Goal: Transaction & Acquisition: Purchase product/service

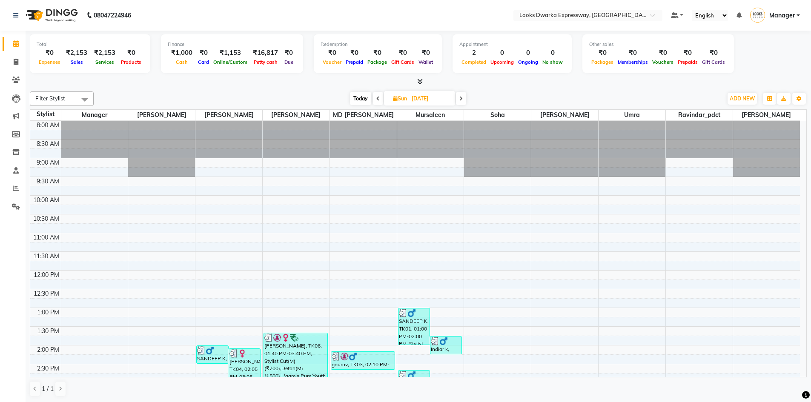
scroll to position [188, 0]
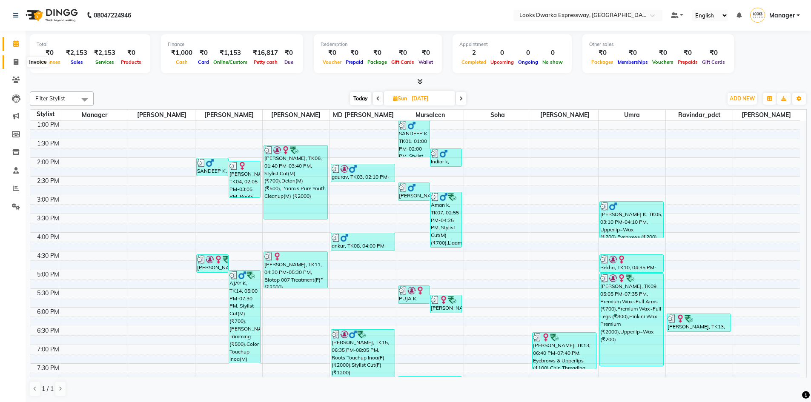
click at [14, 63] on icon at bounding box center [16, 62] width 5 height 6
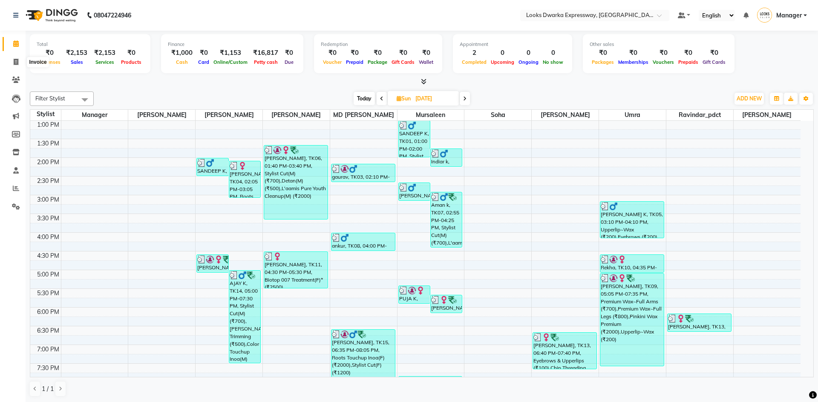
select select "service"
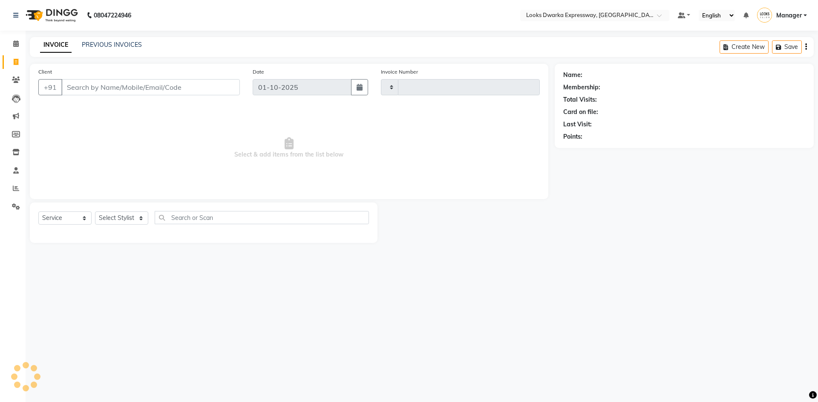
type input "2237"
select select "6011"
click at [157, 88] on input "Client" at bounding box center [150, 87] width 178 height 16
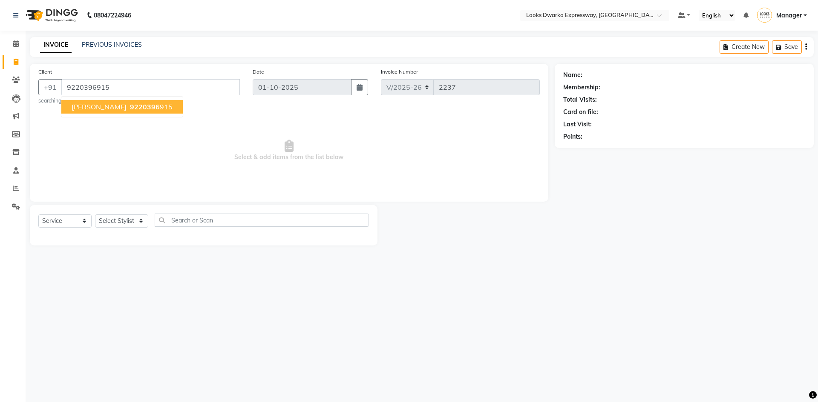
type input "9220396915"
select select "1: Object"
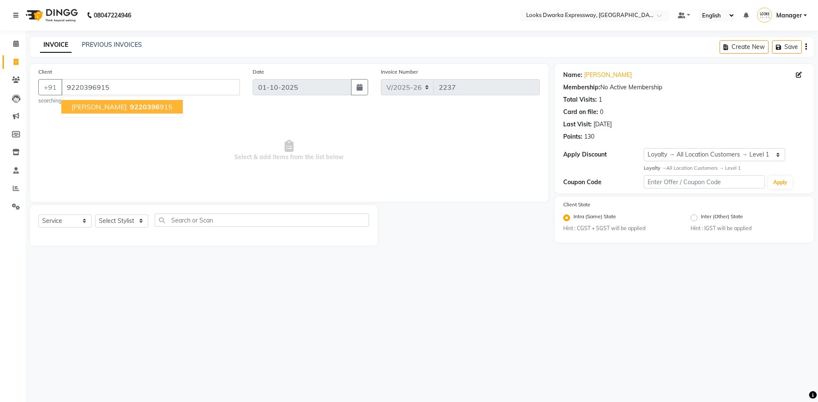
click at [188, 299] on div "08047224946 Select Location × Looks Dwarka Expressway, New Delhi Default Panel …" at bounding box center [409, 201] width 818 height 402
click at [136, 222] on select "Select Stylist Manager MD [PERSON_NAME] Ravindar_pdct [PERSON_NAME] [PERSON_NAM…" at bounding box center [121, 221] width 53 height 13
select select "43631"
click at [95, 215] on select "Select Stylist Manager MD [PERSON_NAME] Ravindar_pdct [PERSON_NAME] [PERSON_NAM…" at bounding box center [121, 221] width 53 height 13
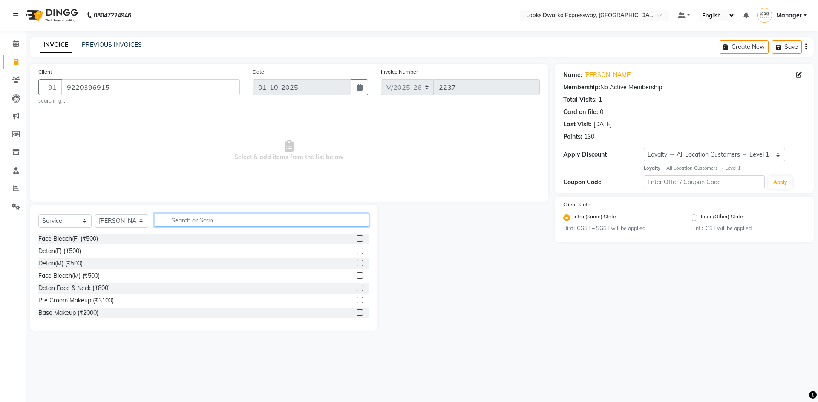
click at [202, 220] on input "text" at bounding box center [262, 220] width 214 height 13
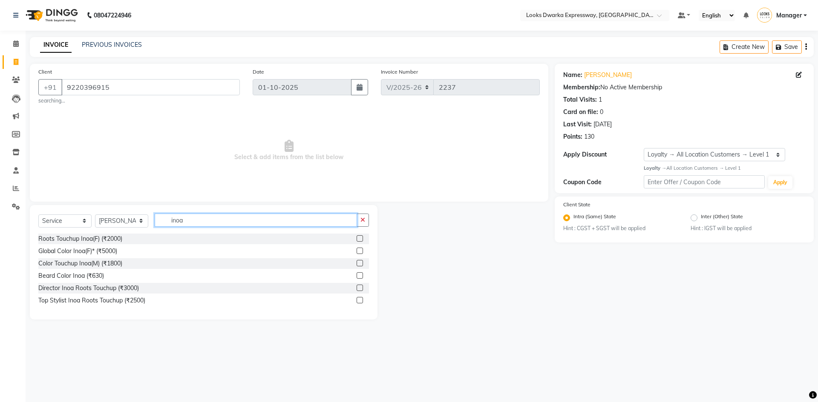
type input "inoa"
click at [361, 237] on label at bounding box center [359, 239] width 6 height 6
click at [361, 237] on input "checkbox" at bounding box center [359, 239] width 6 height 6
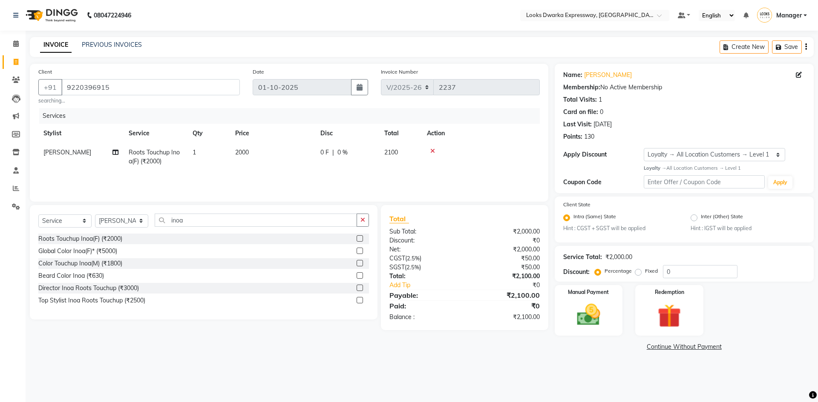
checkbox input "false"
click at [288, 153] on td "2000" at bounding box center [272, 157] width 85 height 28
select select "43631"
drag, startPoint x: 336, startPoint y: 157, endPoint x: 264, endPoint y: 177, distance: 74.3
click at [264, 177] on tr "Manager MD Irshad Mursaleen Ravindar_pdct RIJVAN AHMAD SALIM Simran Soha SSBEAU…" at bounding box center [288, 161] width 501 height 36
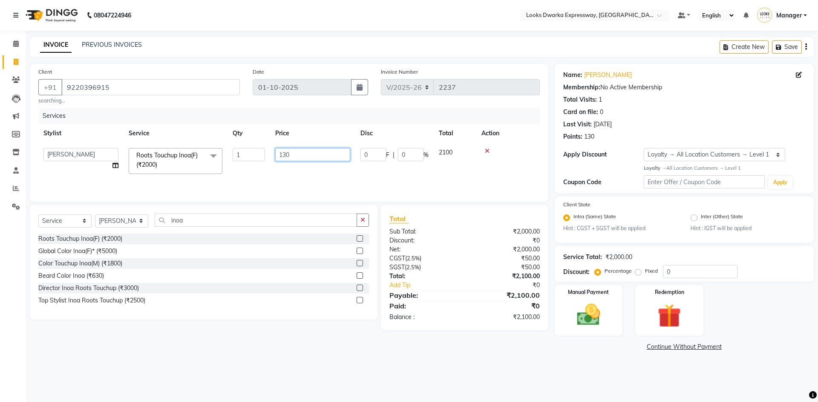
type input "1300"
click at [360, 362] on main "INVOICE PREVIOUS INVOICES Create New Save Client +91 9220396915 searching... Da…" at bounding box center [422, 201] width 792 height 329
click at [429, 368] on div "08047224946 Select Location × Looks Dwarka Expressway, New Delhi Default Panel …" at bounding box center [409, 201] width 818 height 402
click at [584, 311] on img at bounding box center [589, 315] width 40 height 28
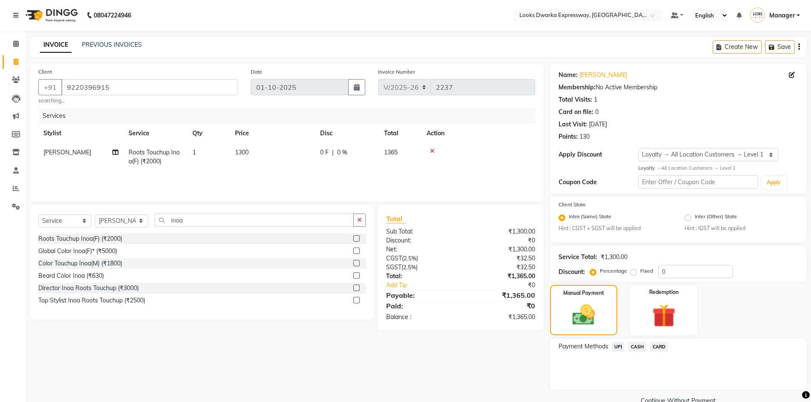
click at [618, 347] on span "UPI" at bounding box center [618, 347] width 13 height 10
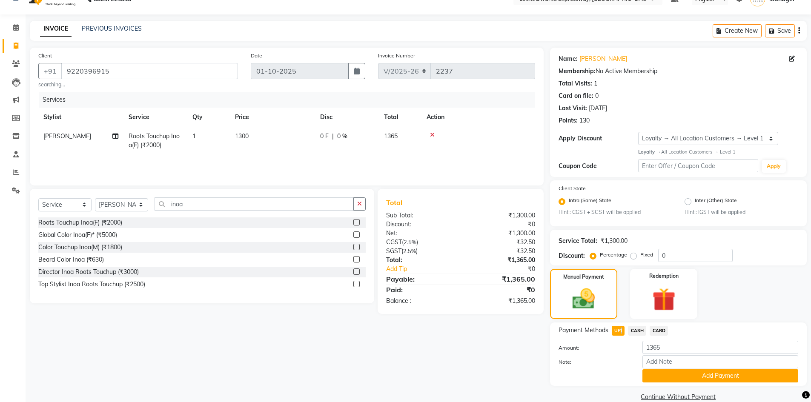
scroll to position [30, 0]
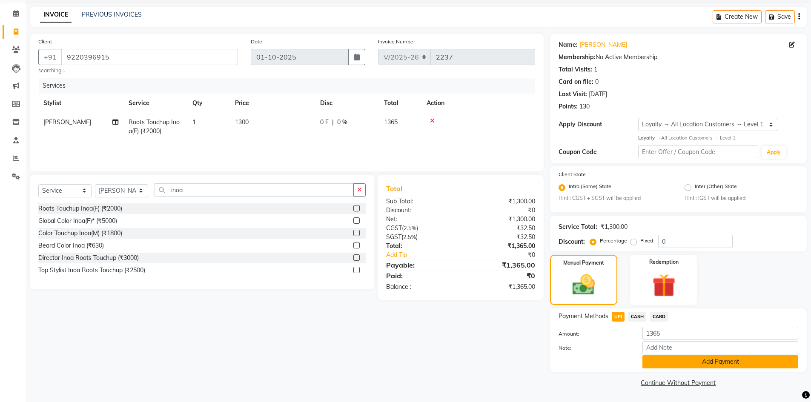
click at [658, 359] on button "Add Payment" at bounding box center [721, 362] width 156 height 13
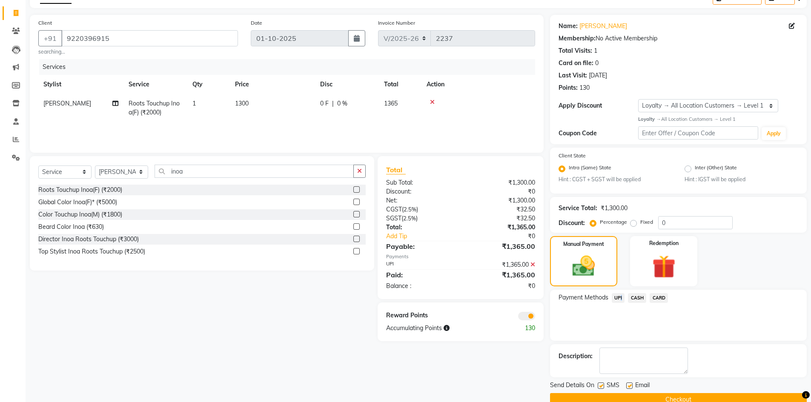
scroll to position [66, 0]
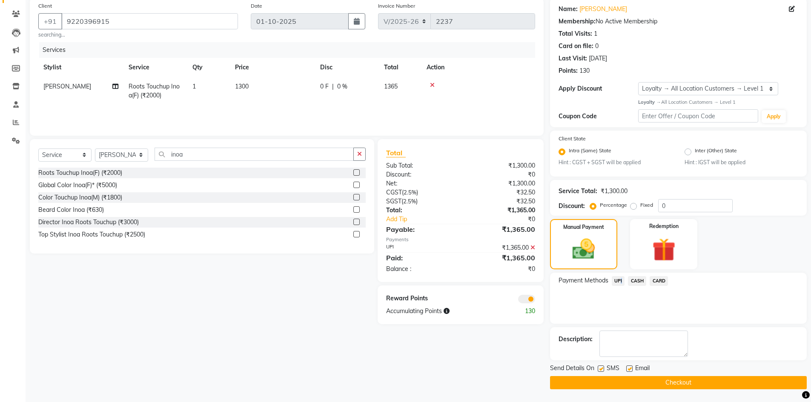
click at [625, 385] on button "Checkout" at bounding box center [678, 382] width 257 height 13
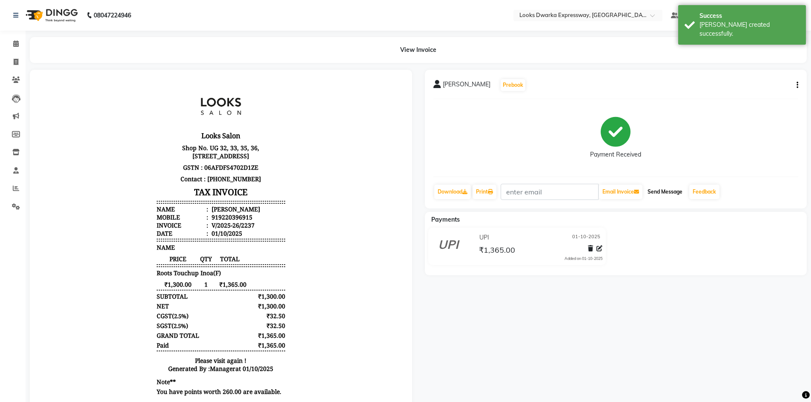
click at [669, 188] on button "Send Message" at bounding box center [665, 192] width 42 height 14
click at [610, 316] on div "aparna batra Prebook Payment Received Download Print Email Invoice Send Message…" at bounding box center [616, 243] width 395 height 347
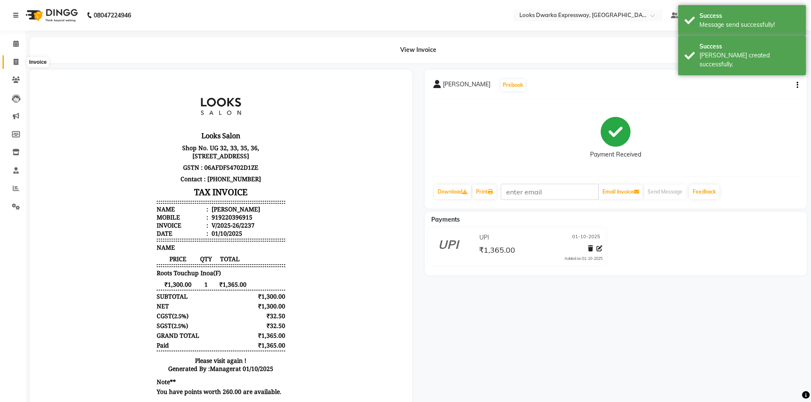
drag, startPoint x: 11, startPoint y: 60, endPoint x: 34, endPoint y: 61, distance: 23.9
click at [11, 60] on span at bounding box center [16, 62] width 15 height 10
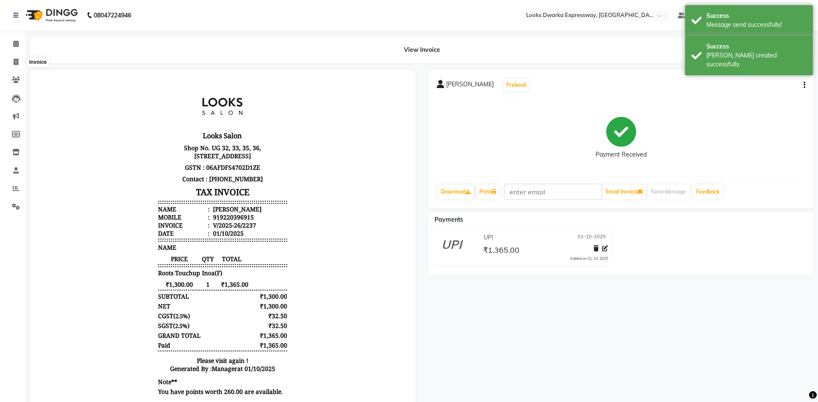
select select "service"
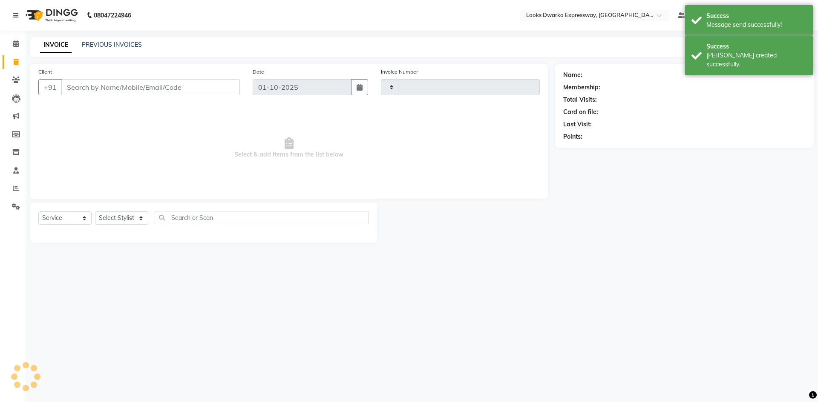
type input "2238"
select select "6011"
click at [164, 88] on input "Client" at bounding box center [150, 87] width 178 height 16
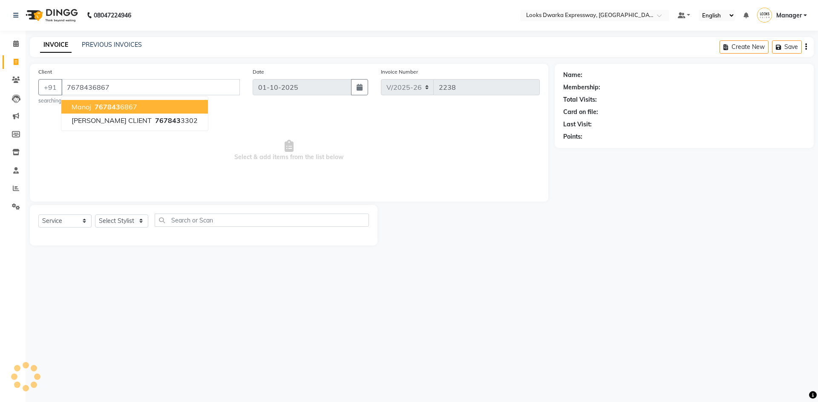
type input "7678436867"
select select "1: Object"
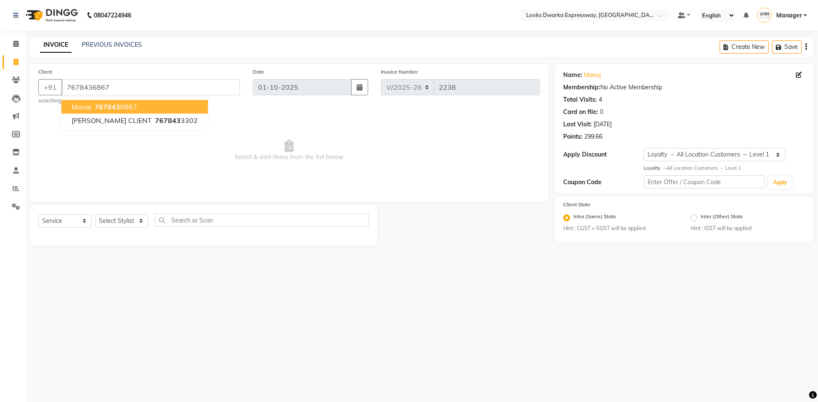
click at [238, 306] on div "08047224946 Select Location × Looks Dwarka Expressway, New Delhi Default Panel …" at bounding box center [409, 201] width 818 height 402
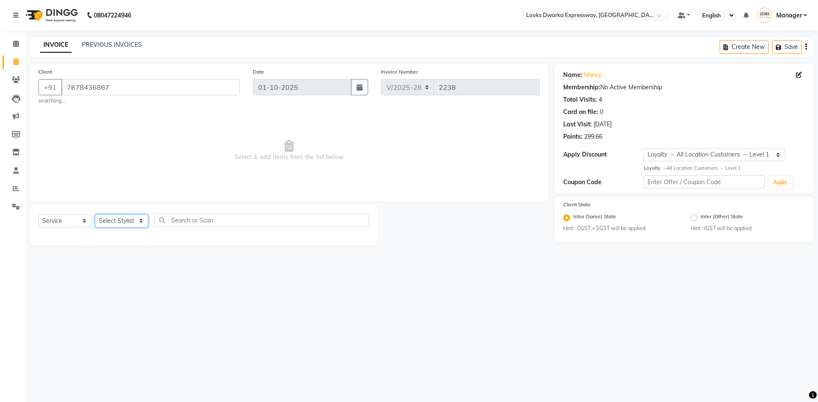
click at [131, 217] on select "Select Stylist Manager MD [PERSON_NAME] Ravindar_pdct [PERSON_NAME] [PERSON_NAM…" at bounding box center [121, 221] width 53 height 13
select select "43892"
click at [95, 215] on select "Select Stylist Manager MD [PERSON_NAME] Ravindar_pdct [PERSON_NAME] [PERSON_NAM…" at bounding box center [121, 221] width 53 height 13
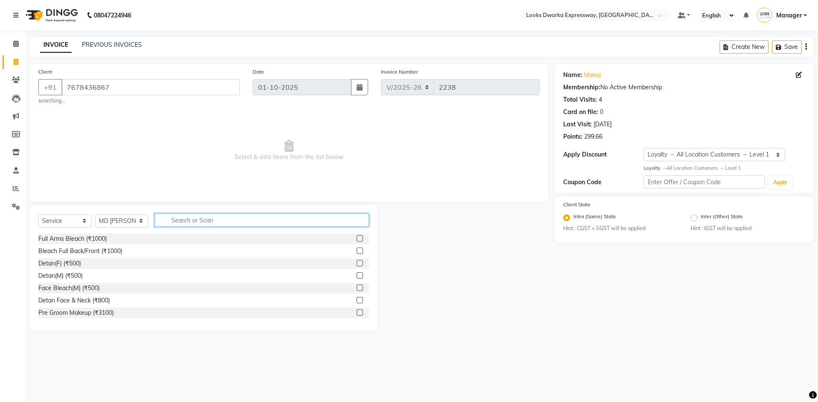
click at [206, 218] on input "text" at bounding box center [262, 220] width 214 height 13
type input "cut"
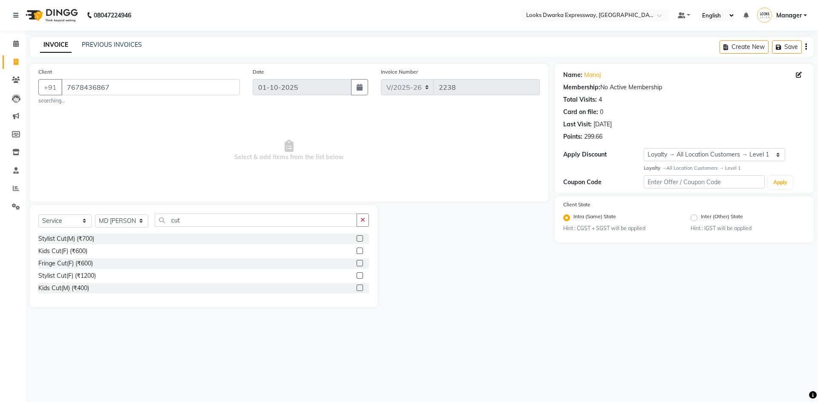
click at [360, 239] on label at bounding box center [359, 239] width 6 height 6
click at [360, 239] on input "checkbox" at bounding box center [359, 239] width 6 height 6
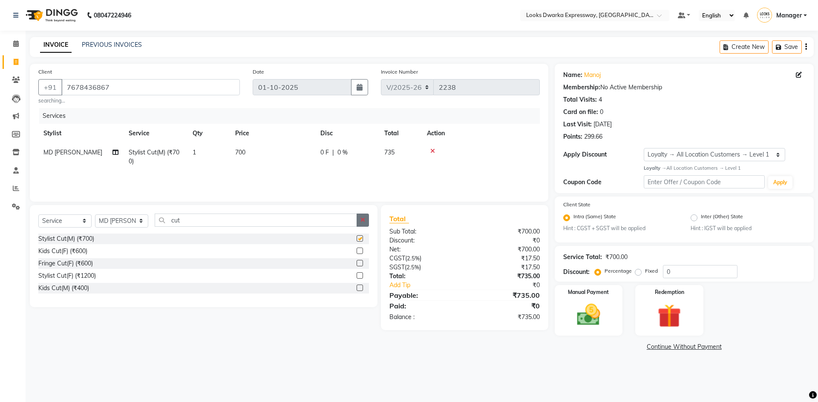
checkbox input "false"
click at [364, 218] on icon "button" at bounding box center [362, 220] width 5 height 6
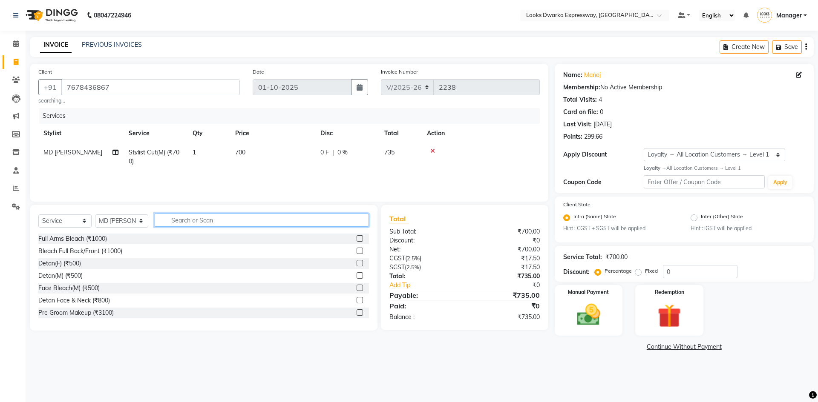
click at [353, 218] on input "text" at bounding box center [262, 220] width 214 height 13
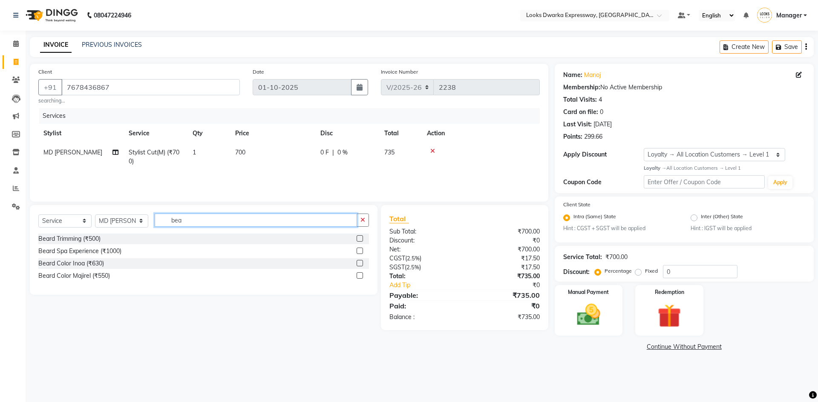
type input "bea"
click at [359, 239] on label at bounding box center [359, 239] width 6 height 6
click at [359, 239] on input "checkbox" at bounding box center [359, 239] width 6 height 6
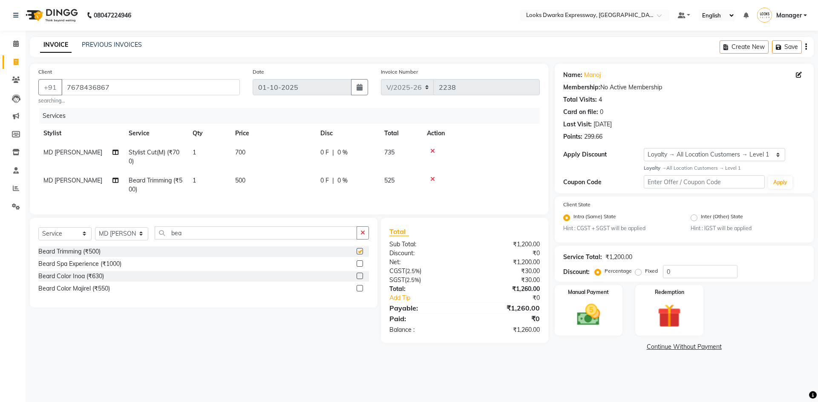
checkbox input "false"
click at [261, 148] on td "700" at bounding box center [272, 157] width 85 height 28
select select "43892"
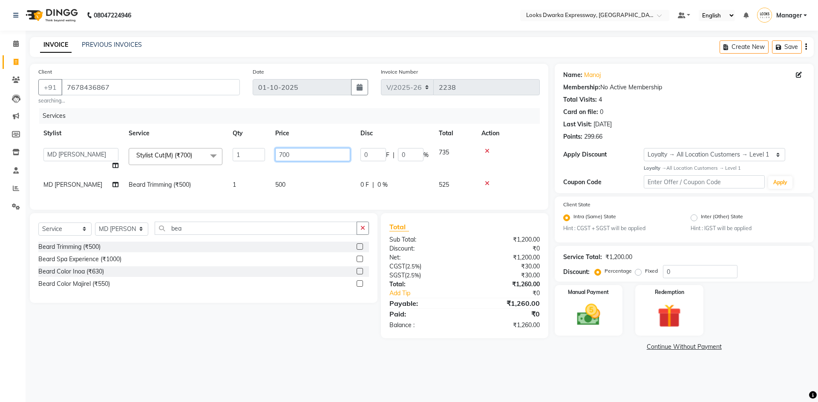
drag, startPoint x: 294, startPoint y: 151, endPoint x: 259, endPoint y: 172, distance: 40.9
click at [259, 172] on tr "Manager MD Irshad Mursaleen Ravindar_pdct RIJVAN AHMAD SALIM Simran Soha SSBEAU…" at bounding box center [288, 159] width 501 height 32
type input "500"
click at [316, 190] on tr "MD Irshad Beard Trimming (₹500) 1 500 0 F | 0 % 525" at bounding box center [288, 184] width 501 height 19
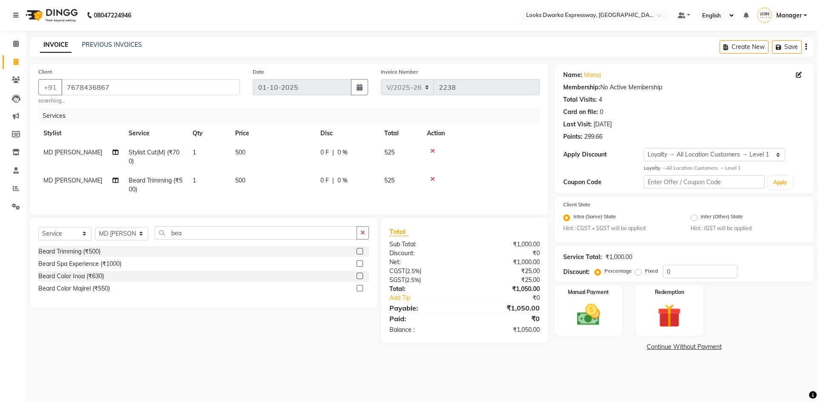
drag, startPoint x: 309, startPoint y: 177, endPoint x: 235, endPoint y: 187, distance: 75.1
click at [250, 193] on td "500" at bounding box center [272, 185] width 85 height 28
select select "43892"
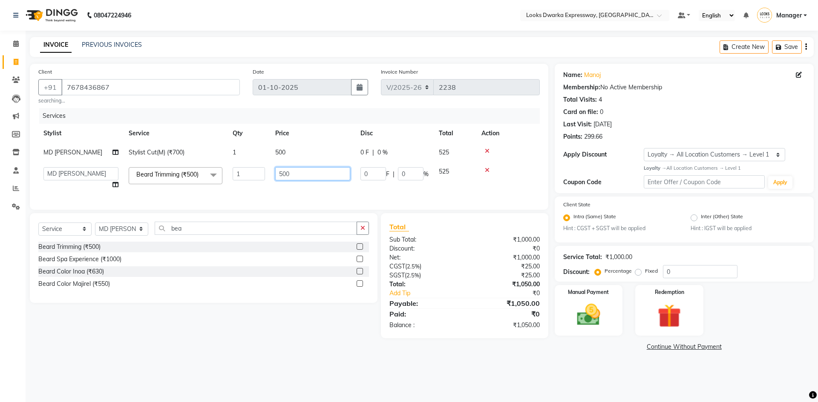
drag, startPoint x: 298, startPoint y: 178, endPoint x: 261, endPoint y: 193, distance: 39.7
click at [261, 192] on tr "Manager MD Irshad Mursaleen Ravindar_pdct RIJVAN AHMAD SALIM Simran Soha SSBEAU…" at bounding box center [288, 178] width 501 height 32
type input "300"
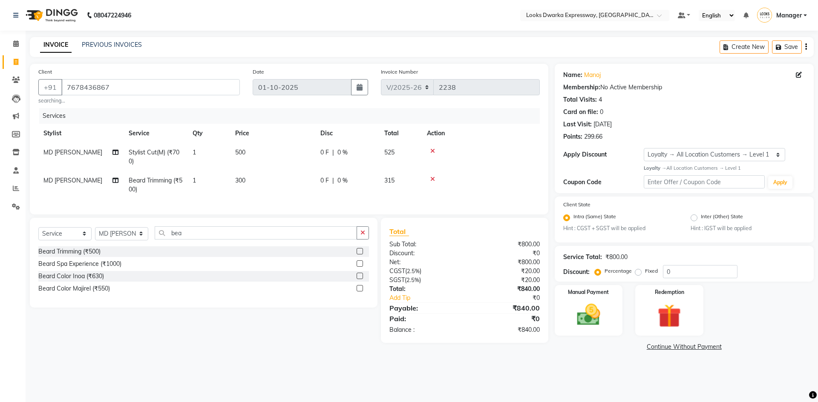
click at [310, 325] on div "Select Service Product Membership Package Voucher Prepaid Gift Card Select Styl…" at bounding box center [200, 280] width 354 height 125
click at [592, 316] on img at bounding box center [589, 315] width 40 height 28
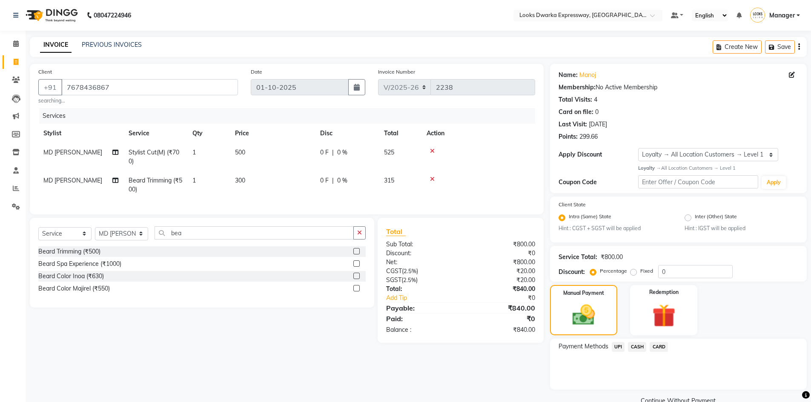
scroll to position [18, 0]
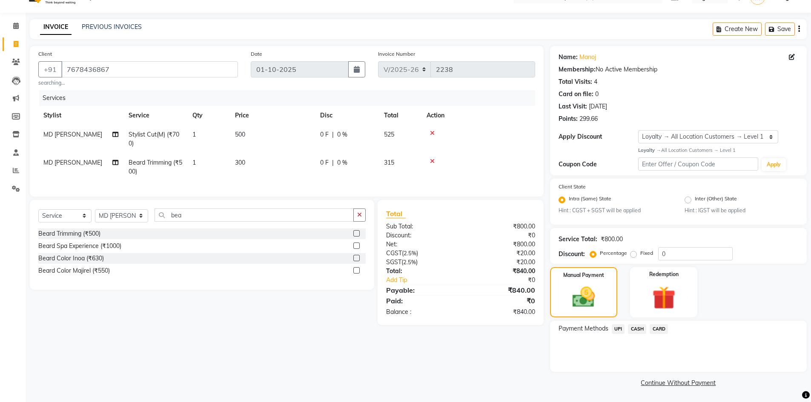
click at [618, 331] on span "UPI" at bounding box center [618, 330] width 13 height 10
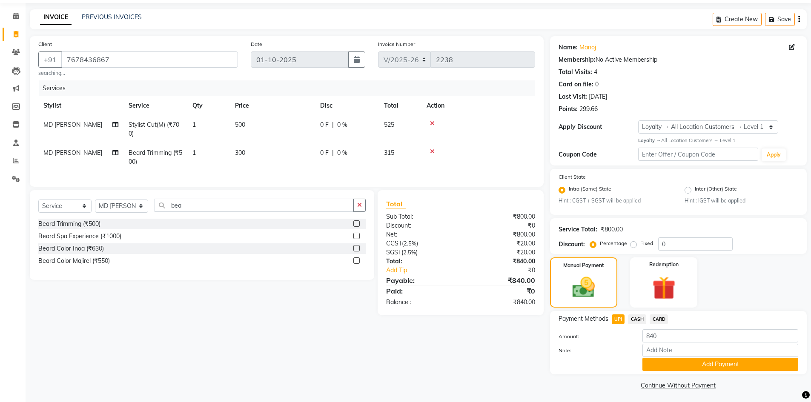
scroll to position [30, 0]
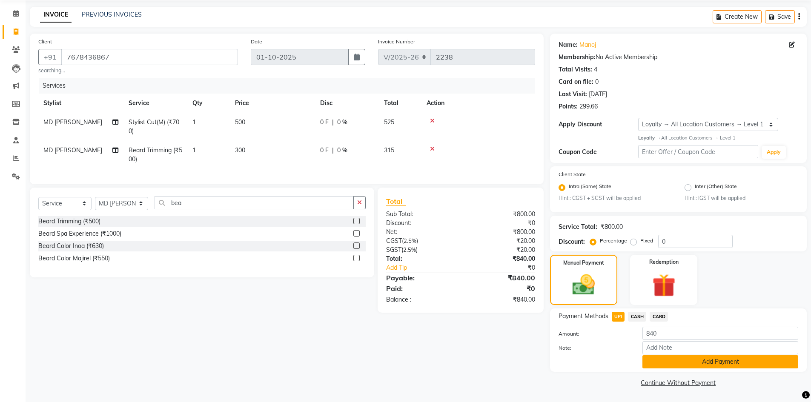
click at [657, 357] on button "Add Payment" at bounding box center [721, 362] width 156 height 13
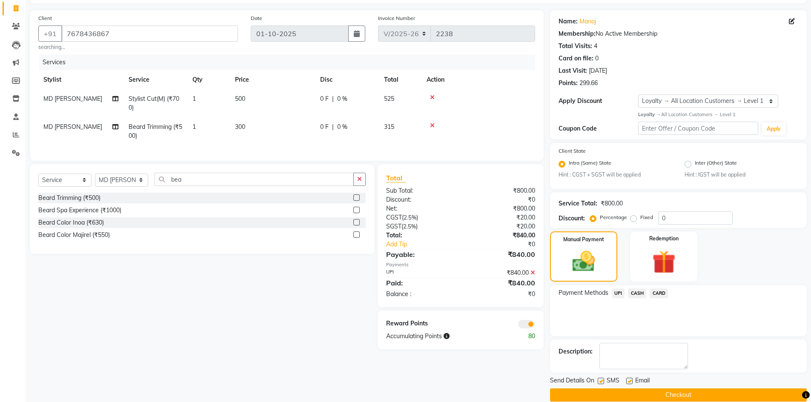
scroll to position [66, 0]
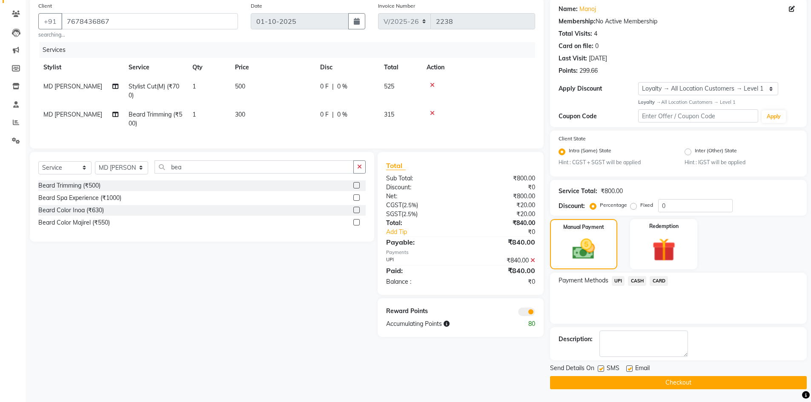
click at [583, 384] on button "Checkout" at bounding box center [678, 382] width 257 height 13
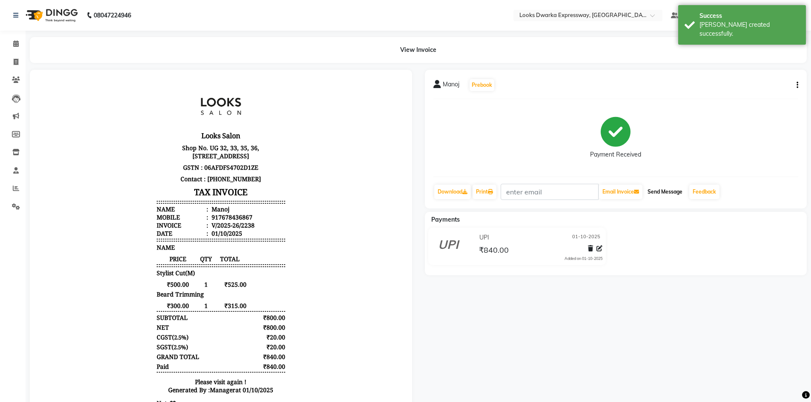
click at [675, 192] on button "Send Message" at bounding box center [665, 192] width 42 height 14
click at [574, 346] on div "Manoj Prebook Payment Received Download Print Email Invoice Send Message Feedba…" at bounding box center [616, 254] width 395 height 368
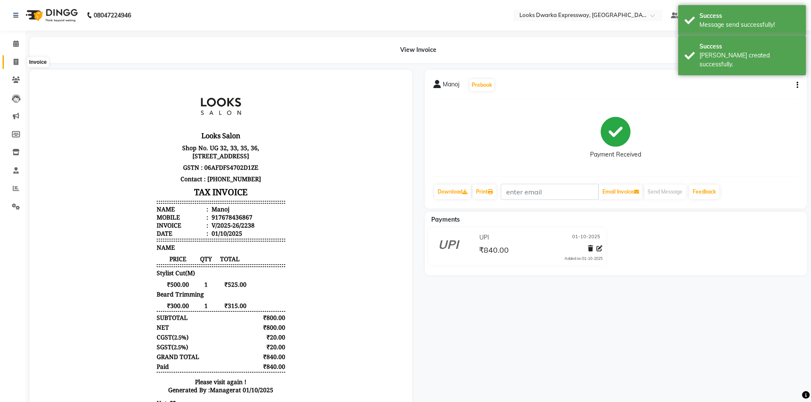
click at [16, 64] on icon at bounding box center [16, 62] width 5 height 6
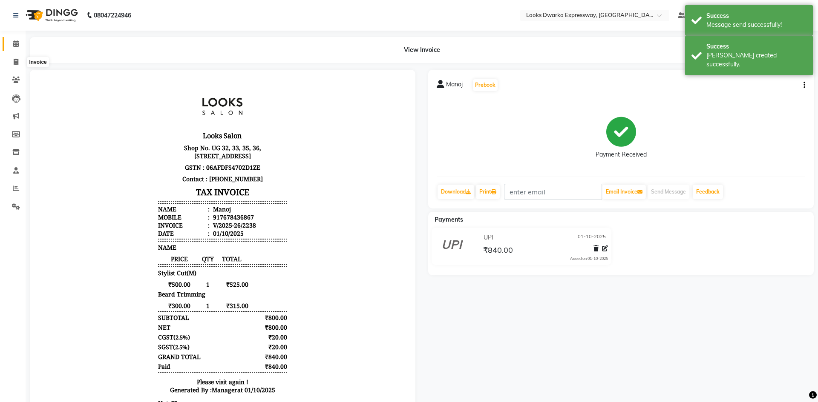
select select "6011"
select select "service"
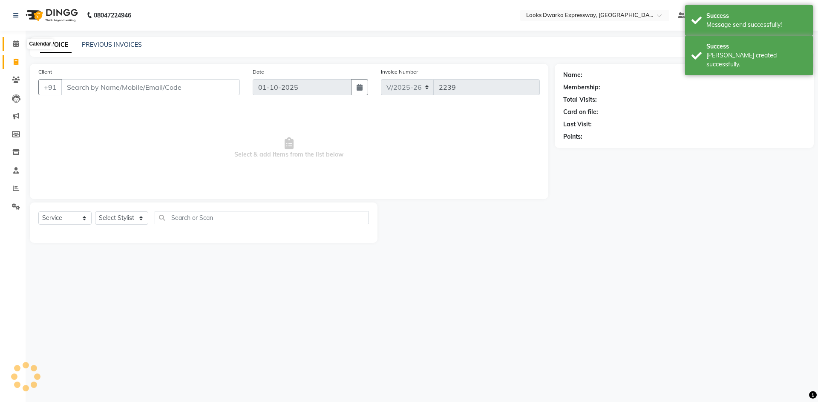
click at [12, 43] on span at bounding box center [16, 44] width 15 height 10
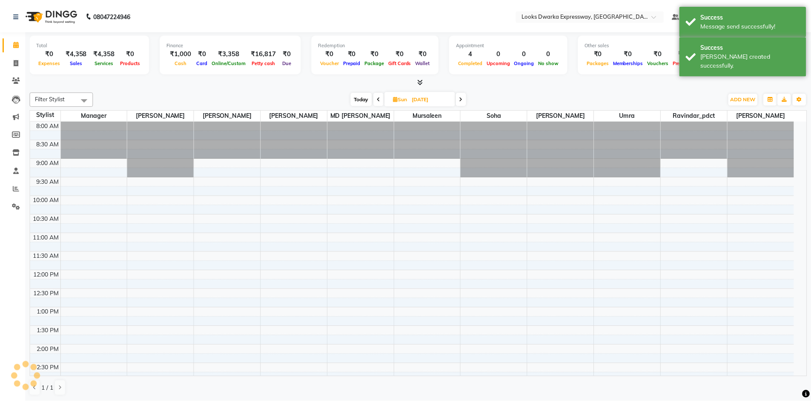
scroll to position [263, 0]
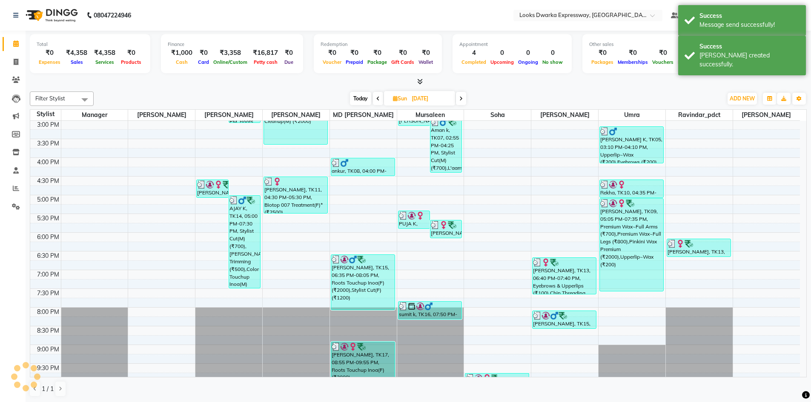
click at [170, 92] on div "Today Sun 14-09-2025" at bounding box center [408, 98] width 621 height 13
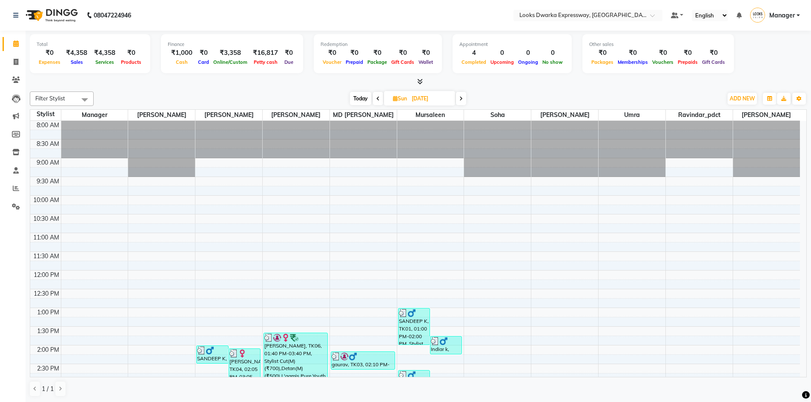
click at [366, 100] on span "Today" at bounding box center [360, 98] width 21 height 13
type input "01-10-2025"
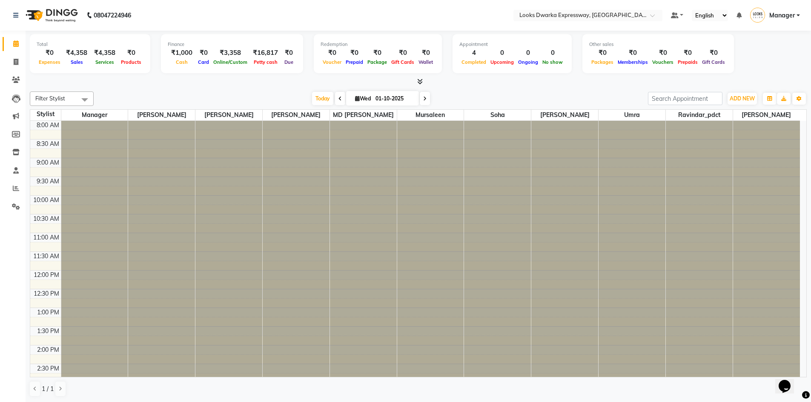
scroll to position [263, 0]
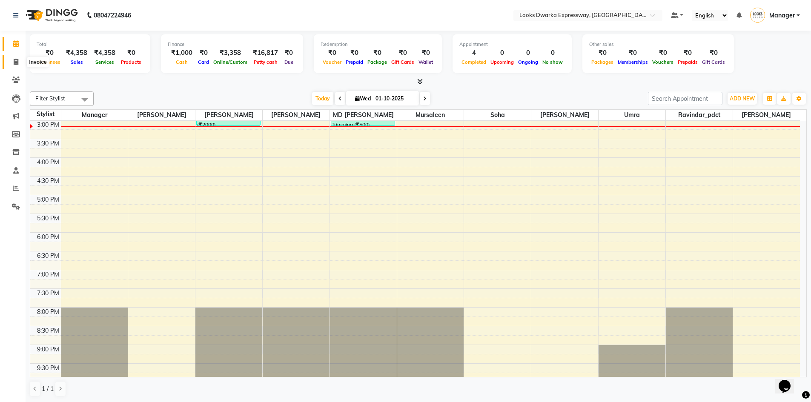
click at [13, 62] on span at bounding box center [16, 62] width 15 height 10
select select "service"
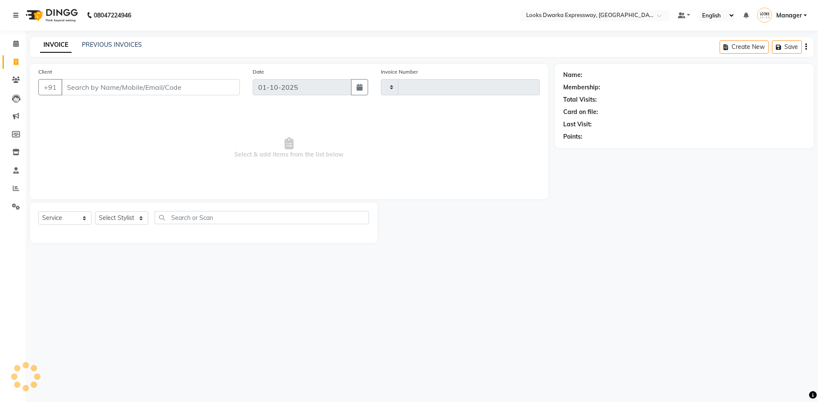
type input "2239"
select select "6011"
click at [109, 43] on link "PREVIOUS INVOICES" at bounding box center [112, 45] width 60 height 8
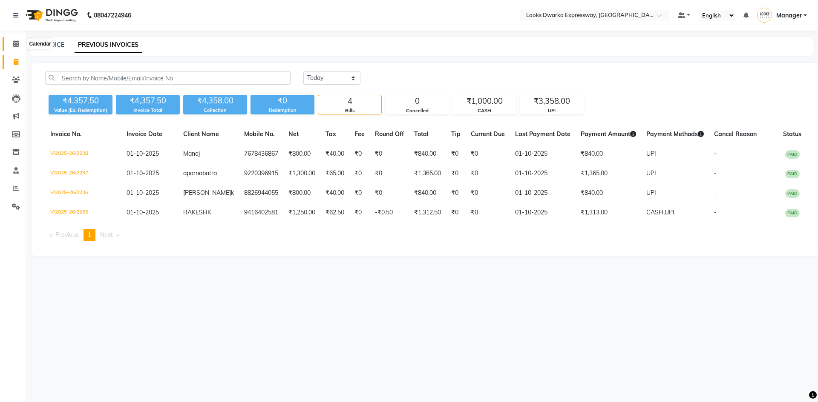
click at [14, 45] on icon at bounding box center [16, 43] width 6 height 6
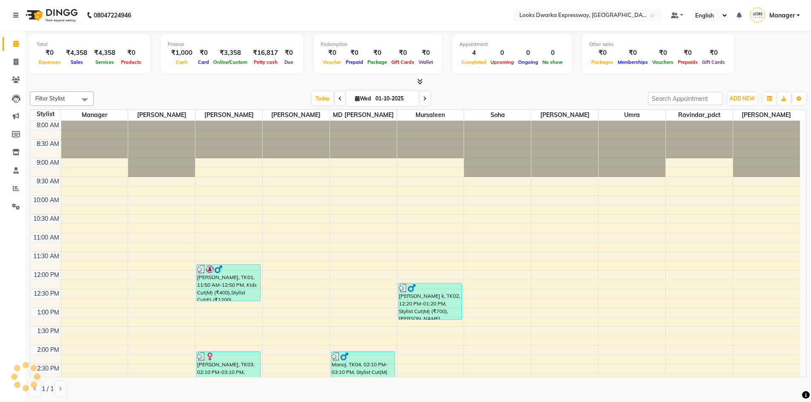
scroll to position [263, 0]
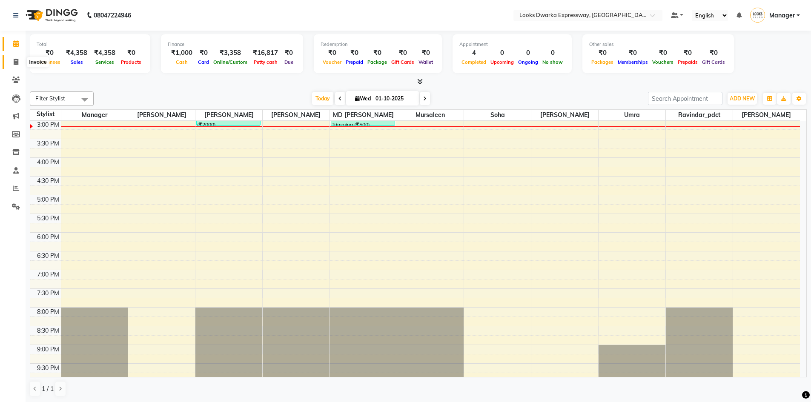
click at [12, 62] on span at bounding box center [16, 62] width 15 height 10
select select "service"
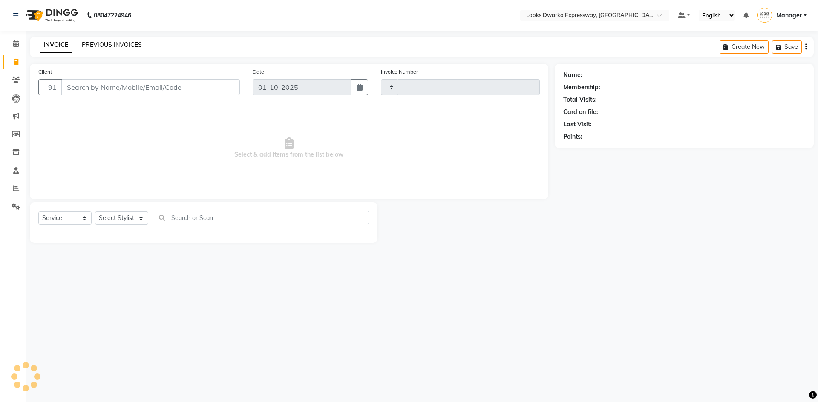
type input "2239"
select select "6011"
click at [88, 43] on link "PREVIOUS INVOICES" at bounding box center [112, 45] width 60 height 8
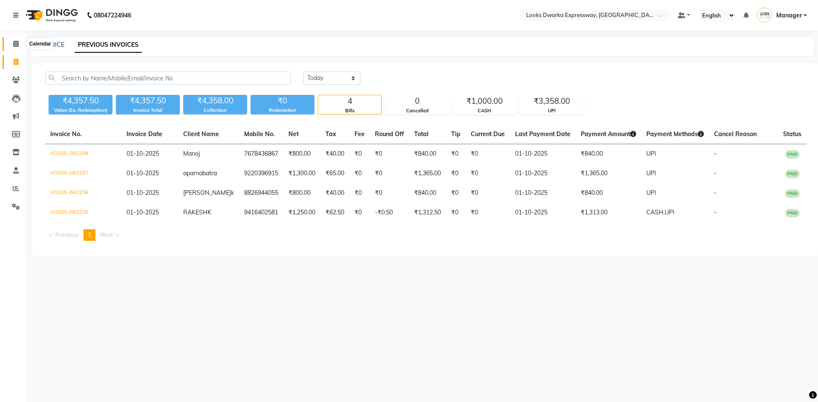
click at [10, 43] on span at bounding box center [16, 44] width 15 height 10
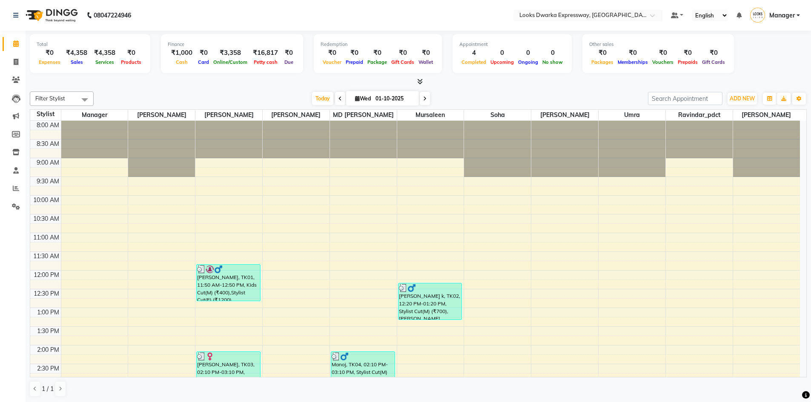
click at [154, 89] on div "Filter Stylist Select All Manager [PERSON_NAME] [PERSON_NAME] [PERSON_NAME] MD …" at bounding box center [418, 244] width 777 height 313
click at [15, 153] on icon at bounding box center [15, 152] width 7 height 6
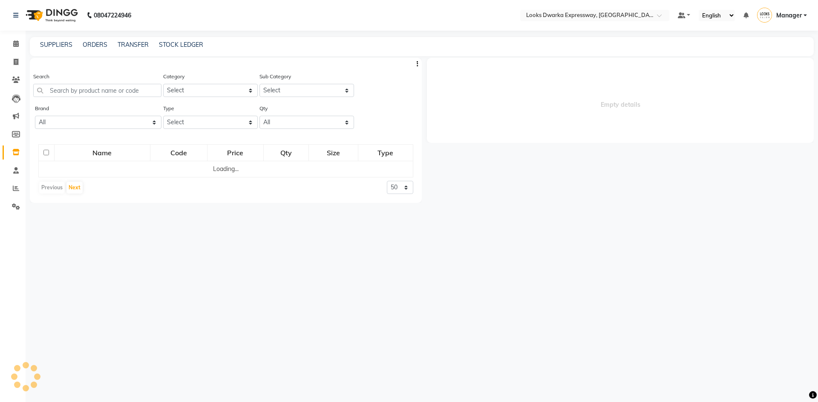
select select
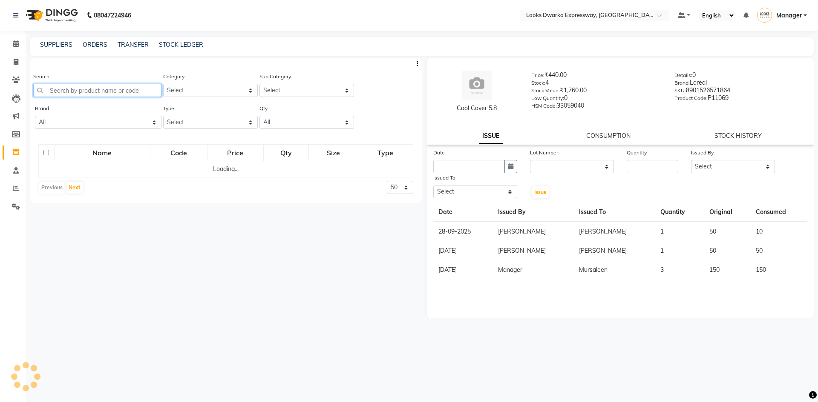
click at [92, 88] on input "text" at bounding box center [97, 90] width 128 height 13
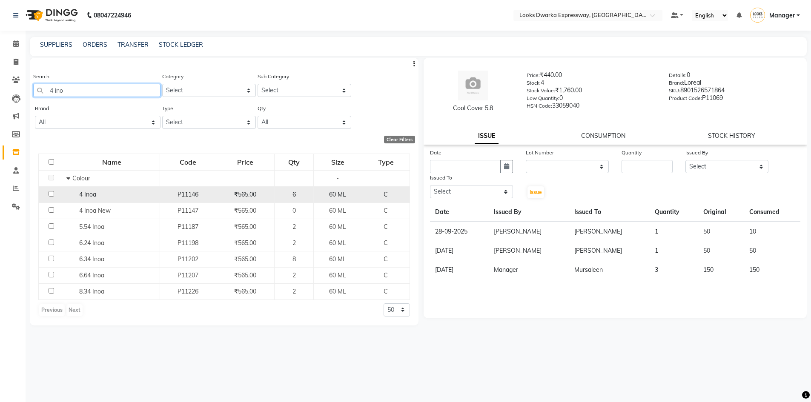
type input "4 ino"
click at [50, 194] on input "checkbox" at bounding box center [52, 194] width 6 height 6
checkbox input "true"
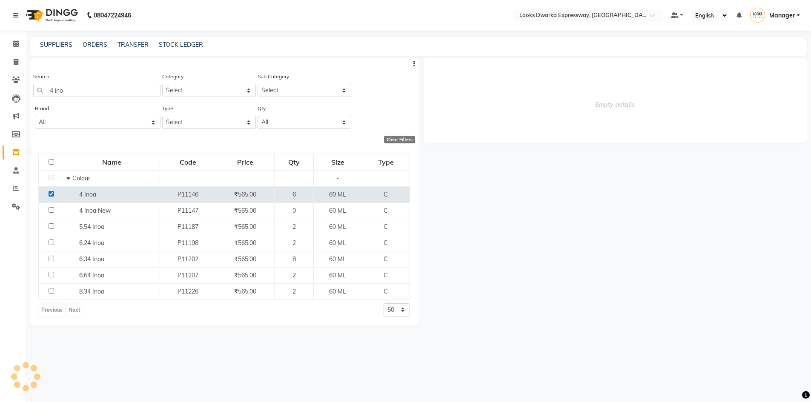
select select
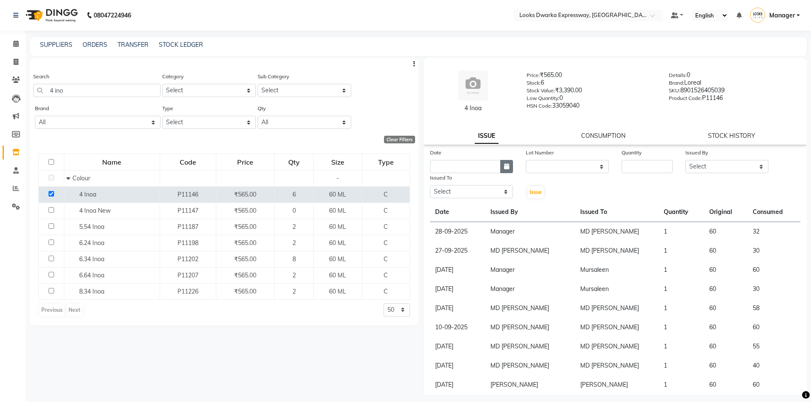
click at [502, 170] on button "button" at bounding box center [506, 166] width 13 height 13
select select "10"
select select "2025"
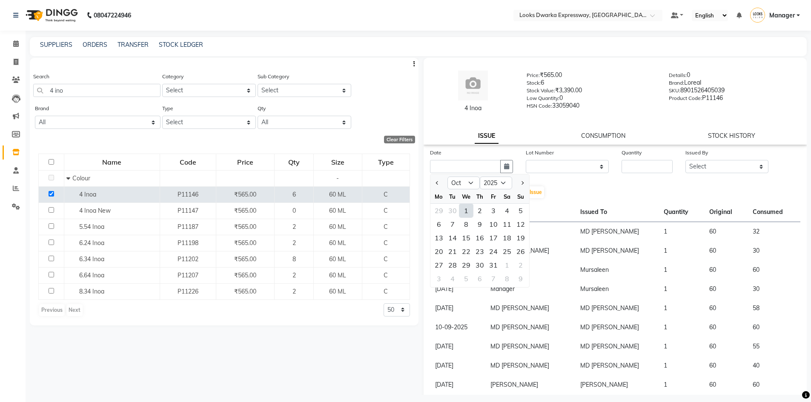
click at [468, 212] on div "1" at bounding box center [467, 211] width 14 height 14
type input "01-10-2025"
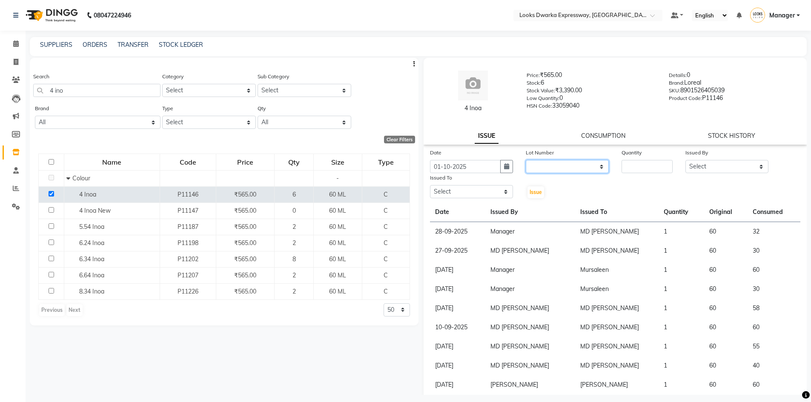
click at [604, 165] on select "None" at bounding box center [567, 166] width 83 height 13
drag, startPoint x: 589, startPoint y: 186, endPoint x: 621, endPoint y: 175, distance: 34.4
click at [589, 186] on div "Date [DATE] Lot Number None Quantity Issued By Select Manager MD [PERSON_NAME] …" at bounding box center [616, 173] width 384 height 51
click at [638, 170] on input "number" at bounding box center [647, 166] width 51 height 13
click at [580, 170] on select "None" at bounding box center [567, 166] width 83 height 13
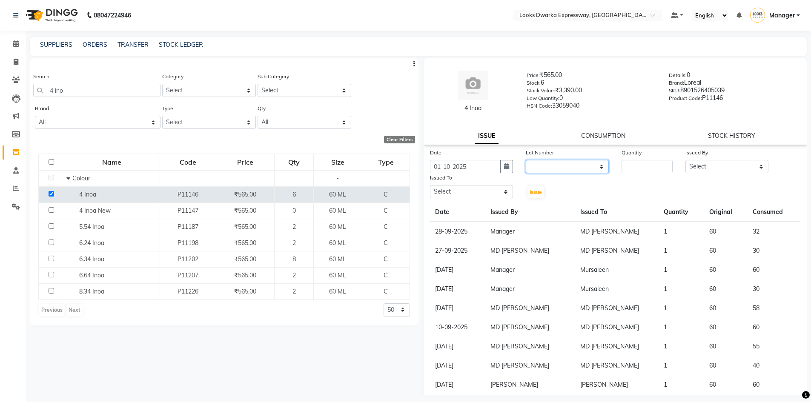
select select "0: null"
click at [526, 160] on select "None" at bounding box center [567, 166] width 83 height 13
click at [637, 167] on input "number" at bounding box center [647, 166] width 51 height 13
type input "1"
click at [707, 166] on select "Select Manager MD [PERSON_NAME] Ravindar_pdct [PERSON_NAME] [PERSON_NAME] Soha …" at bounding box center [727, 166] width 83 height 13
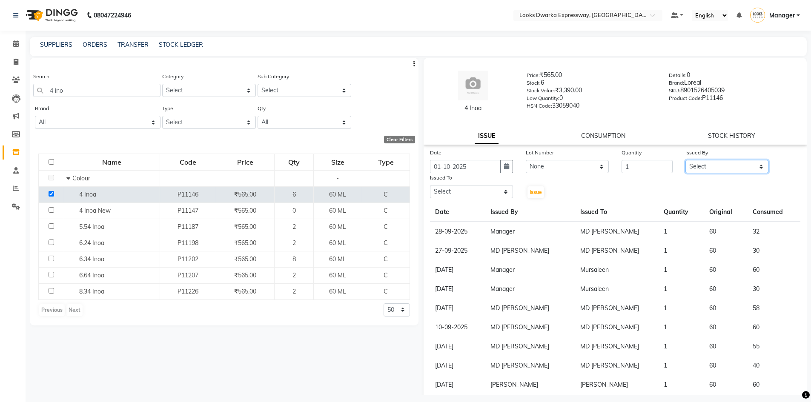
select select "42993"
click at [686, 160] on select "Select Manager MD [PERSON_NAME] Ravindar_pdct [PERSON_NAME] [PERSON_NAME] Soha …" at bounding box center [727, 166] width 83 height 13
click at [465, 191] on select "Select Manager MD [PERSON_NAME] Ravindar_pdct [PERSON_NAME] [PERSON_NAME] Soha …" at bounding box center [471, 191] width 83 height 13
select select "43631"
click at [430, 185] on select "Select Manager MD [PERSON_NAME] Ravindar_pdct [PERSON_NAME] [PERSON_NAME] Soha …" at bounding box center [471, 191] width 83 height 13
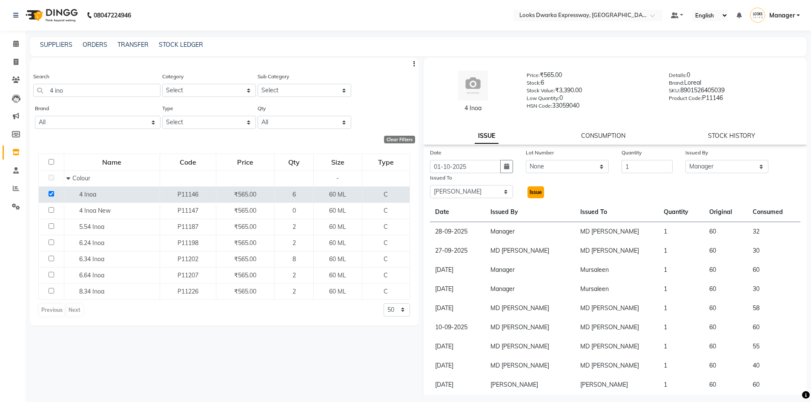
click at [532, 190] on span "Issue" at bounding box center [536, 192] width 12 height 6
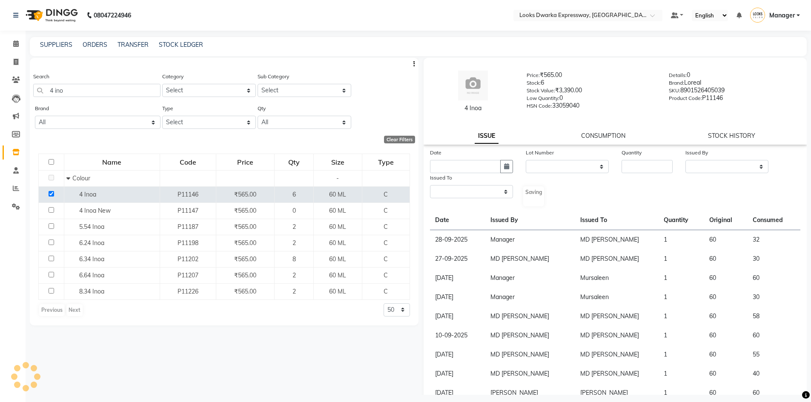
select select
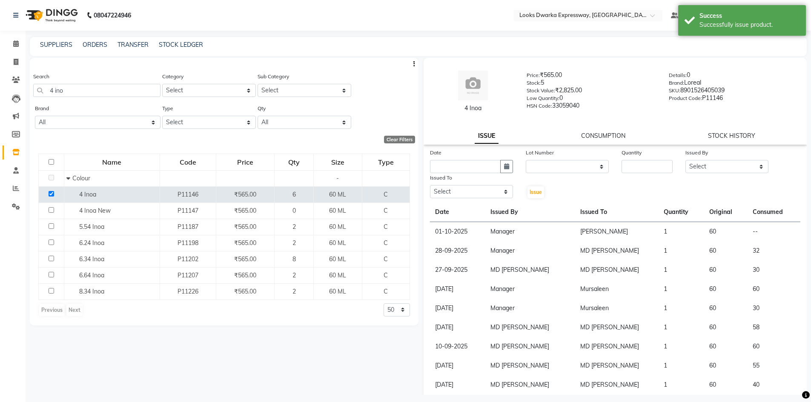
click at [337, 347] on div "Search 4 ino Category Select Skin Personal Care Hair Threading Loreal Bio Top C…" at bounding box center [224, 226] width 389 height 337
drag, startPoint x: 13, startPoint y: 60, endPoint x: 14, endPoint y: 45, distance: 15.0
click at [13, 60] on span at bounding box center [16, 62] width 15 height 10
select select "service"
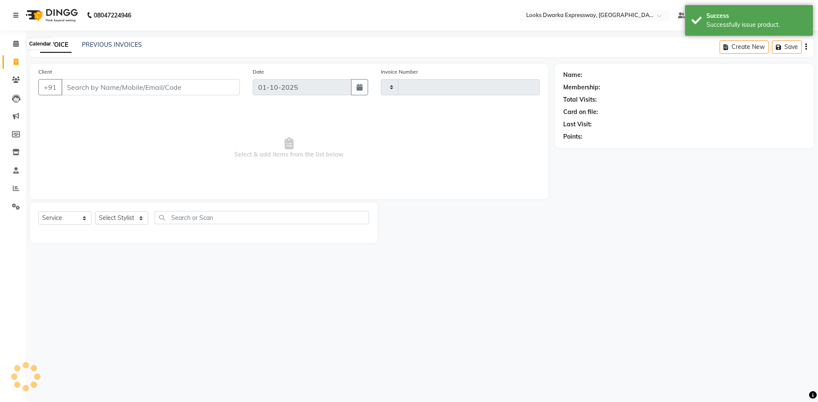
type input "2239"
select select "6011"
click at [13, 45] on icon at bounding box center [16, 43] width 6 height 6
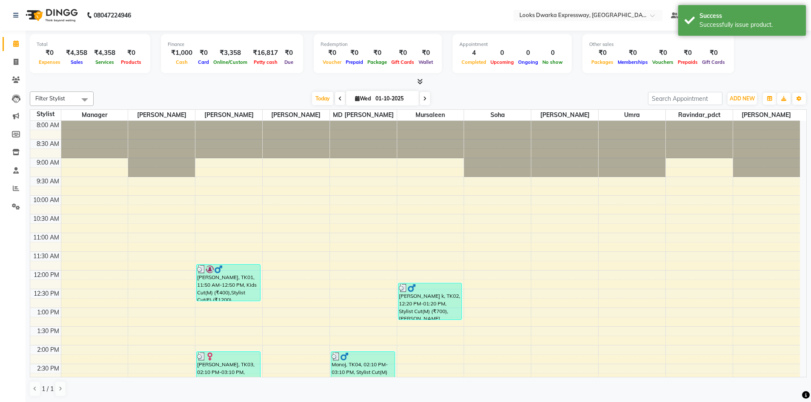
scroll to position [128, 0]
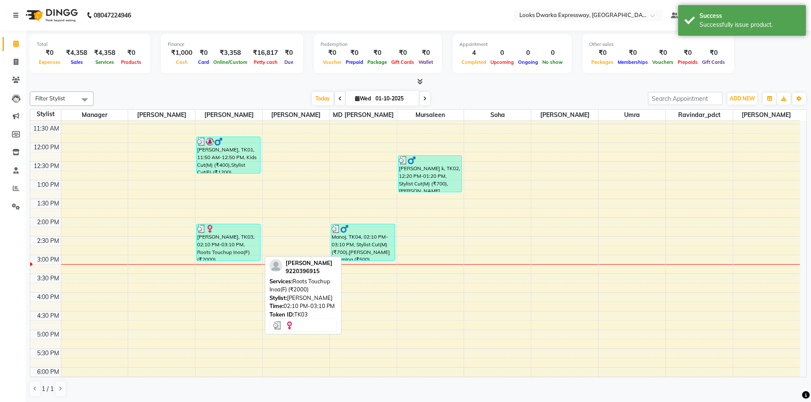
click at [214, 237] on div "[PERSON_NAME], TK03, 02:10 PM-03:10 PM, Roots Touchup Inoa(F) (₹2000)" at bounding box center [228, 242] width 63 height 36
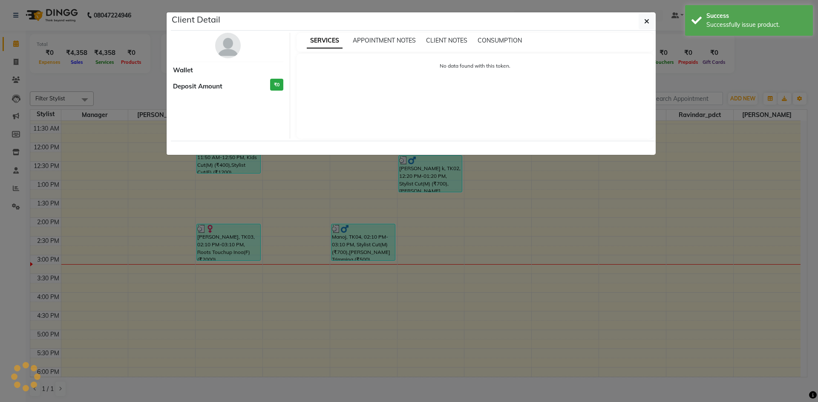
select select "3"
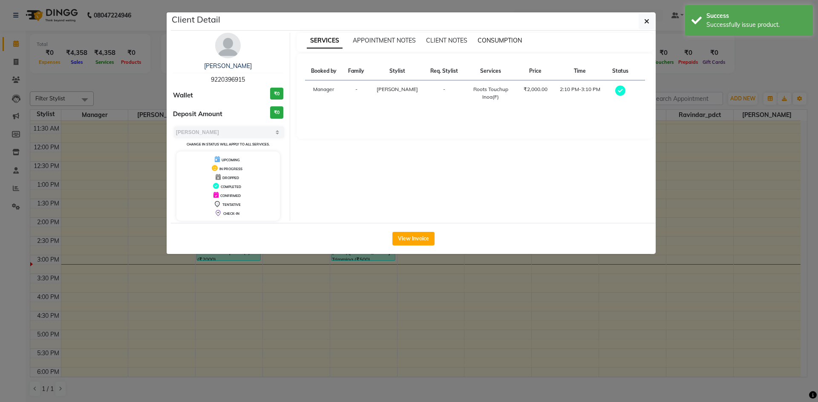
click at [501, 38] on span "CONSUMPTION" at bounding box center [499, 41] width 44 height 8
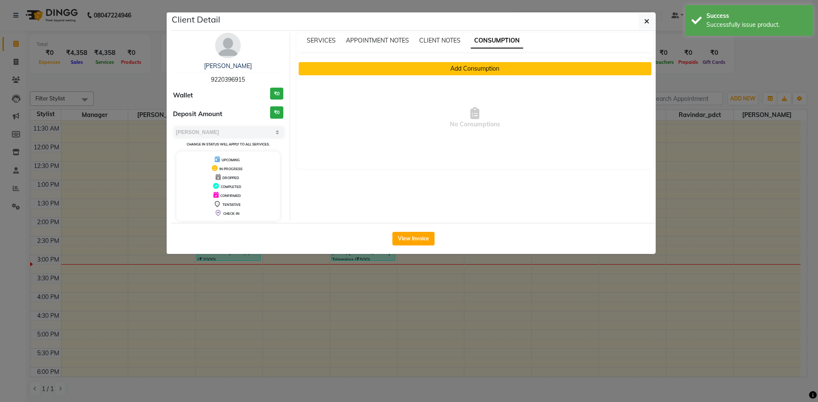
click at [480, 68] on button "Add Consumption" at bounding box center [475, 68] width 353 height 13
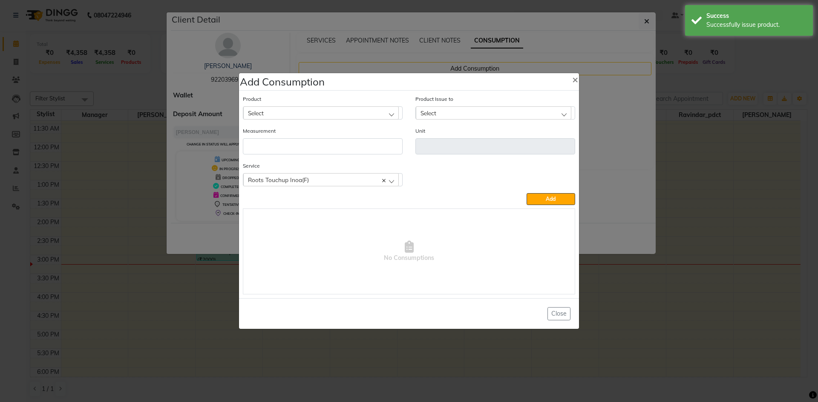
click at [325, 111] on div "Select" at bounding box center [320, 112] width 155 height 13
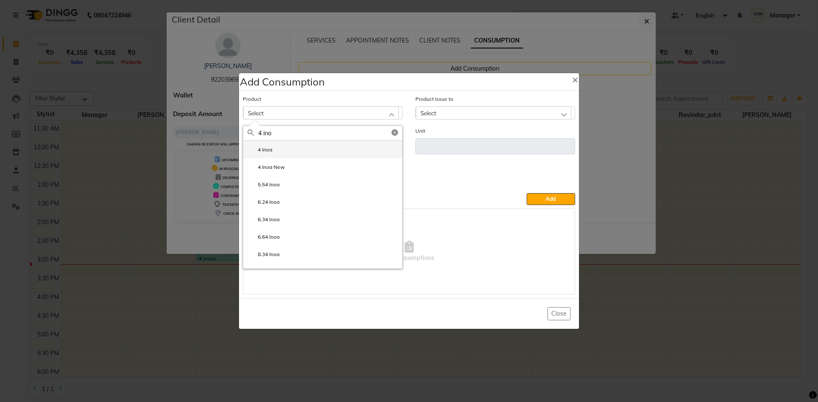
type input "4 ino"
click at [317, 149] on li "4 Inoa" at bounding box center [322, 149] width 159 height 17
type input "ML"
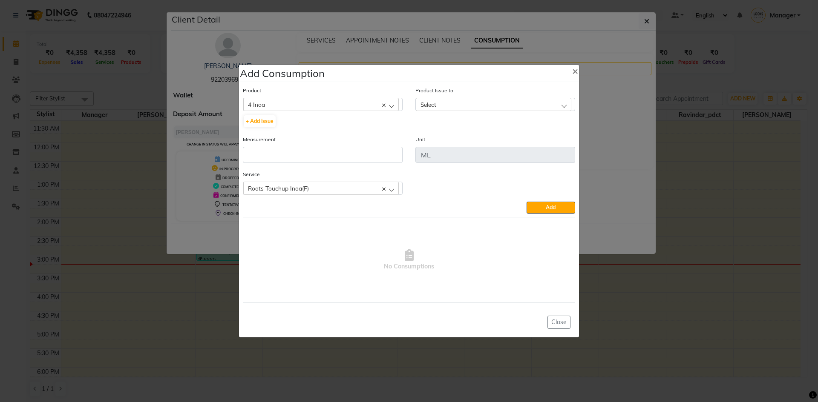
click at [462, 103] on div "Select" at bounding box center [493, 104] width 155 height 13
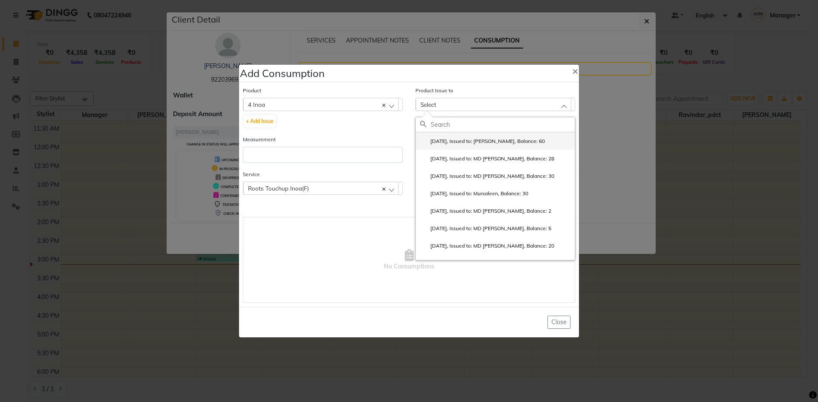
click at [470, 142] on label "[DATE], Issued to: [PERSON_NAME], Balance: 60" at bounding box center [482, 142] width 125 height 8
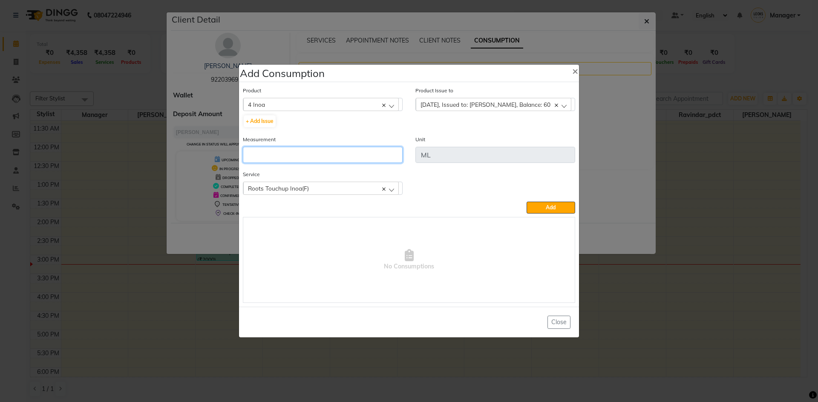
click at [302, 156] on input "number" at bounding box center [323, 155] width 160 height 16
type input "40"
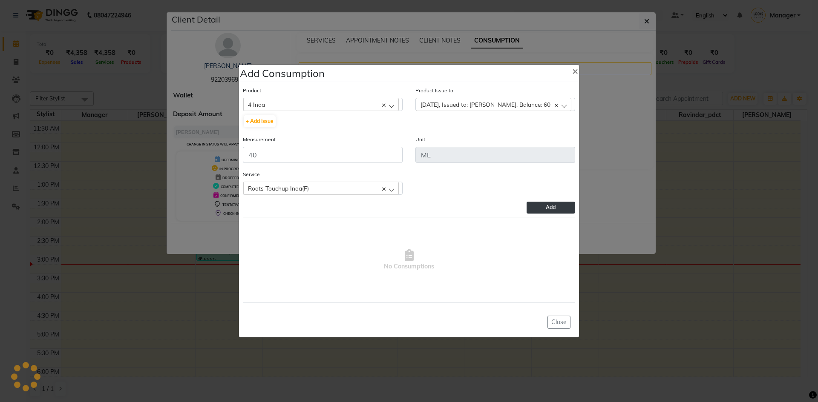
click at [552, 207] on span "Add" at bounding box center [551, 207] width 10 height 6
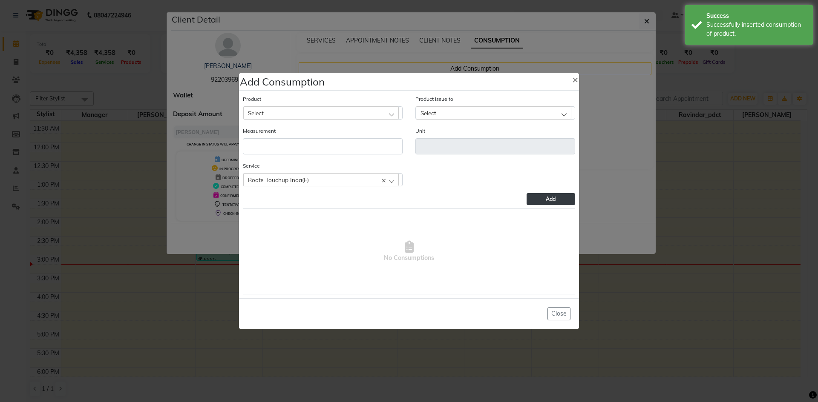
click at [351, 116] on div "Select" at bounding box center [320, 112] width 155 height 13
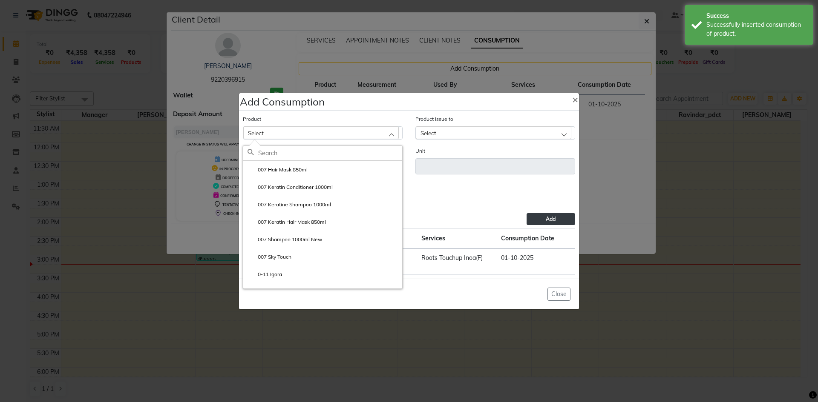
click at [354, 135] on div "Select" at bounding box center [320, 132] width 155 height 13
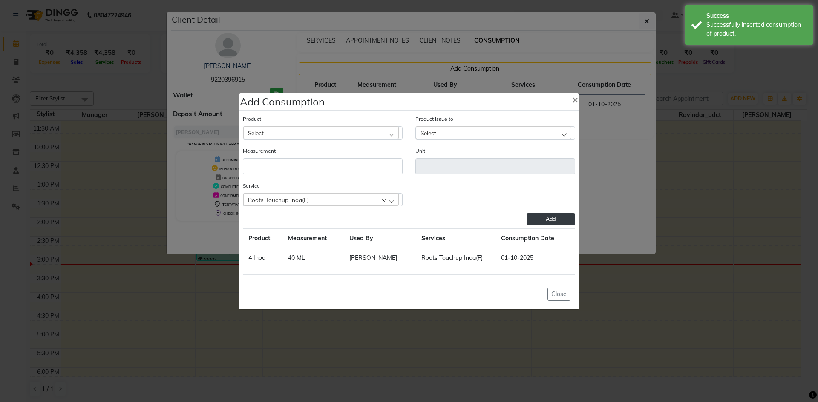
click at [353, 141] on div "Product Select 007 Hair Mask 850ml 007 Keratin Conditioner 1000ml 007 Keratine …" at bounding box center [322, 131] width 172 height 32
click at [346, 131] on div "Select" at bounding box center [320, 132] width 155 height 13
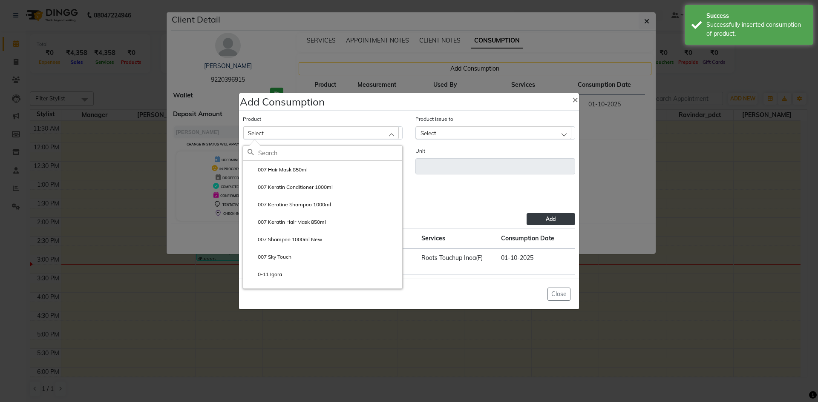
click at [334, 151] on input "text" at bounding box center [330, 153] width 144 height 14
type input "3 inoa"
click at [325, 172] on li "3 Inoa" at bounding box center [322, 169] width 159 height 17
type input "ML"
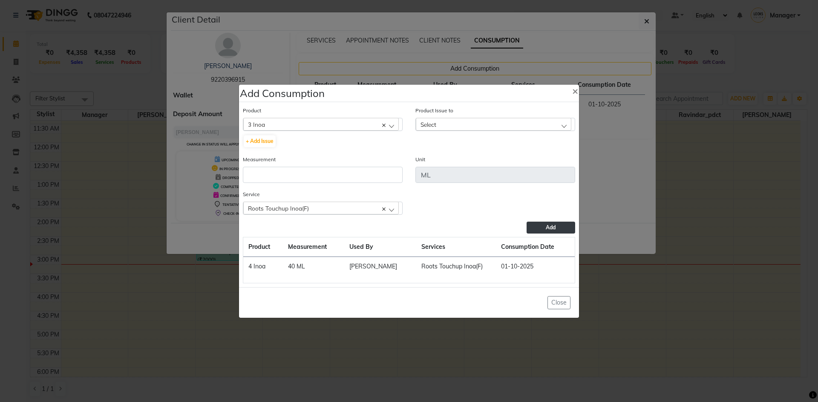
click at [459, 126] on div "Select" at bounding box center [493, 124] width 155 height 13
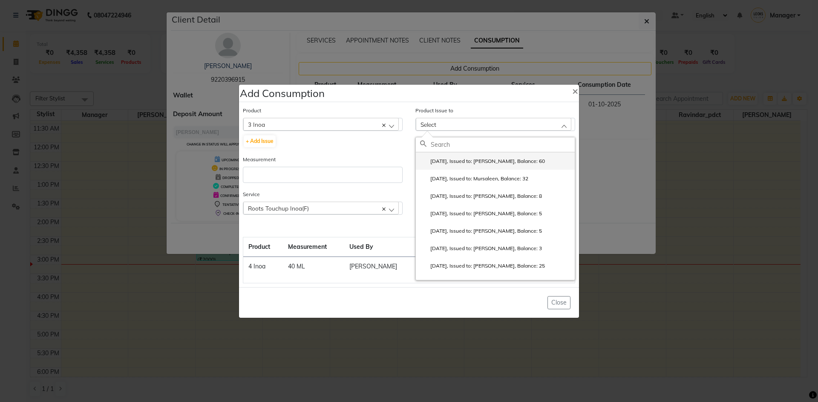
click at [460, 159] on label "[DATE], Issued to: [PERSON_NAME], Balance: 60" at bounding box center [482, 162] width 125 height 8
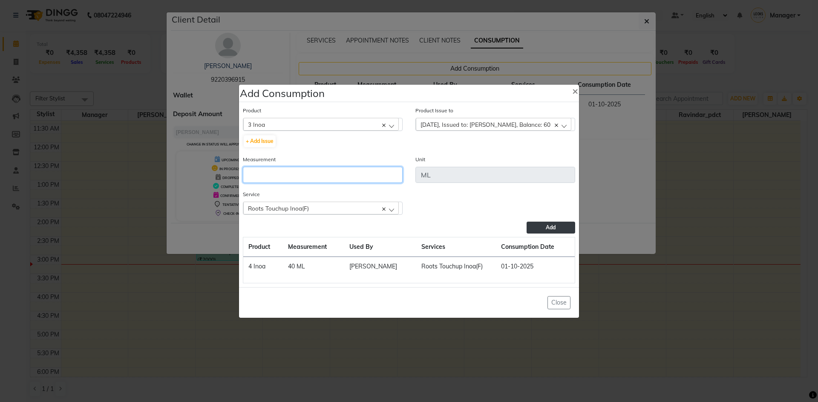
click at [356, 176] on input "number" at bounding box center [323, 175] width 160 height 16
type input "5"
click at [543, 224] on button "Add" at bounding box center [550, 228] width 49 height 12
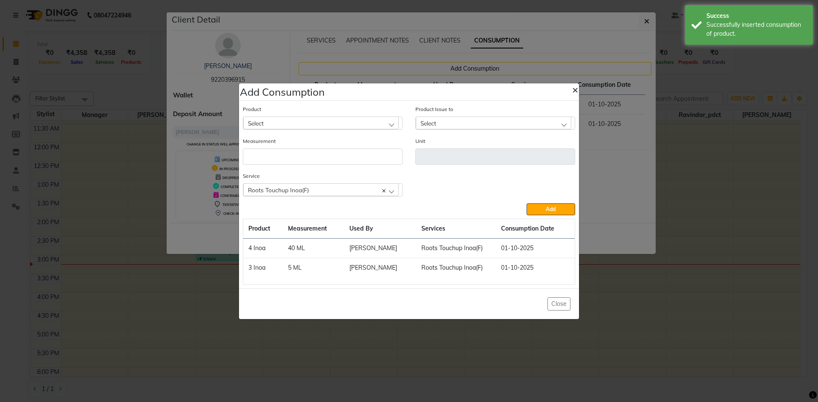
click at [573, 91] on span "×" at bounding box center [575, 89] width 6 height 13
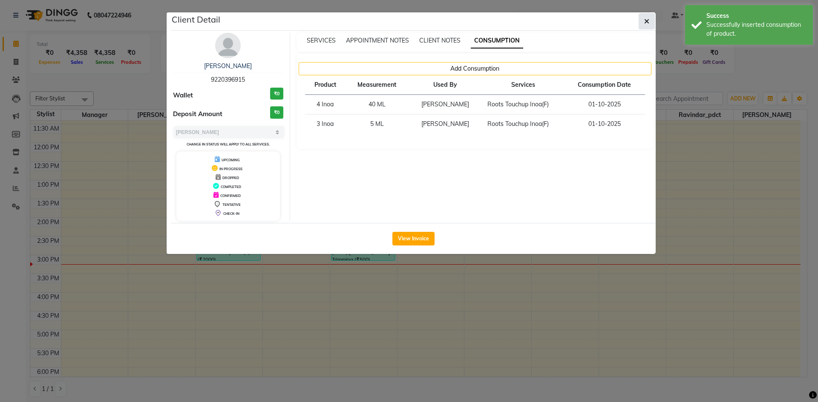
click at [645, 18] on icon "button" at bounding box center [646, 21] width 5 height 7
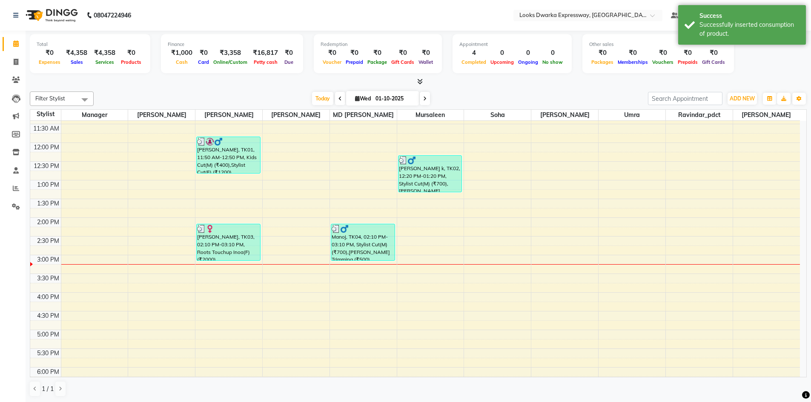
click at [584, 89] on div "Filter Stylist Select All Manager [PERSON_NAME] [PERSON_NAME] [PERSON_NAME] MD …" at bounding box center [418, 244] width 777 height 313
click at [521, 100] on div "[DATE] [DATE]" at bounding box center [371, 98] width 546 height 13
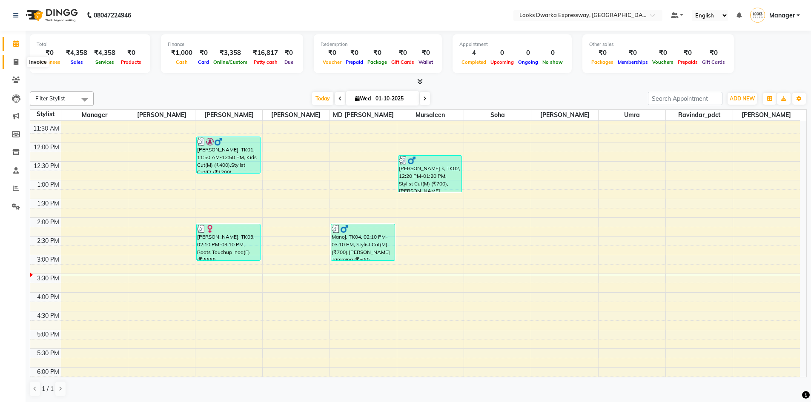
click at [12, 58] on span at bounding box center [16, 62] width 15 height 10
select select "service"
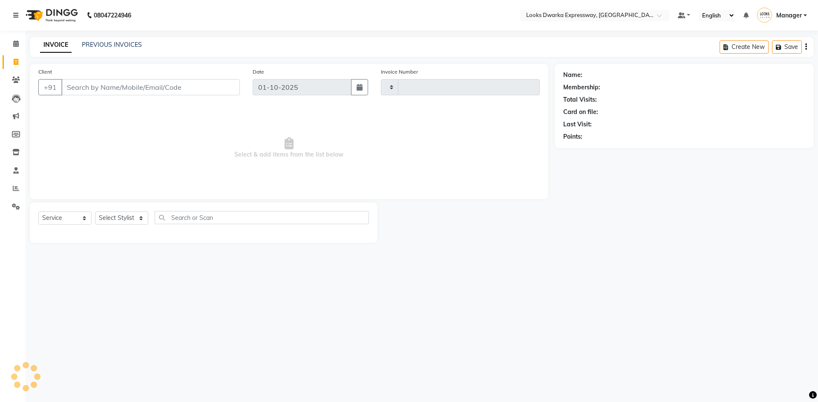
type input "2239"
select select "6011"
click at [125, 218] on select "Select Stylist Manager MD [PERSON_NAME] Ravindar_pdct [PERSON_NAME] [PERSON_NAM…" at bounding box center [121, 218] width 53 height 13
select select "43633"
click at [95, 212] on select "Select Stylist Manager MD [PERSON_NAME] Ravindar_pdct [PERSON_NAME] [PERSON_NAM…" at bounding box center [121, 218] width 53 height 13
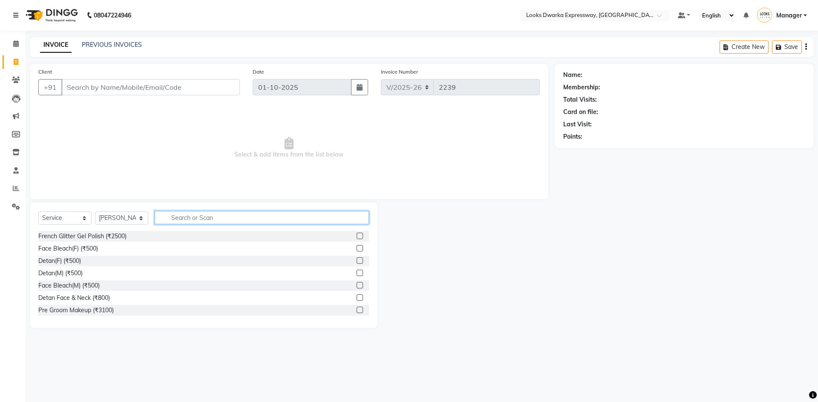
click at [222, 215] on input "text" at bounding box center [262, 217] width 214 height 13
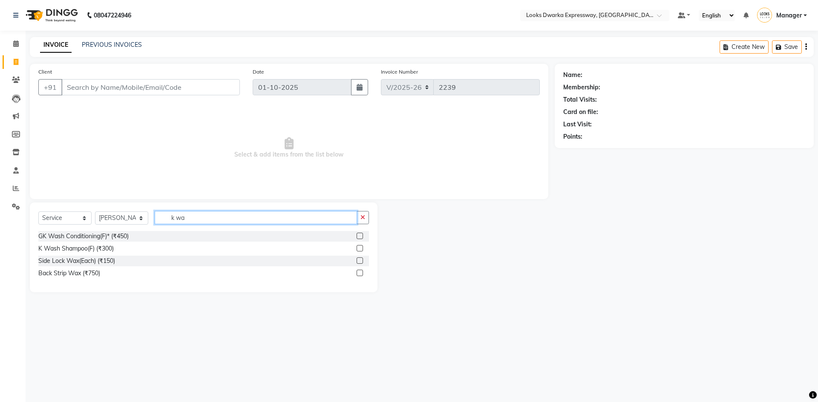
type input "k wa"
click at [358, 249] on label at bounding box center [359, 248] width 6 height 6
click at [358, 249] on input "checkbox" at bounding box center [359, 249] width 6 height 6
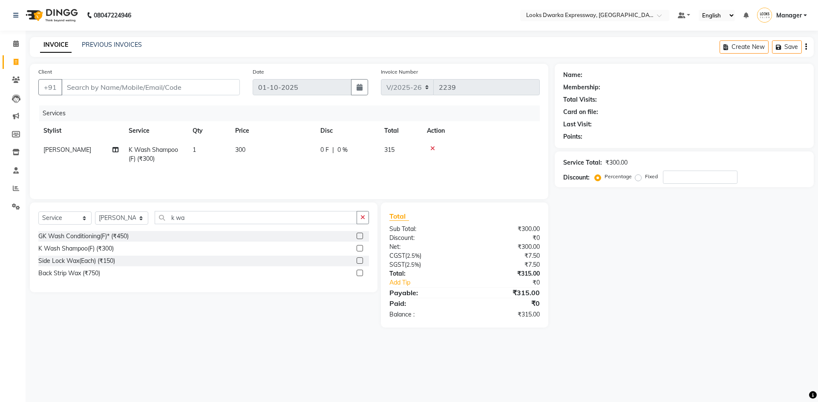
checkbox input "false"
drag, startPoint x: 282, startPoint y: 152, endPoint x: 289, endPoint y: 152, distance: 6.8
click at [289, 152] on td "300" at bounding box center [272, 155] width 85 height 28
select select "43633"
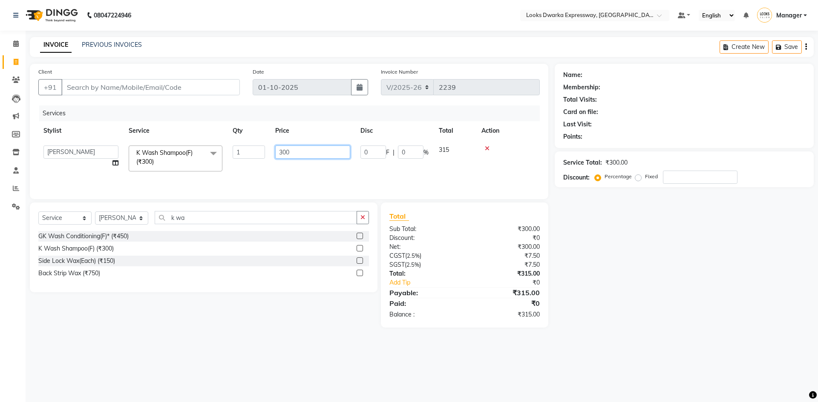
drag, startPoint x: 320, startPoint y: 147, endPoint x: 274, endPoint y: 164, distance: 48.4
click at [275, 164] on td "300" at bounding box center [312, 159] width 85 height 36
type input "500"
click at [152, 342] on div "08047224946 Select Location × Looks Dwarka Expressway, [GEOGRAPHIC_DATA] Defaul…" at bounding box center [409, 201] width 818 height 402
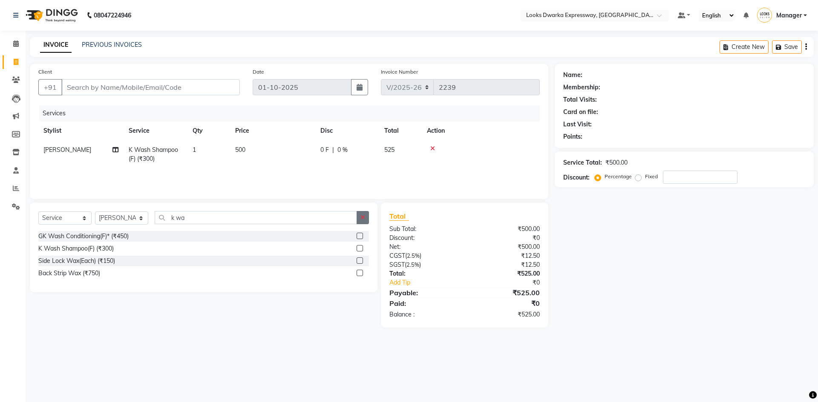
click at [362, 217] on icon "button" at bounding box center [362, 218] width 5 height 6
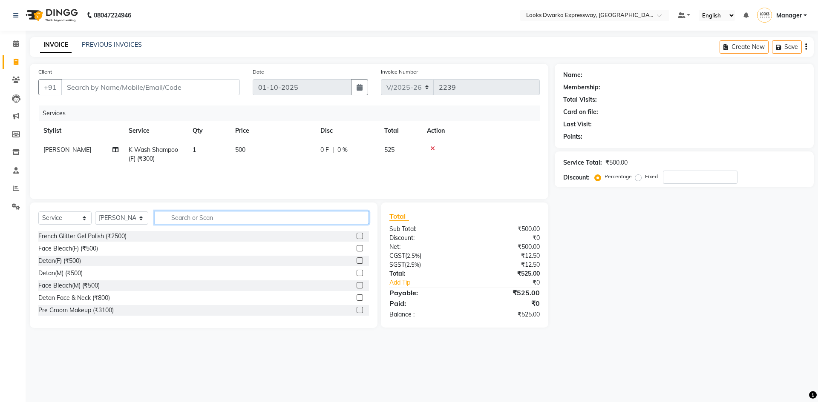
click at [337, 219] on input "text" at bounding box center [262, 217] width 214 height 13
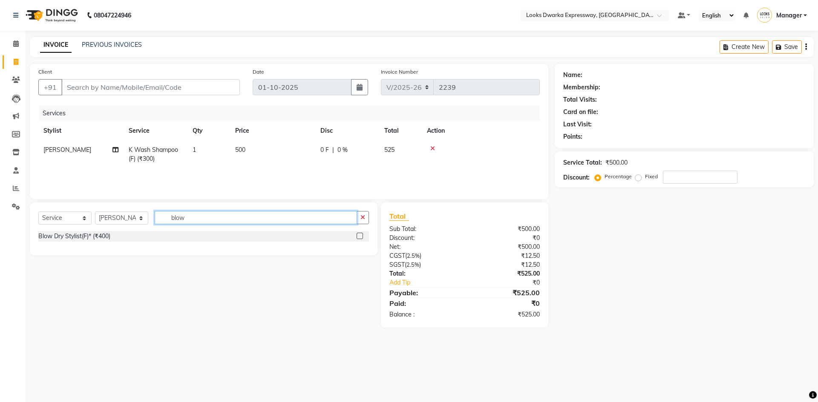
type input "blow"
click at [360, 236] on label at bounding box center [359, 236] width 6 height 6
click at [360, 236] on input "checkbox" at bounding box center [359, 237] width 6 height 6
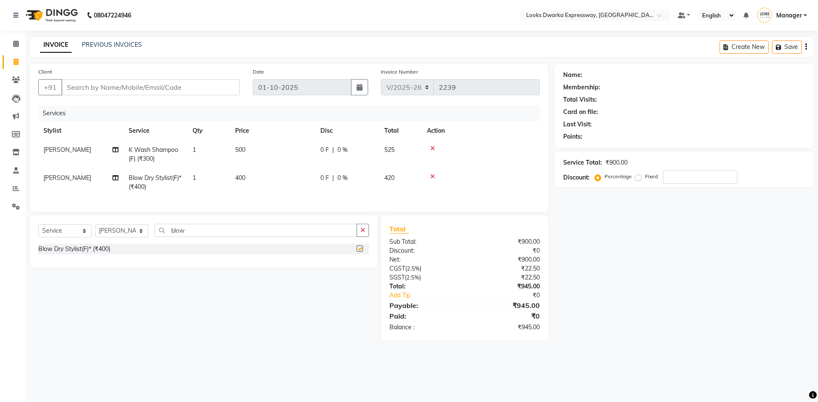
checkbox input "false"
click at [272, 172] on td "400" at bounding box center [272, 183] width 85 height 28
select select "43633"
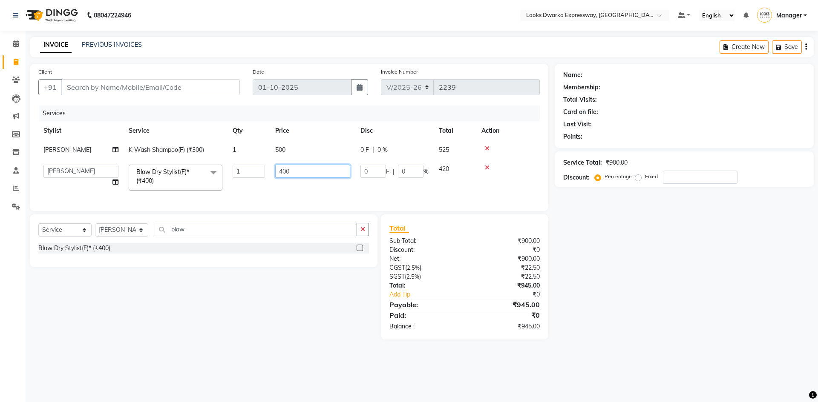
drag, startPoint x: 304, startPoint y: 173, endPoint x: 269, endPoint y: 189, distance: 38.3
click at [269, 188] on tr "Manager MD [PERSON_NAME] Ravindar_pdct [PERSON_NAME] [PERSON_NAME] Soha SSBEAUT…" at bounding box center [288, 178] width 501 height 36
type input "550"
click at [251, 309] on div "Select Service Product Membership Package Voucher Prepaid Gift Card Select Styl…" at bounding box center [200, 277] width 354 height 125
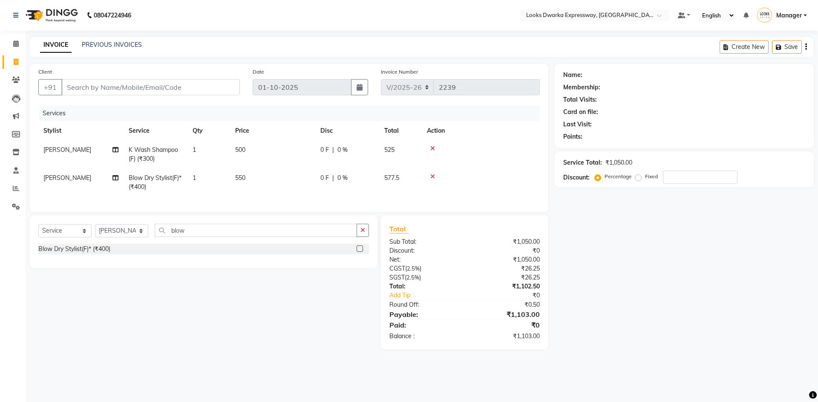
click at [245, 310] on div "Select Service Product Membership Package Voucher Prepaid Gift Card Select Styl…" at bounding box center [200, 283] width 354 height 134
click at [244, 311] on div "Select Service Product Membership Package Voucher Prepaid Gift Card Select Styl…" at bounding box center [200, 283] width 354 height 134
click at [137, 90] on input "Client" at bounding box center [150, 87] width 178 height 16
click at [130, 80] on input "Client" at bounding box center [150, 87] width 178 height 16
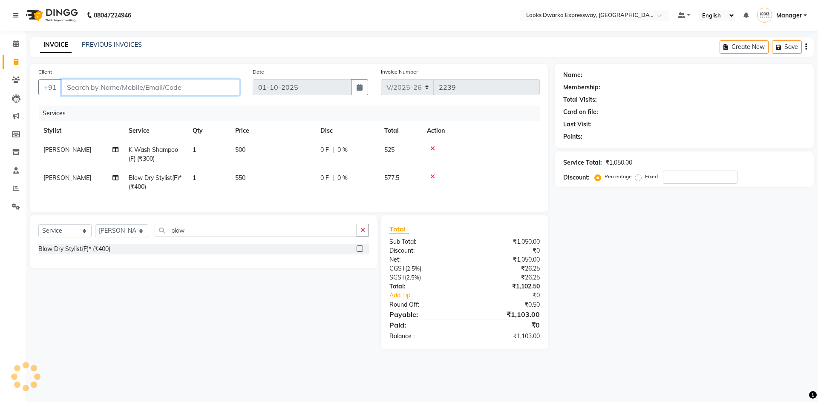
click at [130, 85] on input "Client" at bounding box center [150, 87] width 178 height 16
type input "8"
type input "0"
type input "8653782175"
click at [228, 88] on span "Add Client" at bounding box center [218, 87] width 34 height 9
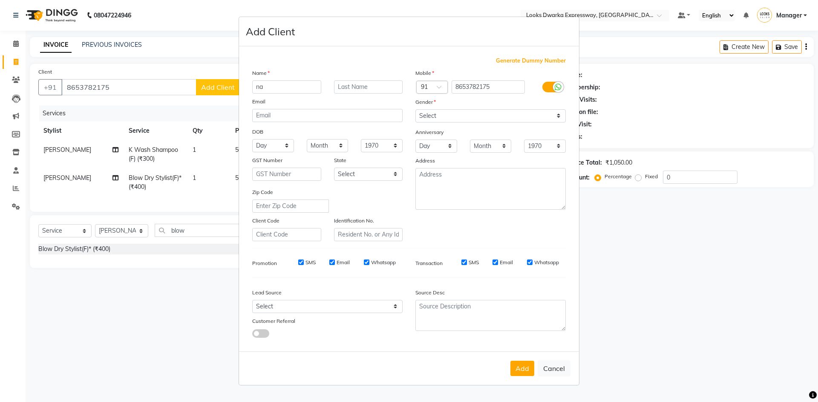
type input "n"
type input "babita"
click at [352, 84] on input "text" at bounding box center [368, 86] width 69 height 13
type input "k"
click at [556, 90] on icon at bounding box center [558, 87] width 7 height 8
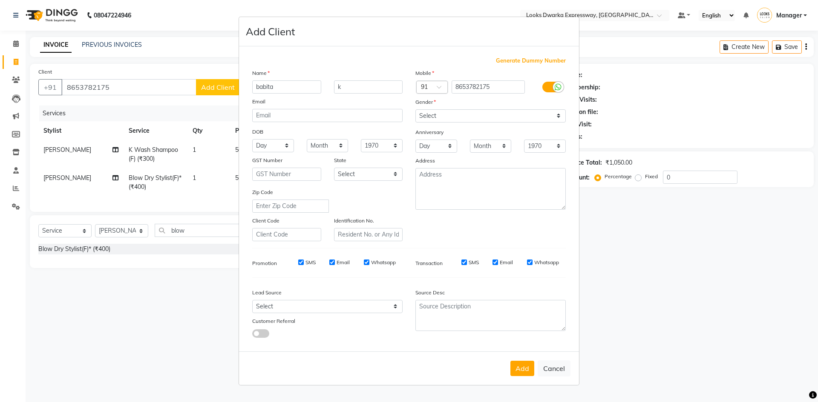
click at [0, 0] on input "checkbox" at bounding box center [0, 0] width 0 height 0
drag, startPoint x: 519, startPoint y: 118, endPoint x: 514, endPoint y: 122, distance: 6.4
click at [519, 118] on select "Select [DEMOGRAPHIC_DATA] [DEMOGRAPHIC_DATA] Other Prefer Not To Say" at bounding box center [490, 115] width 150 height 13
select select "[DEMOGRAPHIC_DATA]"
click at [415, 109] on select "Select [DEMOGRAPHIC_DATA] [DEMOGRAPHIC_DATA] Other Prefer Not To Say" at bounding box center [490, 115] width 150 height 13
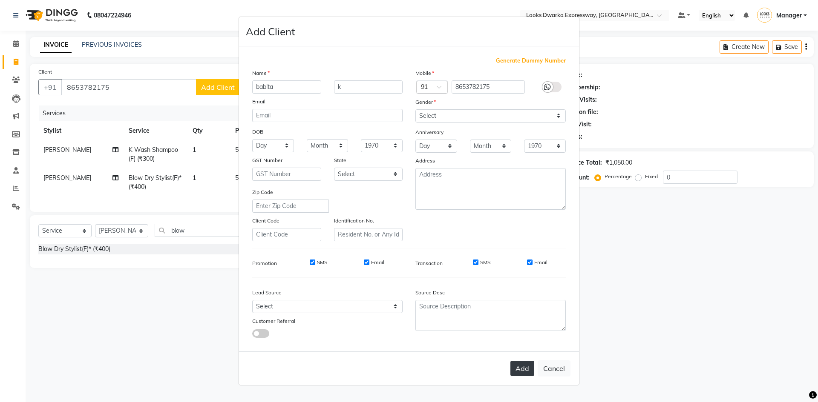
click at [523, 372] on button "Add" at bounding box center [522, 368] width 24 height 15
select select
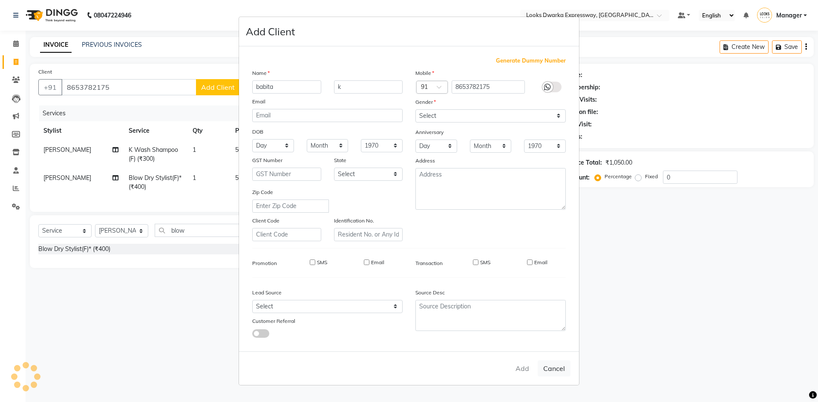
select select
checkbox input "false"
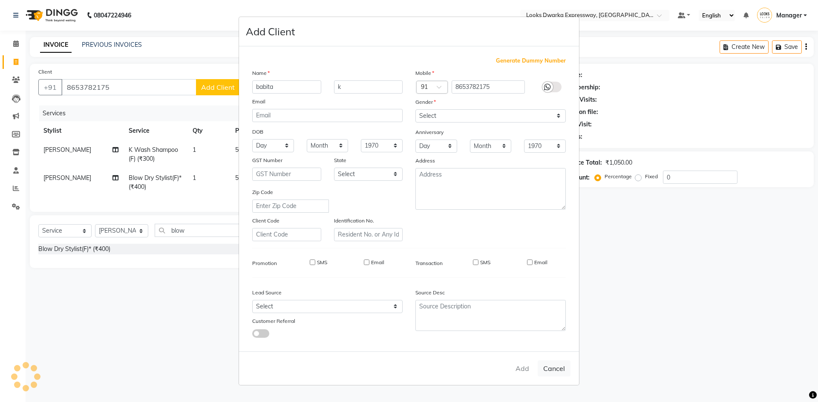
checkbox input "false"
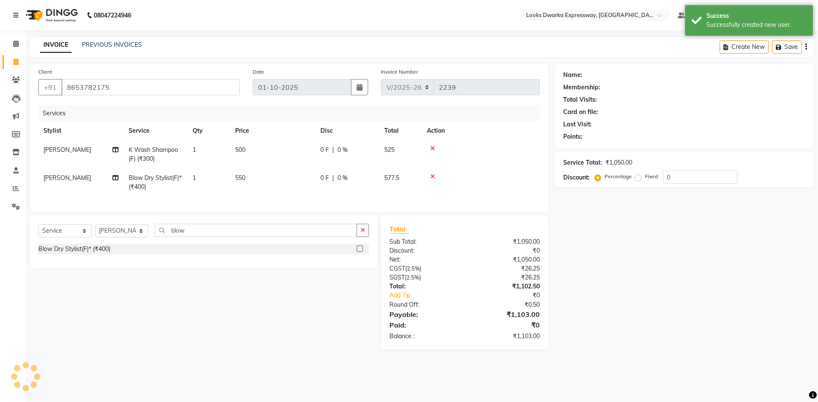
select select "1: Object"
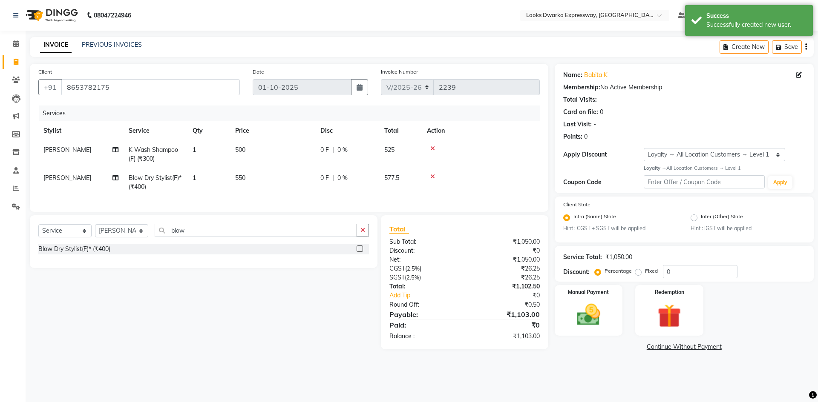
click at [497, 387] on div "08047224946 Select Location × Looks Dwarka Expressway, [GEOGRAPHIC_DATA] Defaul…" at bounding box center [409, 201] width 818 height 402
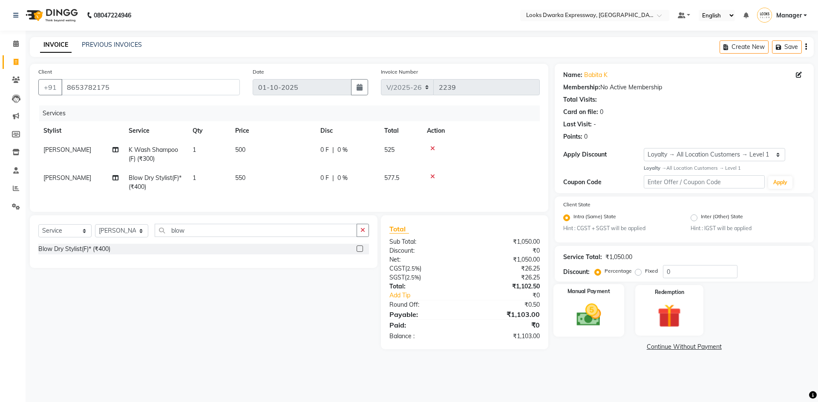
drag, startPoint x: 559, startPoint y: 309, endPoint x: 578, endPoint y: 325, distance: 24.5
click at [560, 309] on div "Manual Payment" at bounding box center [588, 311] width 71 height 52
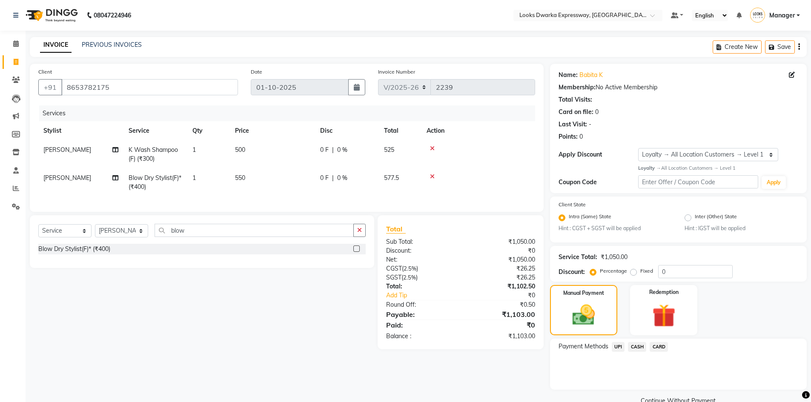
click at [311, 325] on div "Select Service Product Membership Package Voucher Prepaid Gift Card Select Styl…" at bounding box center [198, 283] width 351 height 134
click at [434, 382] on div "Client [PHONE_NUMBER] Date [DATE] Invoice Number V/2025 V/[PHONE_NUMBER] Servic…" at bounding box center [286, 236] width 527 height 344
click at [307, 349] on div "Select Service Product Membership Package Voucher Prepaid Gift Card Select Styl…" at bounding box center [198, 283] width 351 height 134
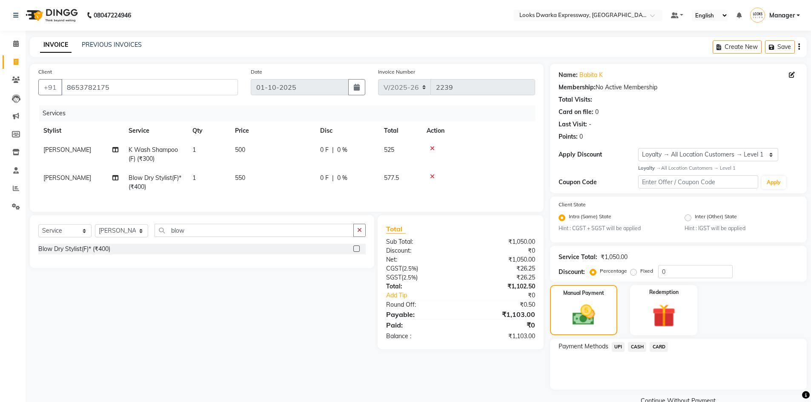
click at [269, 321] on div "Select Service Product Membership Package Voucher Prepaid Gift Card Select Styl…" at bounding box center [198, 283] width 351 height 134
click at [294, 309] on div "Select Service Product Membership Package Voucher Prepaid Gift Card Select Styl…" at bounding box center [198, 283] width 351 height 134
click at [290, 309] on div "Select Service Product Membership Package Voucher Prepaid Gift Card Select Styl…" at bounding box center [198, 283] width 351 height 134
click at [315, 301] on div "Select Service Product Membership Package Voucher Prepaid Gift Card Select Styl…" at bounding box center [198, 283] width 351 height 134
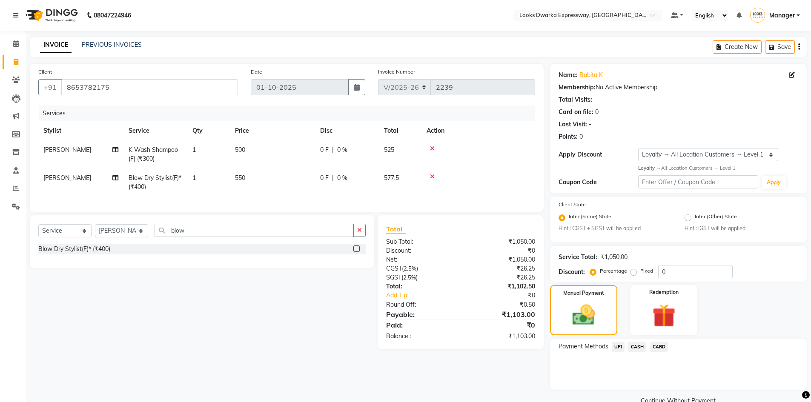
click at [322, 305] on div "Select Service Product Membership Package Voucher Prepaid Gift Card Select Styl…" at bounding box center [198, 283] width 351 height 134
click at [313, 313] on div "Select Service Product Membership Package Voucher Prepaid Gift Card Select Styl…" at bounding box center [198, 283] width 351 height 134
click at [273, 297] on div "Select Service Product Membership Package Voucher Prepaid Gift Card Select Styl…" at bounding box center [198, 283] width 351 height 134
click at [141, 238] on select "Select Stylist Manager MD [PERSON_NAME] Ravindar_pdct [PERSON_NAME] [PERSON_NAM…" at bounding box center [121, 230] width 53 height 13
select select "86412"
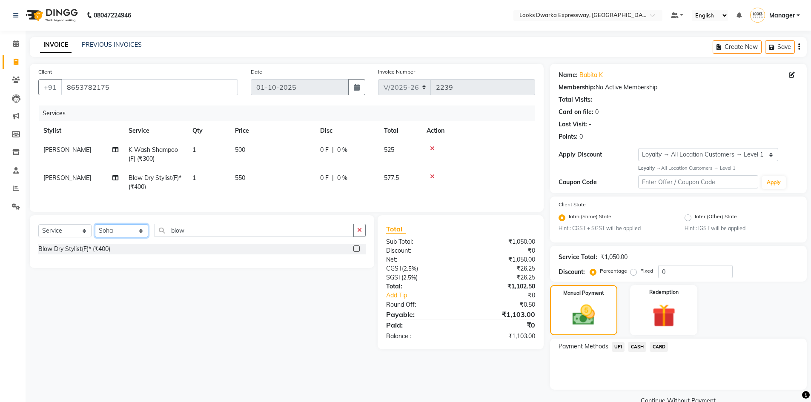
click at [95, 231] on select "Select Stylist Manager MD [PERSON_NAME] Ravindar_pdct [PERSON_NAME] [PERSON_NAM…" at bounding box center [121, 230] width 53 height 13
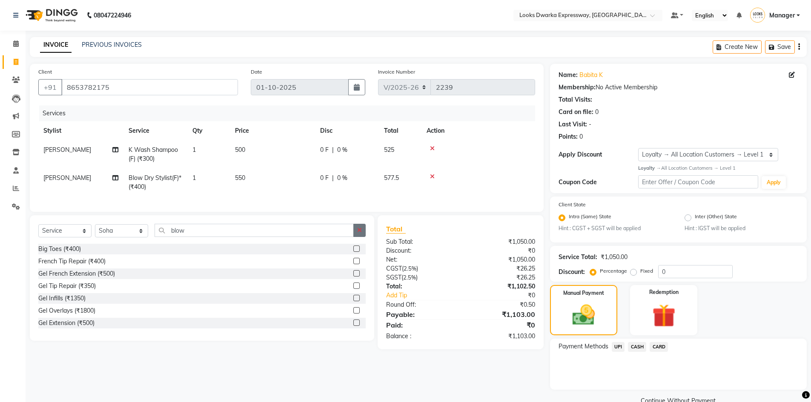
click at [360, 233] on icon "button" at bounding box center [359, 230] width 5 height 6
click at [357, 236] on input "text" at bounding box center [260, 230] width 211 height 13
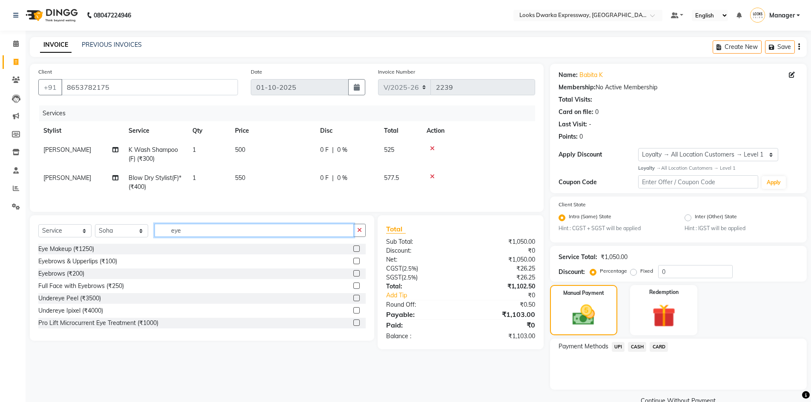
type input "eye"
click at [354, 277] on label at bounding box center [357, 273] width 6 height 6
click at [354, 277] on input "checkbox" at bounding box center [357, 274] width 6 height 6
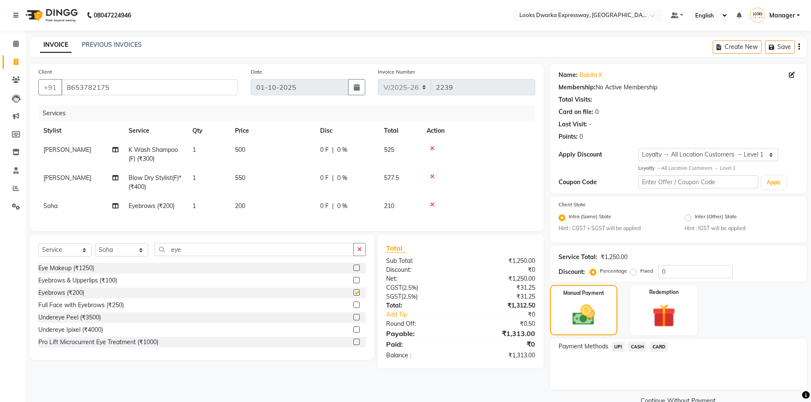
checkbox input "false"
click at [259, 204] on td "200" at bounding box center [272, 206] width 85 height 19
select select "86412"
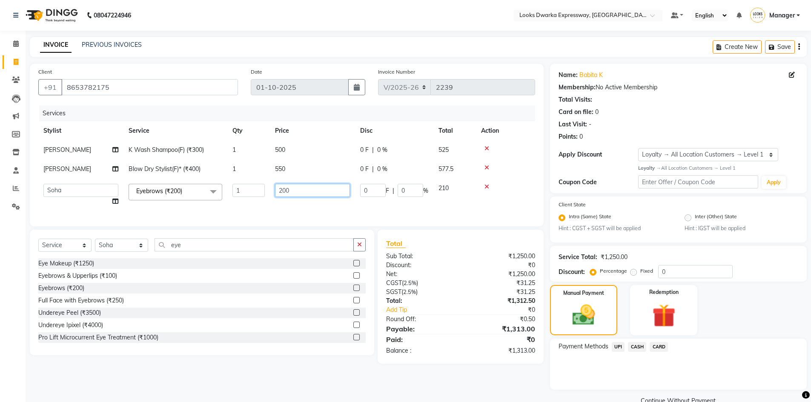
drag, startPoint x: 311, startPoint y: 193, endPoint x: 270, endPoint y: 208, distance: 44.1
click at [270, 208] on tr "Manager MD [PERSON_NAME] Ravindar_pdct [PERSON_NAME] [PERSON_NAME] Soha SSBEAUT…" at bounding box center [286, 195] width 497 height 32
type input "100"
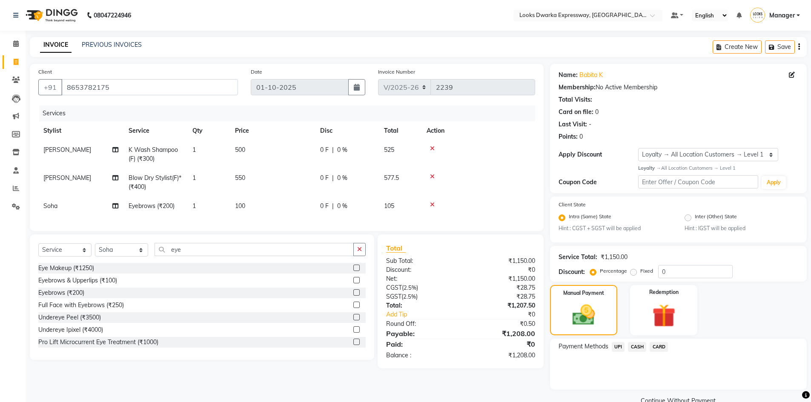
click at [326, 374] on div "Client [PHONE_NUMBER] Date [DATE] Invoice Number V/2025 V/[PHONE_NUMBER] Servic…" at bounding box center [286, 236] width 527 height 344
click at [432, 204] on icon at bounding box center [432, 205] width 5 height 6
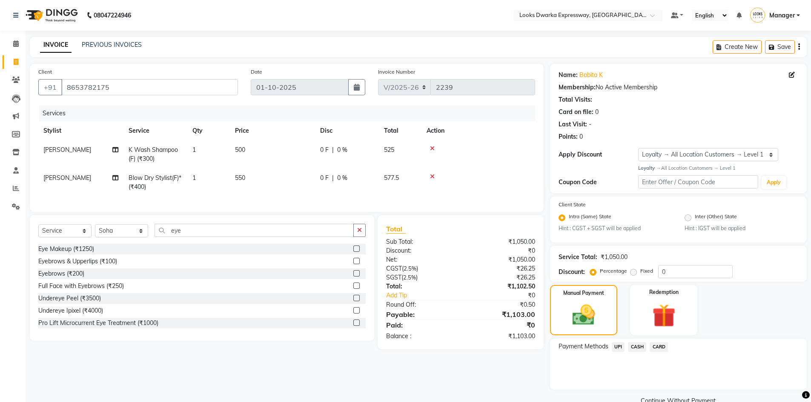
click at [347, 371] on div "Client [PHONE_NUMBER] Date [DATE] Invoice Number V/2025 V/[PHONE_NUMBER] Servic…" at bounding box center [286, 236] width 527 height 344
drag, startPoint x: 109, startPoint y: 83, endPoint x: 60, endPoint y: 91, distance: 49.6
click at [61, 91] on input "8653782175" at bounding box center [149, 87] width 177 height 16
click at [304, 366] on div "Client [PHONE_NUMBER] Date [DATE] Invoice Number V/2025 V/[PHONE_NUMBER] Servic…" at bounding box center [286, 236] width 527 height 344
click at [621, 345] on span "UPI" at bounding box center [618, 347] width 13 height 10
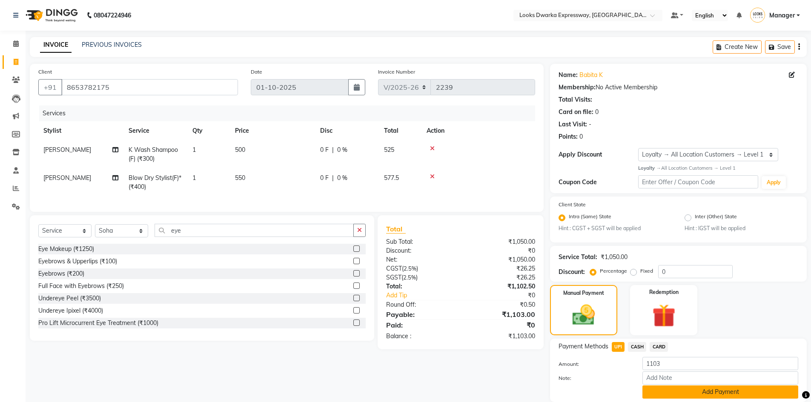
click at [667, 392] on button "Add Payment" at bounding box center [721, 392] width 156 height 13
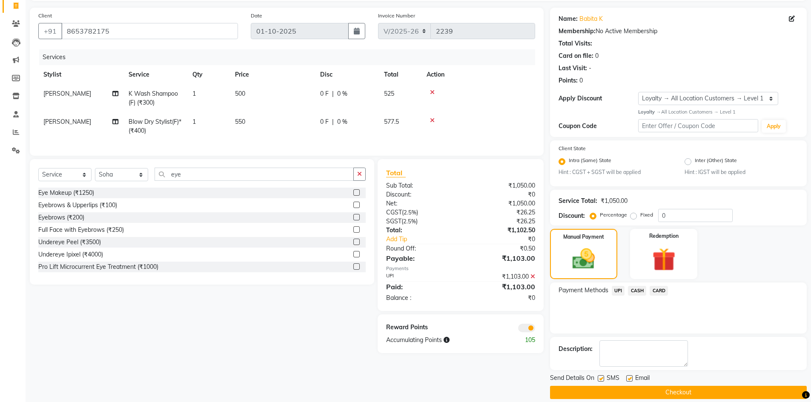
scroll to position [66, 0]
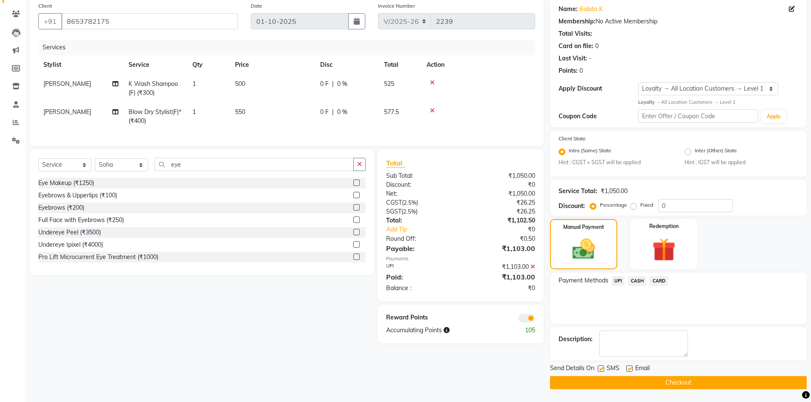
click at [623, 384] on button "Checkout" at bounding box center [678, 382] width 257 height 13
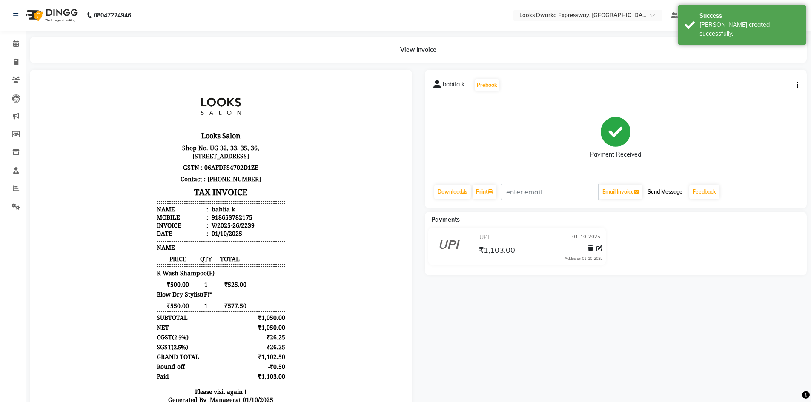
click at [667, 193] on button "Send Message" at bounding box center [665, 192] width 42 height 14
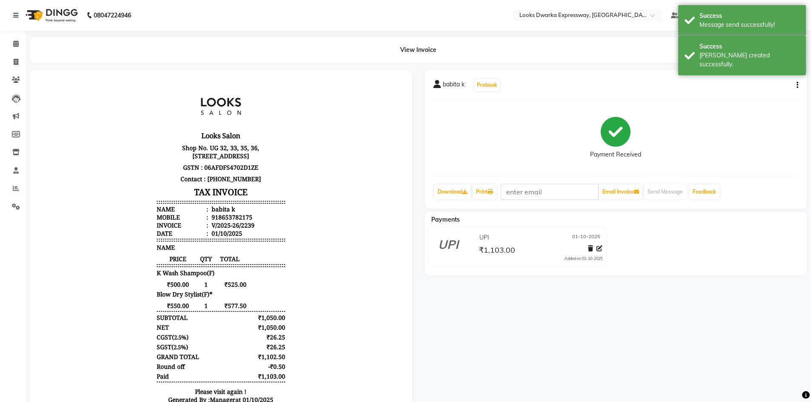
click at [509, 317] on div "babita k Prebook Payment Received Download Print Email Invoice Send Message Fee…" at bounding box center [616, 259] width 395 height 378
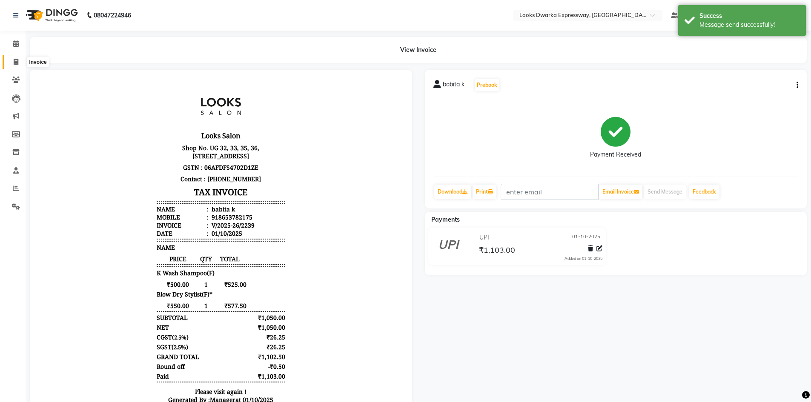
click at [15, 60] on icon at bounding box center [16, 62] width 5 height 6
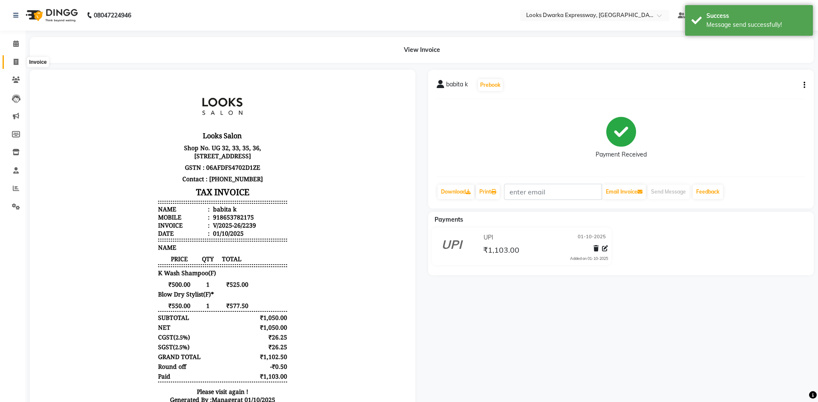
select select "6011"
select select "service"
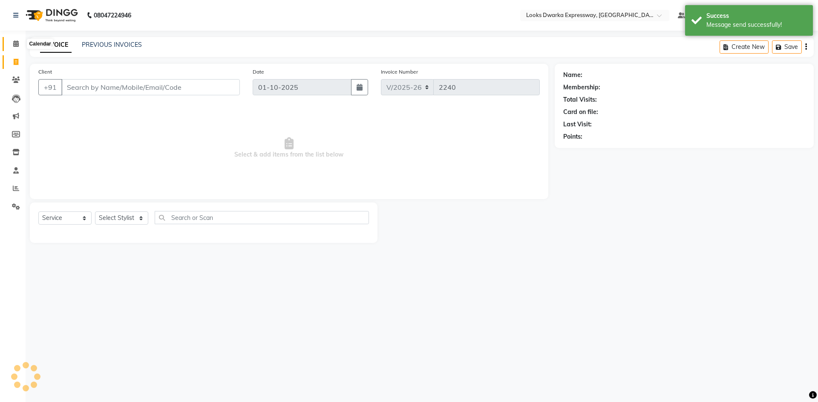
click at [12, 40] on span at bounding box center [16, 44] width 15 height 10
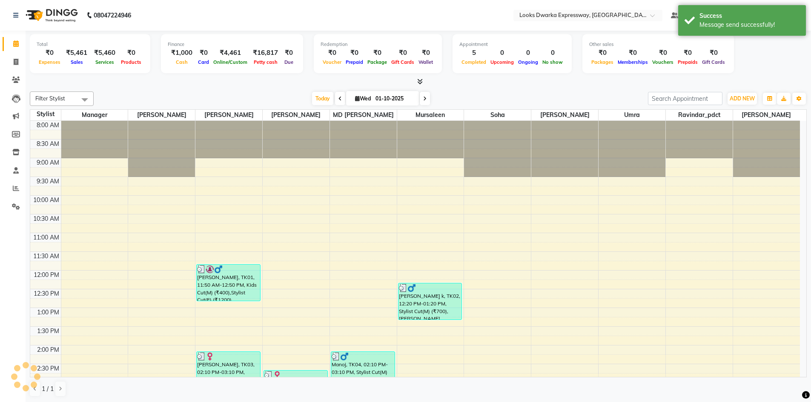
click at [194, 91] on div "Filter Stylist Select All Manager [PERSON_NAME] [PERSON_NAME] [PERSON_NAME] MD …" at bounding box center [418, 244] width 777 height 313
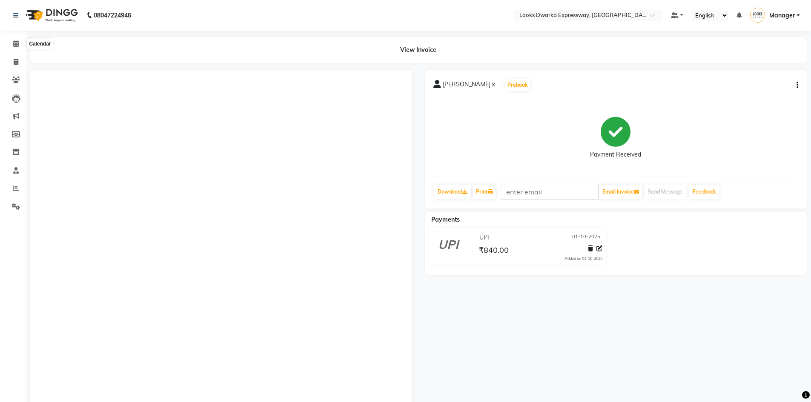
click at [12, 42] on span at bounding box center [16, 44] width 15 height 10
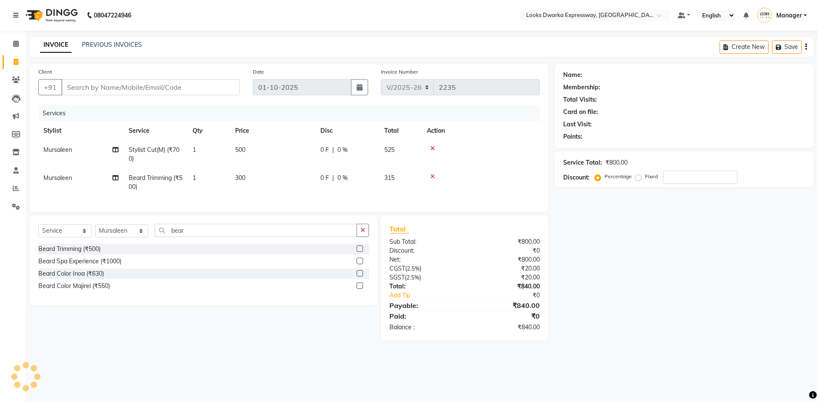
select select "6011"
select select "service"
select select "43893"
click at [13, 42] on icon at bounding box center [16, 43] width 6 height 6
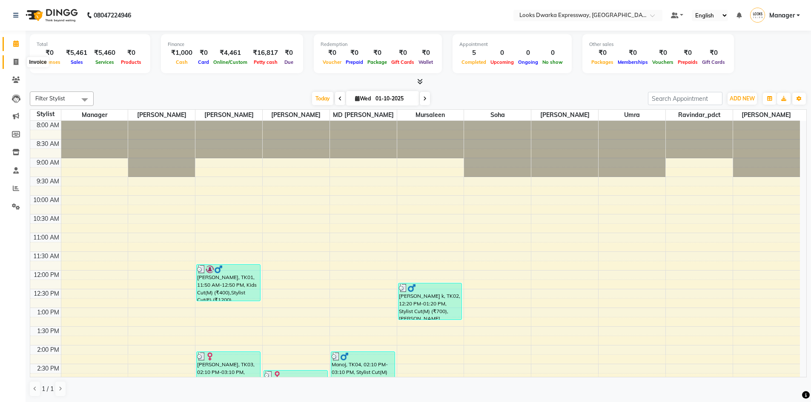
drag, startPoint x: 15, startPoint y: 60, endPoint x: 20, endPoint y: 60, distance: 4.7
click at [15, 60] on icon at bounding box center [16, 62] width 5 height 6
select select "service"
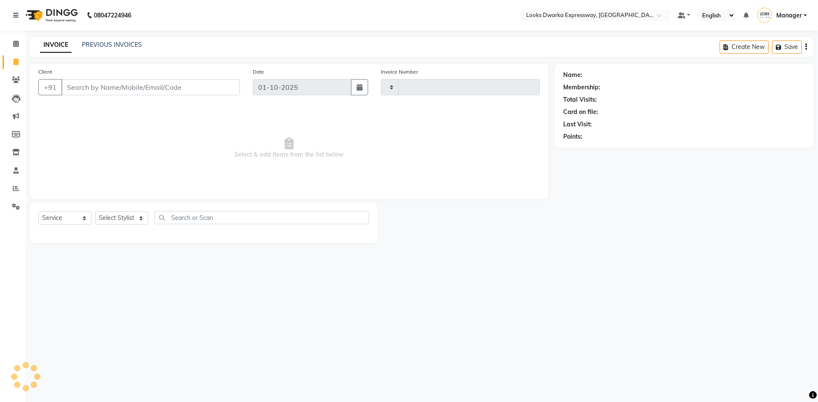
type input "2240"
select select "6011"
click at [178, 87] on input "Client" at bounding box center [150, 87] width 178 height 16
type input "9810232529"
click at [225, 85] on span "Add Client" at bounding box center [218, 87] width 34 height 9
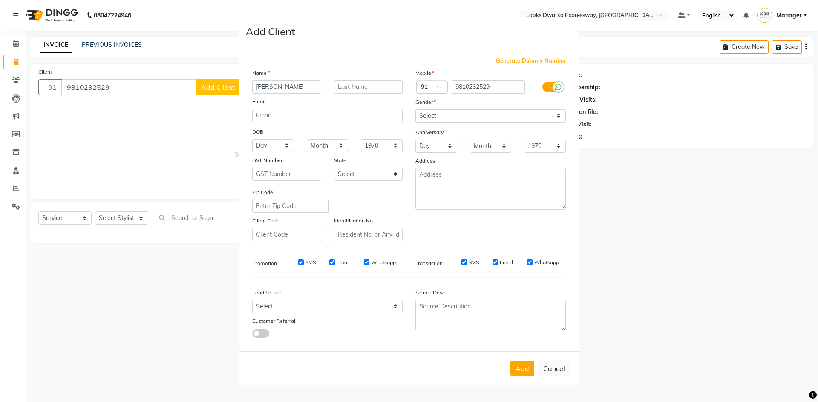
type input "soniya"
click at [371, 85] on input "text" at bounding box center [368, 86] width 69 height 13
type input "k"
click at [558, 85] on icon at bounding box center [558, 87] width 7 height 8
click at [0, 0] on input "checkbox" at bounding box center [0, 0] width 0 height 0
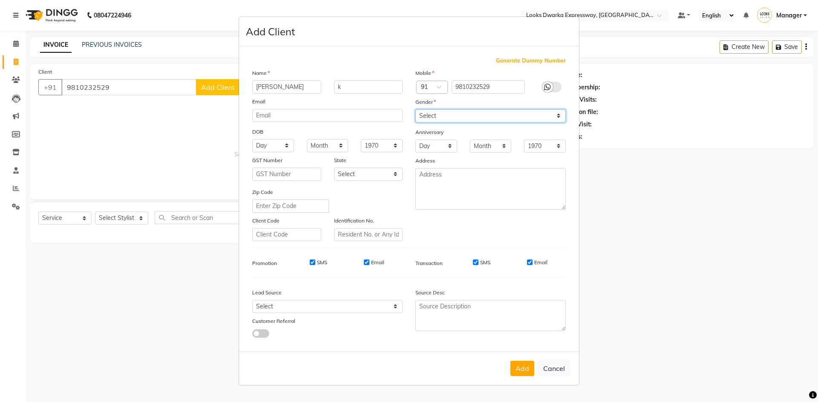
click at [544, 120] on select "Select [DEMOGRAPHIC_DATA] [DEMOGRAPHIC_DATA] Other Prefer Not To Say" at bounding box center [490, 115] width 150 height 13
select select "[DEMOGRAPHIC_DATA]"
click at [415, 109] on select "Select [DEMOGRAPHIC_DATA] [DEMOGRAPHIC_DATA] Other Prefer Not To Say" at bounding box center [490, 115] width 150 height 13
click at [517, 373] on button "Add" at bounding box center [522, 368] width 24 height 15
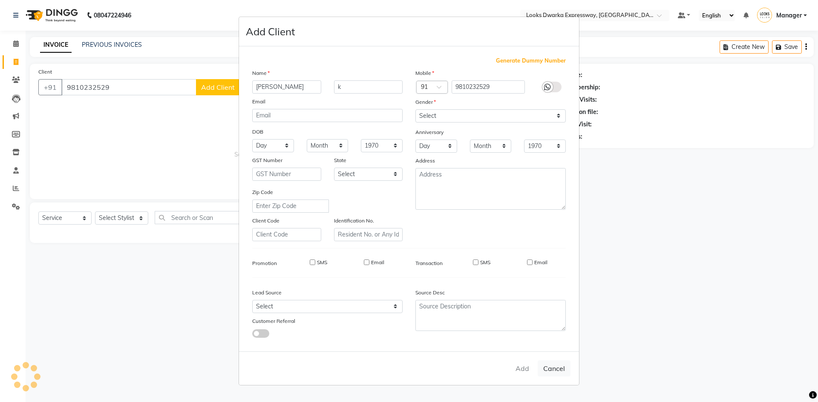
select select
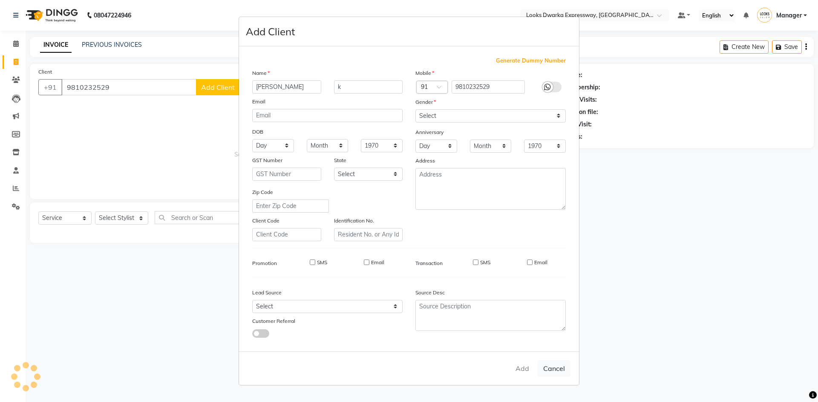
select select
checkbox input "false"
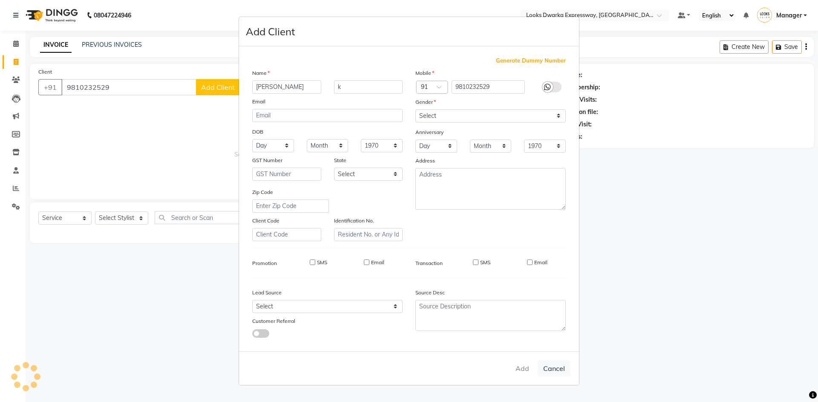
checkbox input "false"
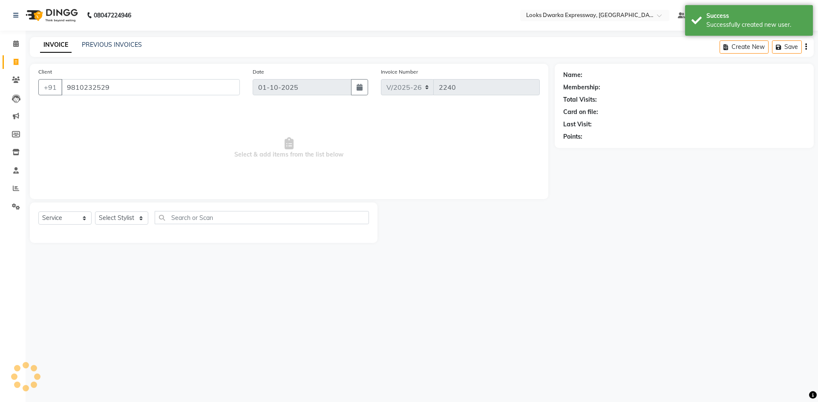
select select "1: Object"
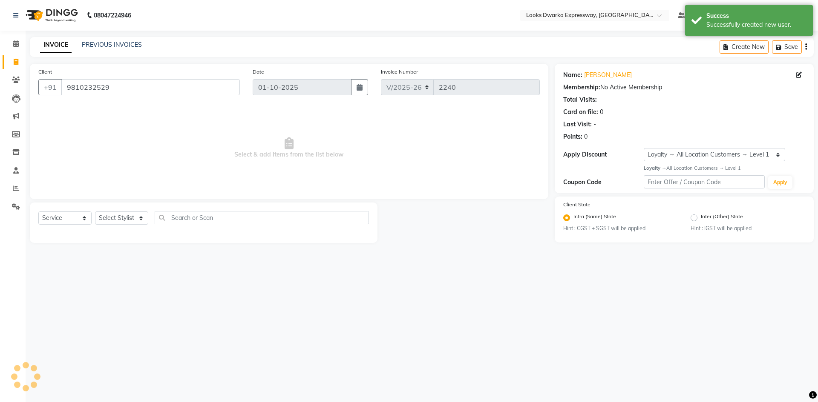
click at [248, 305] on div "08047224946 Select Location × Looks Dwarka Expressway, New Delhi Default Panel …" at bounding box center [409, 201] width 818 height 402
click at [134, 219] on select "Select Stylist Manager MD [PERSON_NAME] Ravindar_pdct [PERSON_NAME] [PERSON_NAM…" at bounding box center [121, 218] width 53 height 13
select select "61091"
click at [95, 212] on select "Select Stylist Manager MD [PERSON_NAME] Ravindar_pdct [PERSON_NAME] [PERSON_NAM…" at bounding box center [121, 218] width 53 height 13
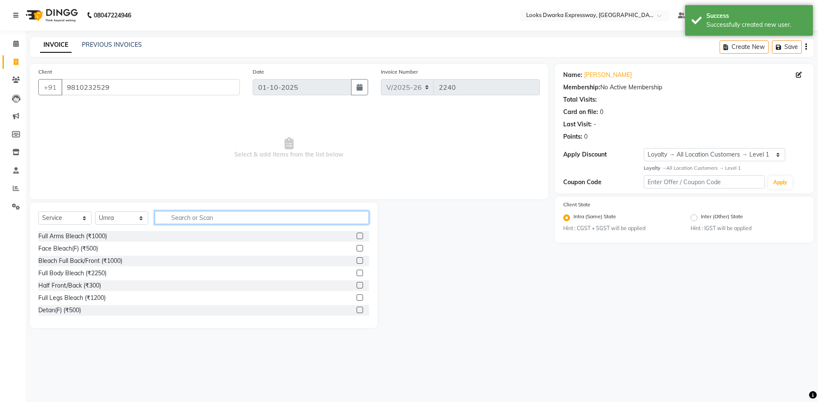
click at [211, 216] on input "text" at bounding box center [262, 217] width 214 height 13
type input "eye"
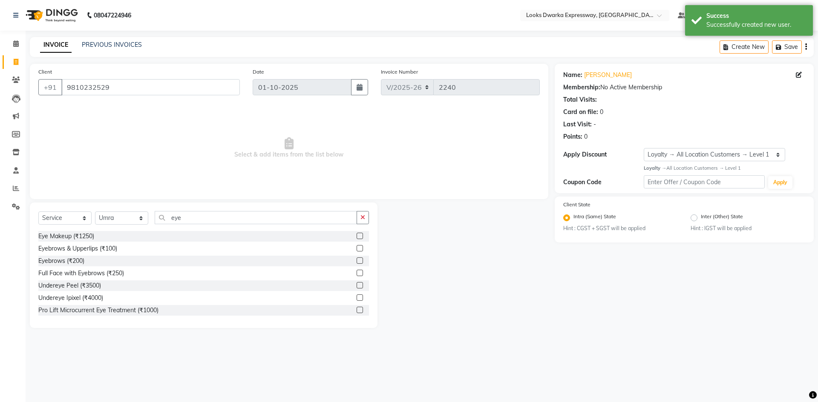
click at [356, 262] on label at bounding box center [359, 261] width 6 height 6
click at [356, 262] on input "checkbox" at bounding box center [359, 262] width 6 height 6
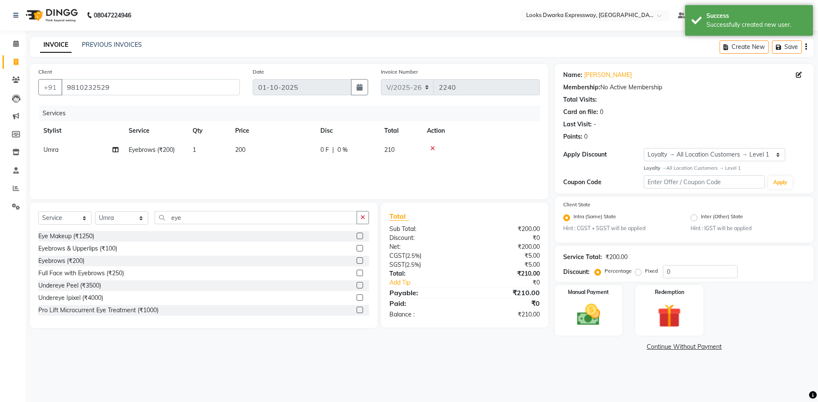
checkbox input "false"
drag, startPoint x: 248, startPoint y: 135, endPoint x: 259, endPoint y: 142, distance: 12.9
click at [255, 140] on th "Price" at bounding box center [272, 130] width 85 height 19
click at [269, 150] on td "200" at bounding box center [272, 150] width 85 height 19
select select "61091"
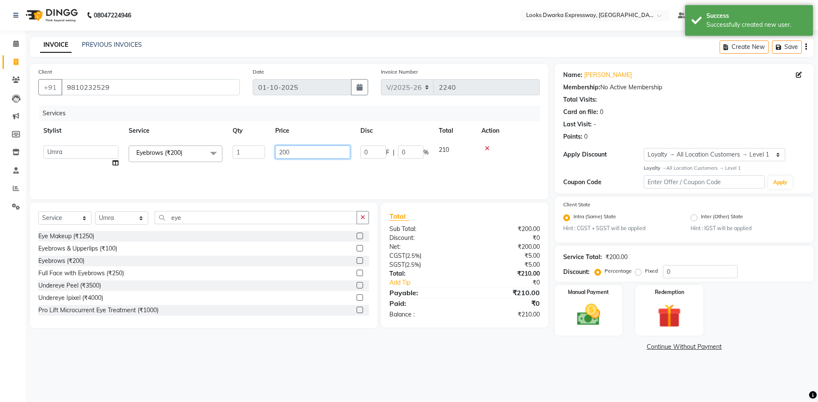
drag, startPoint x: 293, startPoint y: 152, endPoint x: 262, endPoint y: 167, distance: 33.9
click at [262, 167] on tr "Manager MD Irshad Mursaleen Ravindar_pdct RIJVAN AHMAD SALIM Simran Soha SSBEAU…" at bounding box center [288, 157] width 501 height 32
type input "100"
click at [362, 350] on div "Client +91 9810232529 Date 01-10-2025 Invoice Number V/2025 V/2025-26 2240 Serv…" at bounding box center [288, 209] width 531 height 290
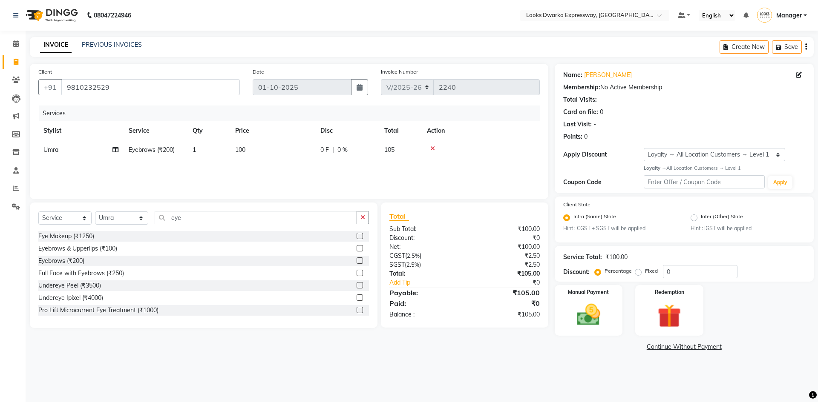
click at [362, 358] on main "INVOICE PREVIOUS INVOICES Create New Save Client +91 9810232529 Date 01-10-2025…" at bounding box center [422, 201] width 792 height 329
click at [679, 270] on input "0" at bounding box center [700, 271] width 75 height 13
type input "1"
type input "3"
type input "4"
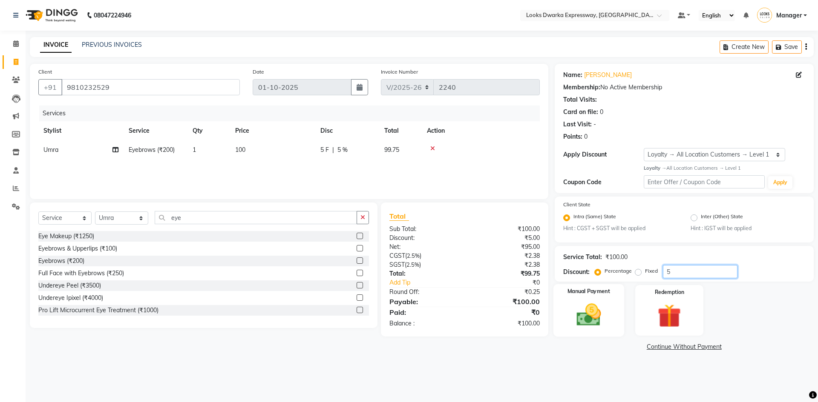
type input "5"
click at [604, 312] on img at bounding box center [589, 315] width 40 height 28
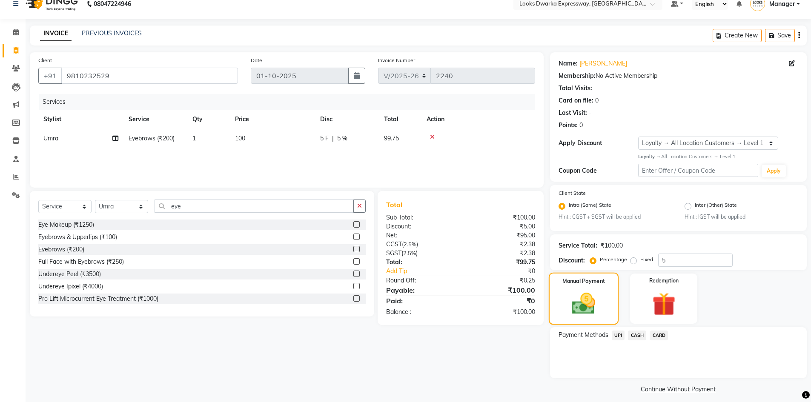
scroll to position [18, 0]
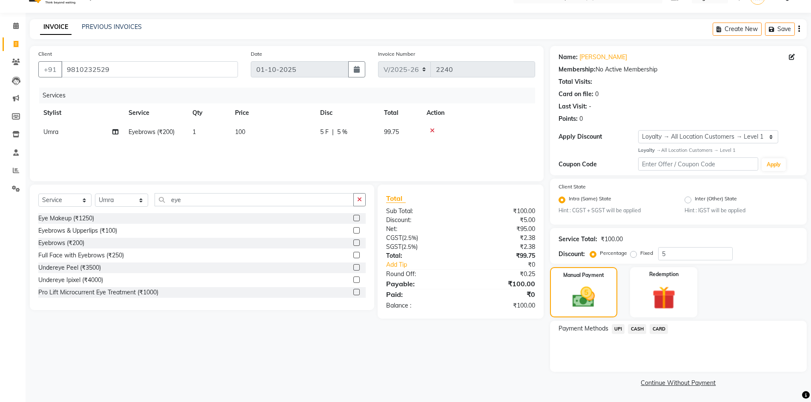
click at [644, 330] on span "CASH" at bounding box center [637, 330] width 18 height 10
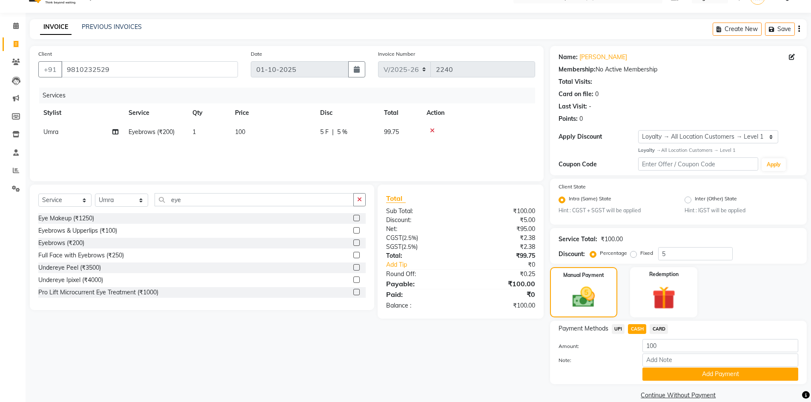
scroll to position [30, 0]
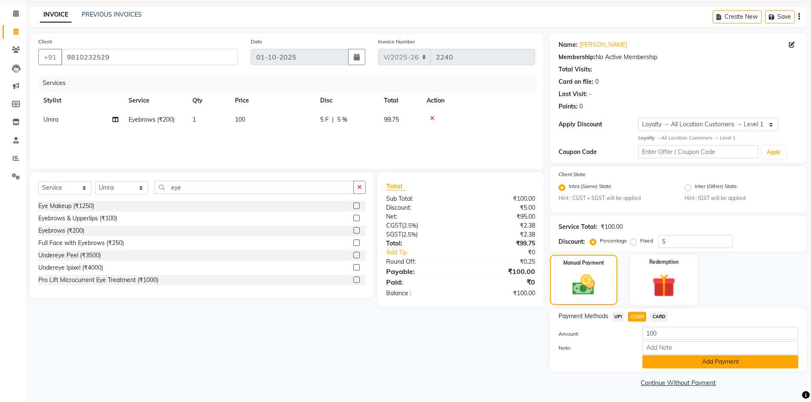
click at [654, 364] on button "Add Payment" at bounding box center [721, 362] width 156 height 13
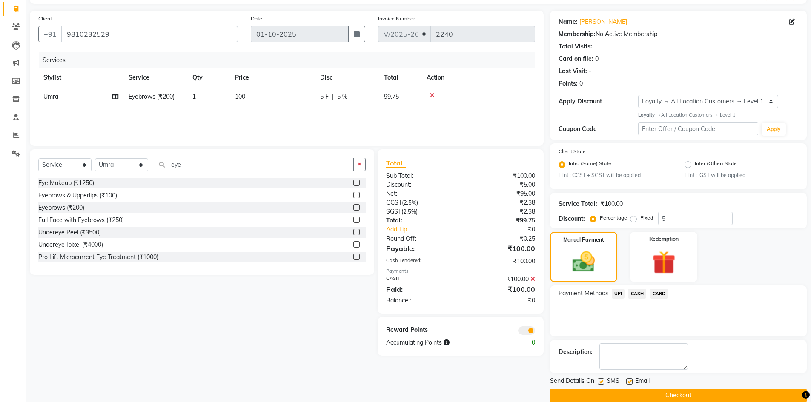
scroll to position [66, 0]
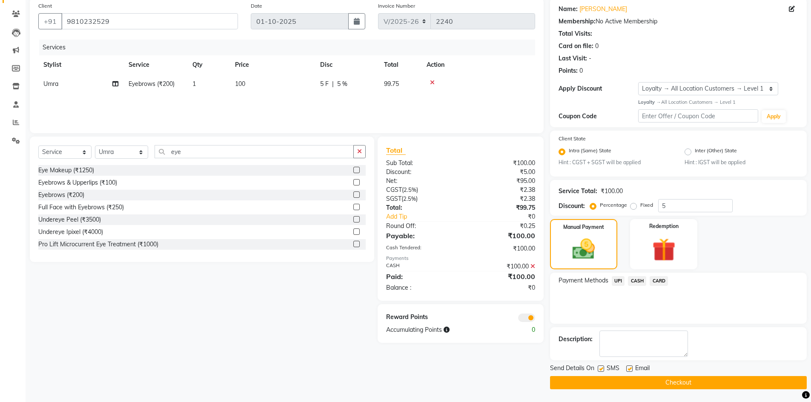
click at [621, 381] on button "Checkout" at bounding box center [678, 382] width 257 height 13
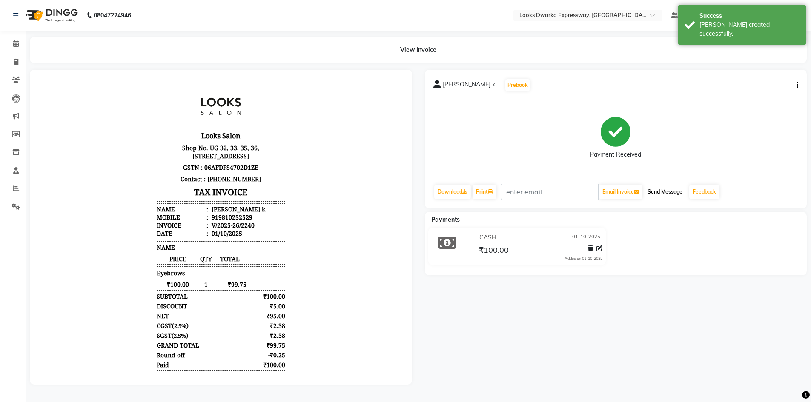
click at [655, 195] on button "Send Message" at bounding box center [665, 192] width 42 height 14
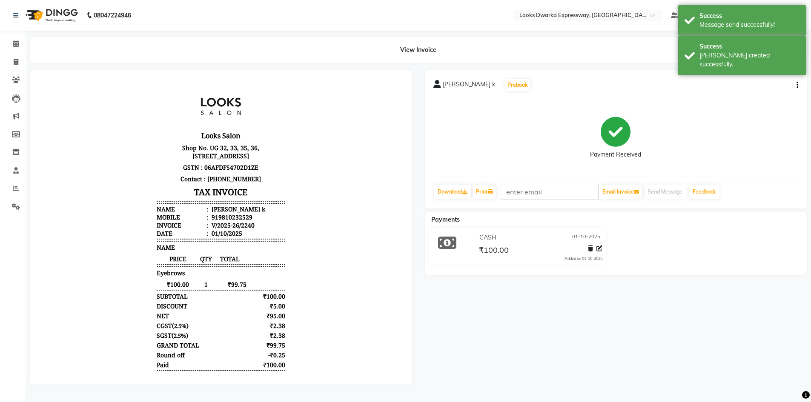
click at [626, 295] on div "soniya k Prebook Payment Received Download Print Email Invoice Send Message Fee…" at bounding box center [616, 227] width 395 height 315
click at [13, 59] on span at bounding box center [16, 62] width 15 height 10
select select "service"
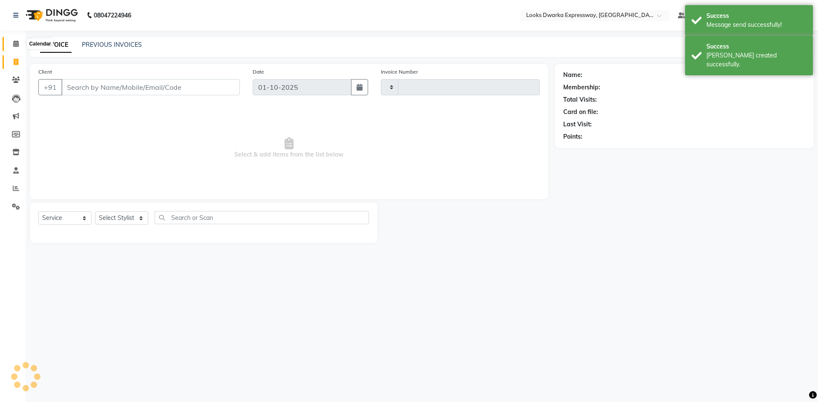
type input "2241"
select select "6011"
click at [17, 45] on icon at bounding box center [16, 43] width 6 height 6
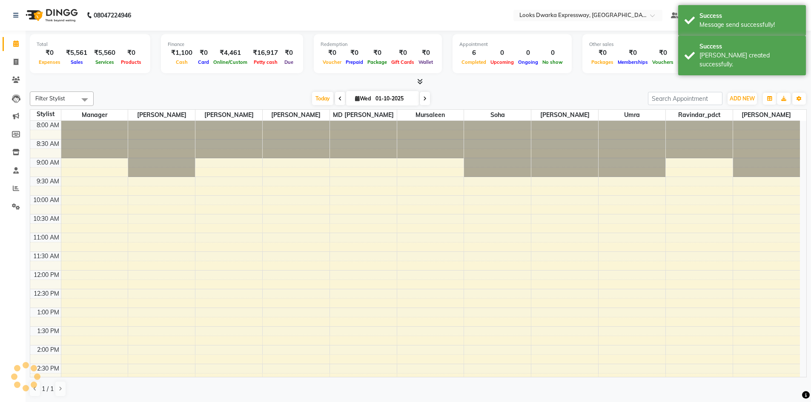
scroll to position [263, 0]
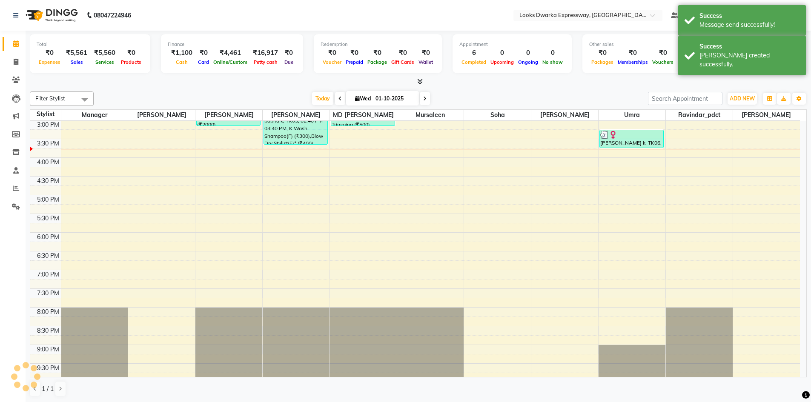
click at [149, 99] on div "[DATE] [DATE]" at bounding box center [371, 98] width 546 height 13
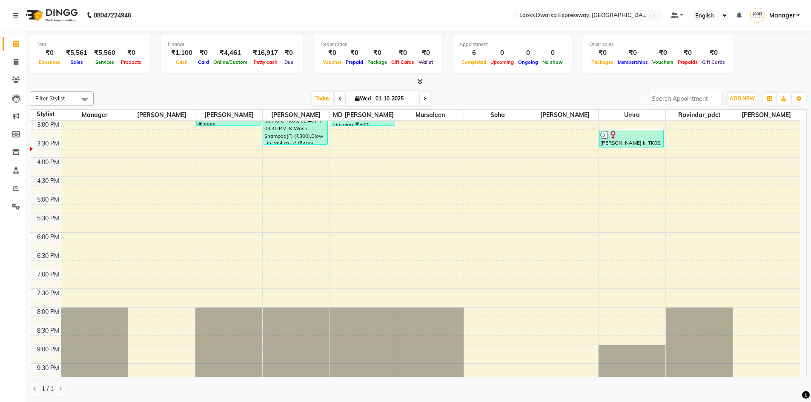
click at [150, 91] on div "Filter Stylist Select All Manager [PERSON_NAME] [PERSON_NAME] [PERSON_NAME] MD …" at bounding box center [418, 244] width 777 height 313
drag, startPoint x: 17, startPoint y: 60, endPoint x: 19, endPoint y: 47, distance: 13.7
click at [17, 60] on icon at bounding box center [16, 62] width 5 height 6
select select "service"
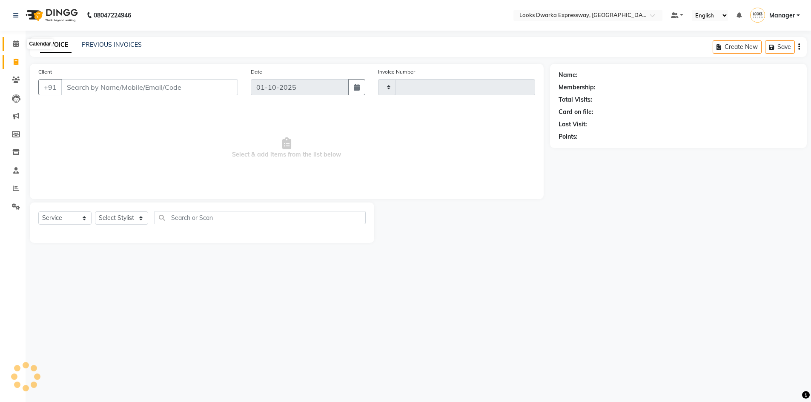
type input "2241"
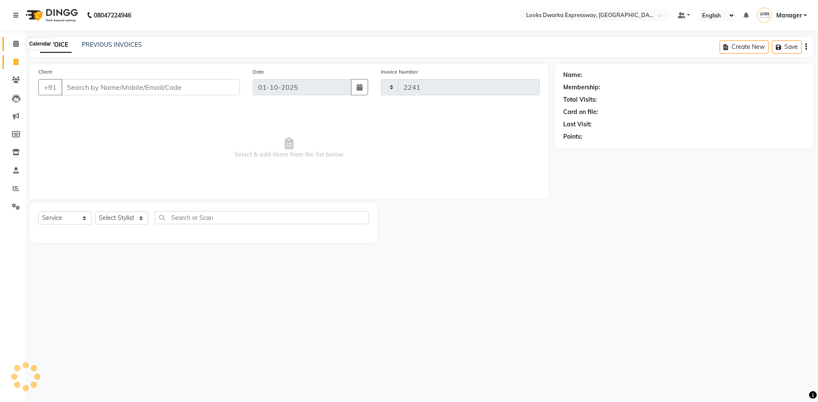
select select "6011"
click at [17, 40] on span at bounding box center [16, 44] width 15 height 10
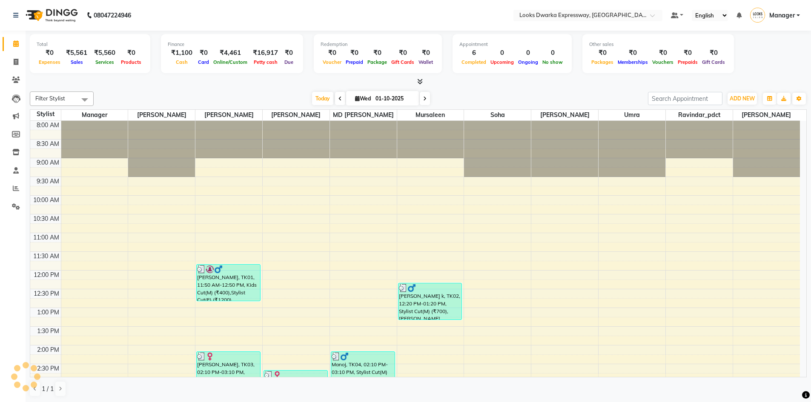
click at [135, 84] on div at bounding box center [418, 82] width 777 height 9
click at [135, 86] on div "Total ₹0 Expenses ₹5,561 Sales ₹5,560 Services ₹0 Products Finance ₹1,100 Cash …" at bounding box center [419, 217] width 786 height 372
click at [17, 62] on icon at bounding box center [16, 62] width 5 height 6
select select "6011"
select select "service"
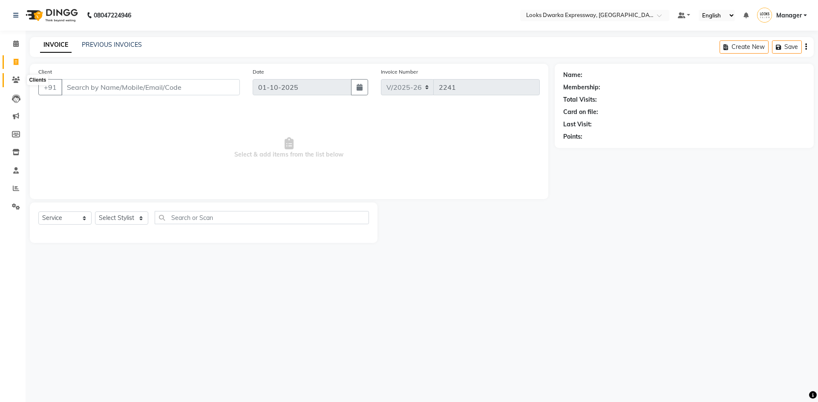
click at [16, 80] on icon at bounding box center [16, 80] width 8 height 6
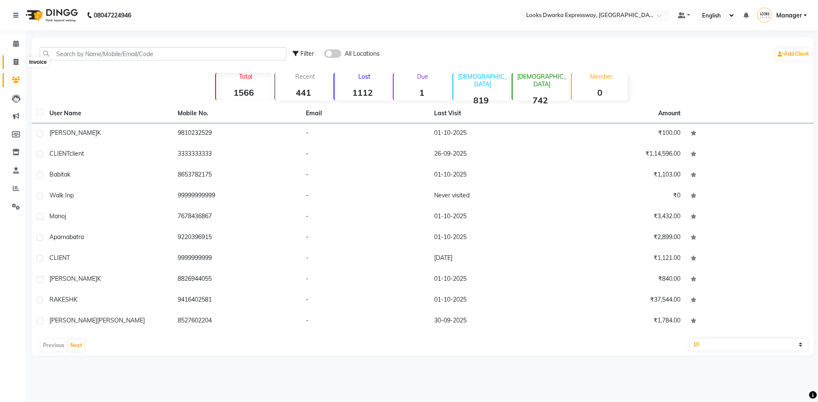
click at [15, 61] on icon at bounding box center [16, 62] width 5 height 6
select select "6011"
select select "service"
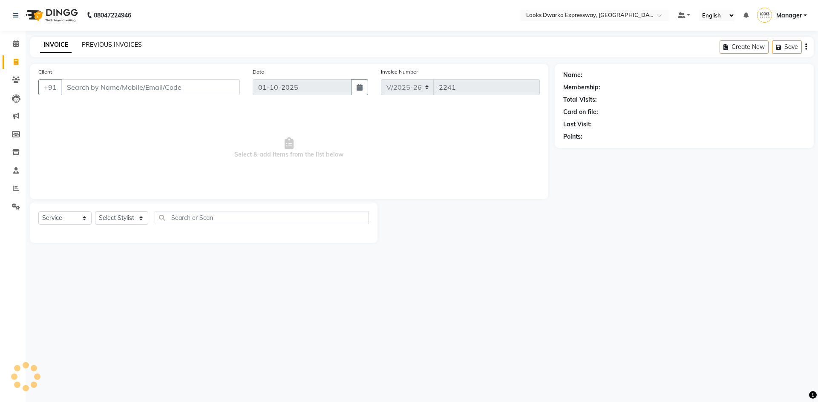
click at [124, 43] on link "PREVIOUS INVOICES" at bounding box center [112, 45] width 60 height 8
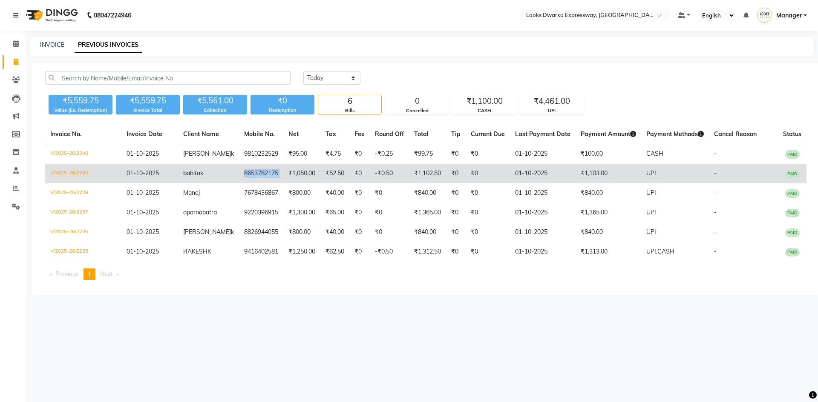
copy td "8653782175"
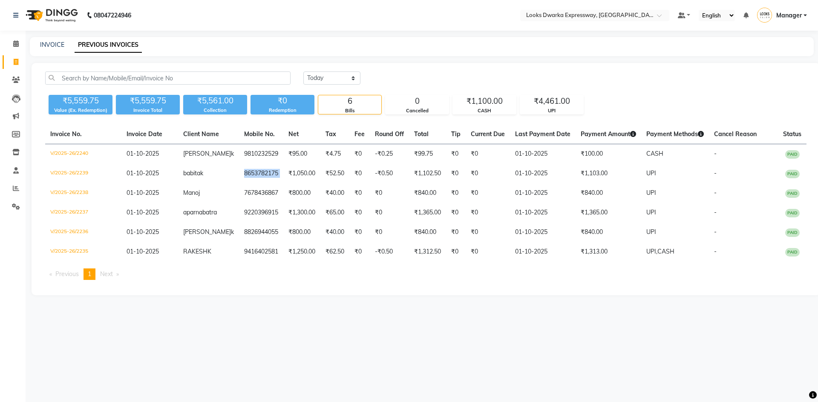
drag, startPoint x: 228, startPoint y: 171, endPoint x: 98, endPoint y: 83, distance: 157.2
click at [253, 158] on tbody "V/2025-26/2240 01-10-2025 soniya k 9810232529 ₹95.00 ₹4.75 ₹0 -₹0.25 ₹99.75 ₹0 …" at bounding box center [425, 203] width 761 height 118
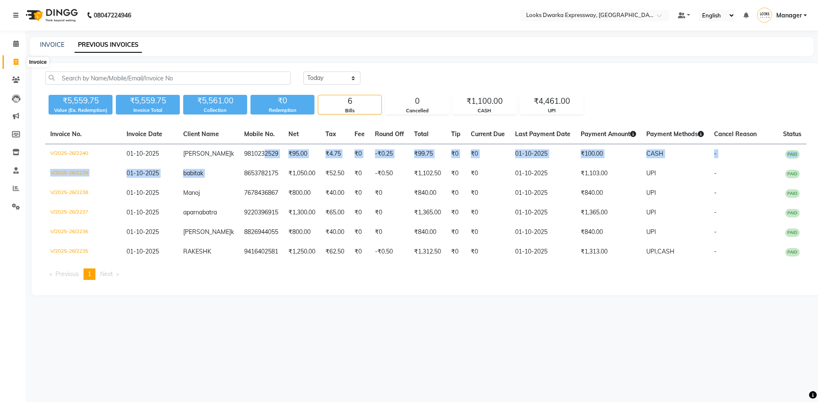
click at [13, 62] on span at bounding box center [16, 62] width 15 height 10
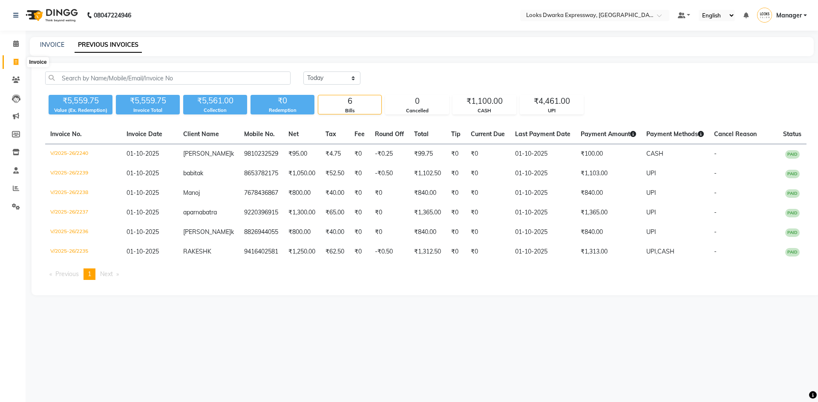
select select "service"
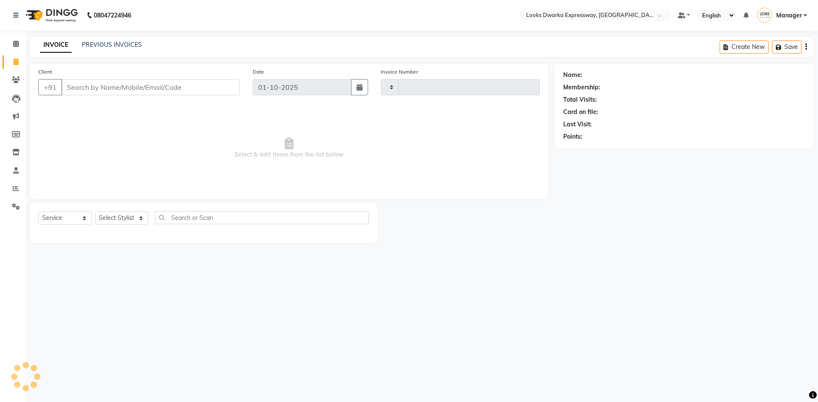
type input "2241"
select select "6011"
click at [119, 86] on input "Client" at bounding box center [150, 87] width 178 height 16
click at [135, 86] on input "8653782175" at bounding box center [150, 87] width 178 height 16
click at [132, 101] on button "babita k 8653782175" at bounding box center [107, 107] width 92 height 14
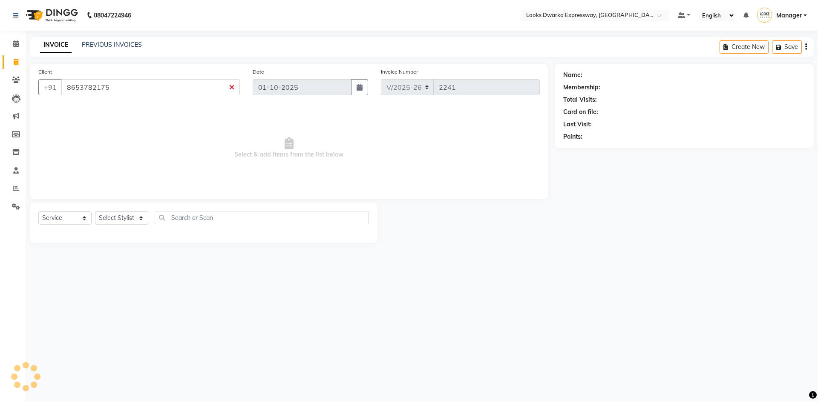
type input "8653782175"
click at [453, 262] on div "08047224946 Select Location × Looks Dwarka Expressway, New Delhi Default Panel …" at bounding box center [409, 201] width 818 height 402
select select "1: Object"
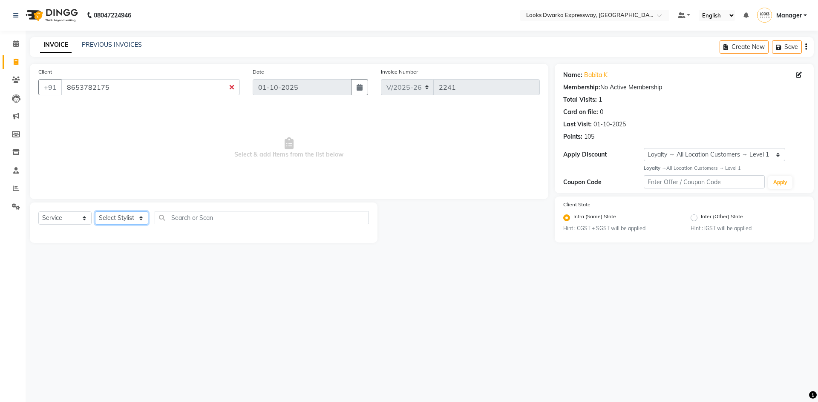
click at [131, 220] on select "Select Stylist Manager MD [PERSON_NAME] Ravindar_pdct [PERSON_NAME] [PERSON_NAM…" at bounding box center [121, 218] width 53 height 13
select select "86412"
click at [95, 212] on select "Select Stylist Manager MD [PERSON_NAME] Ravindar_pdct [PERSON_NAME] [PERSON_NAM…" at bounding box center [121, 218] width 53 height 13
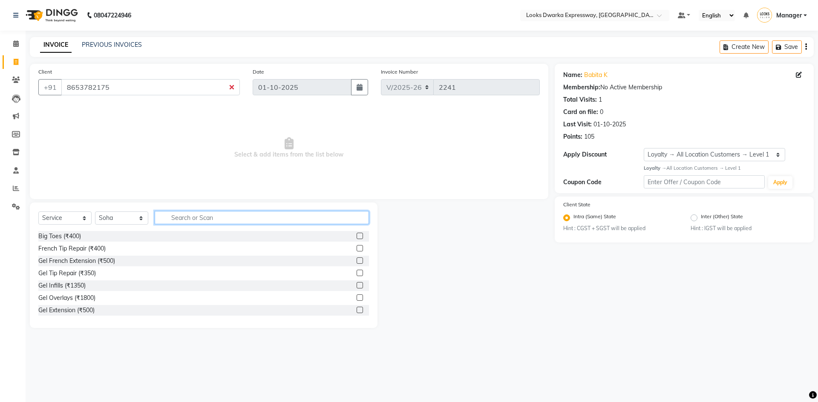
click at [213, 216] on input "text" at bounding box center [262, 217] width 214 height 13
type input "eye"
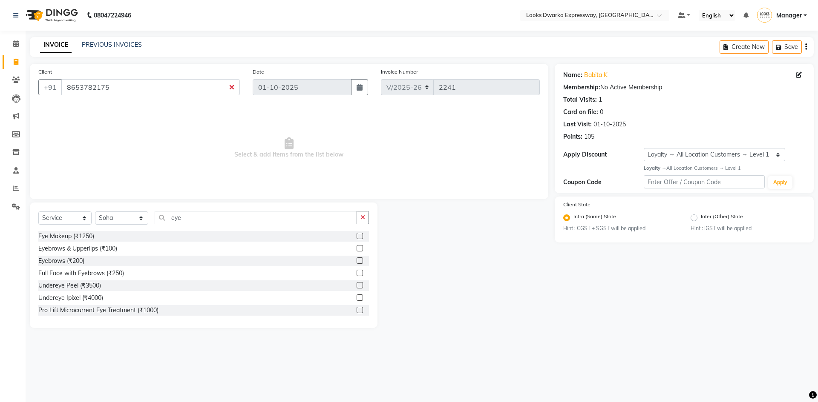
click at [356, 259] on label at bounding box center [359, 261] width 6 height 6
click at [356, 259] on input "checkbox" at bounding box center [359, 262] width 6 height 6
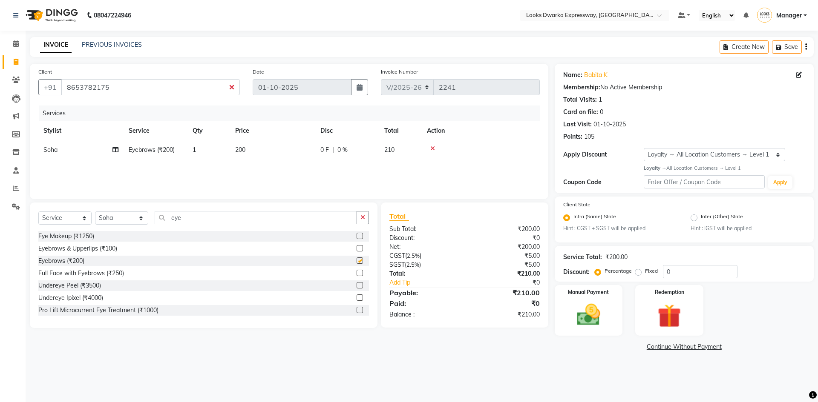
checkbox input "false"
click at [266, 141] on td "200" at bounding box center [272, 150] width 85 height 19
select select "86412"
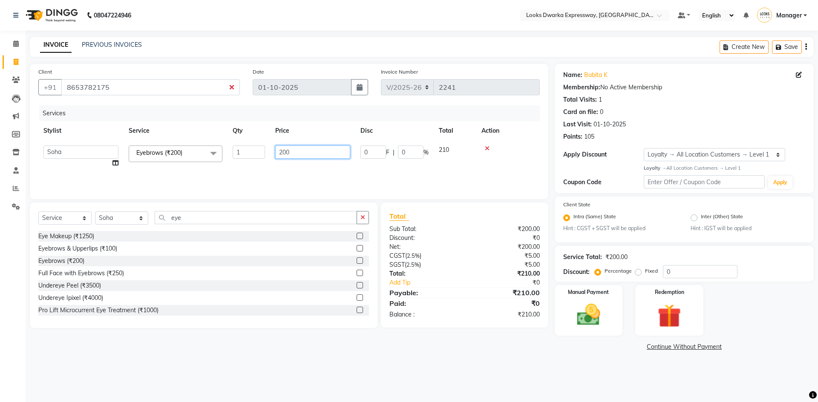
drag, startPoint x: 273, startPoint y: 167, endPoint x: 269, endPoint y: 169, distance: 4.8
click at [269, 169] on tr "Manager MD [PERSON_NAME] Ravindar_pdct [PERSON_NAME] [PERSON_NAME] Soha SSBEAUT…" at bounding box center [288, 157] width 501 height 32
type input "100"
click at [275, 362] on main "INVOICE PREVIOUS INVOICES Create New Save Client +91 8653782175 Date 01-10-2025…" at bounding box center [422, 201] width 792 height 329
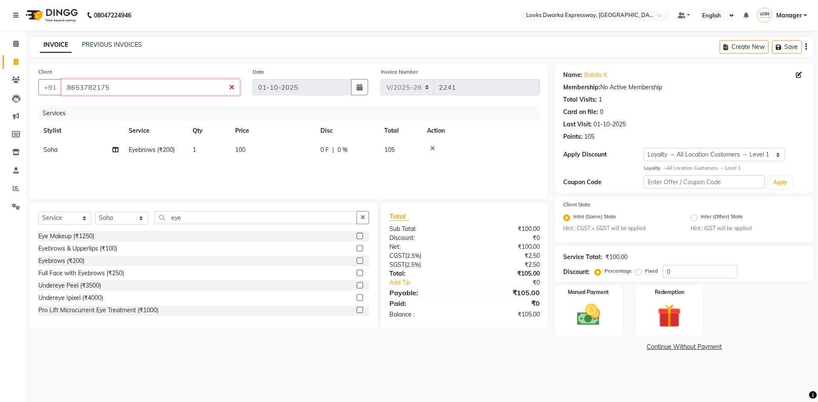
click at [204, 91] on input "8653782175" at bounding box center [150, 87] width 178 height 16
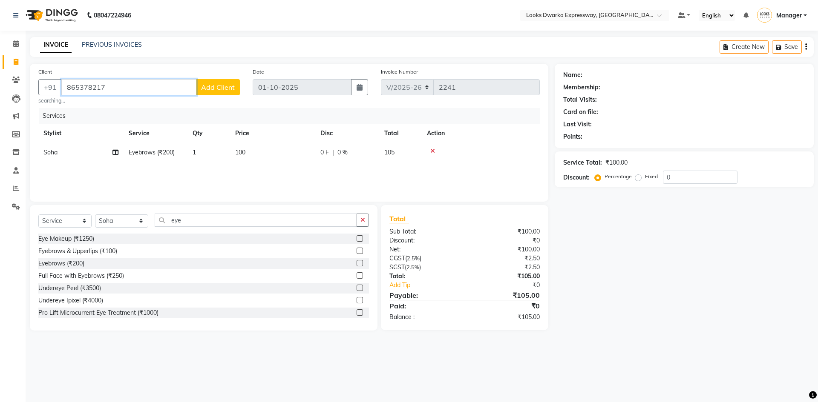
type input "8653782175"
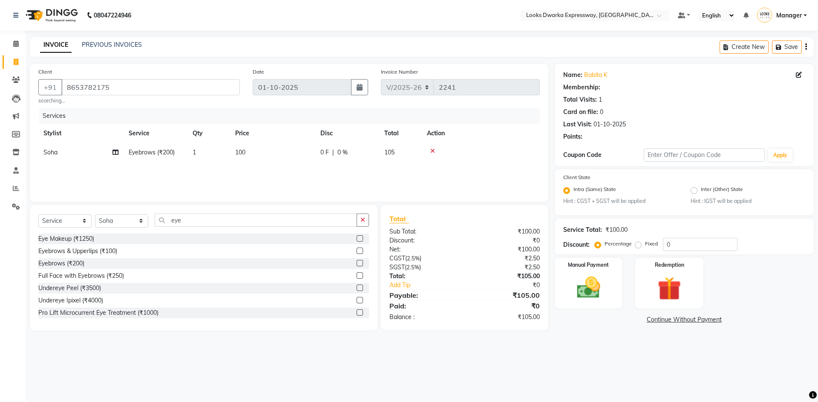
select select "1: Object"
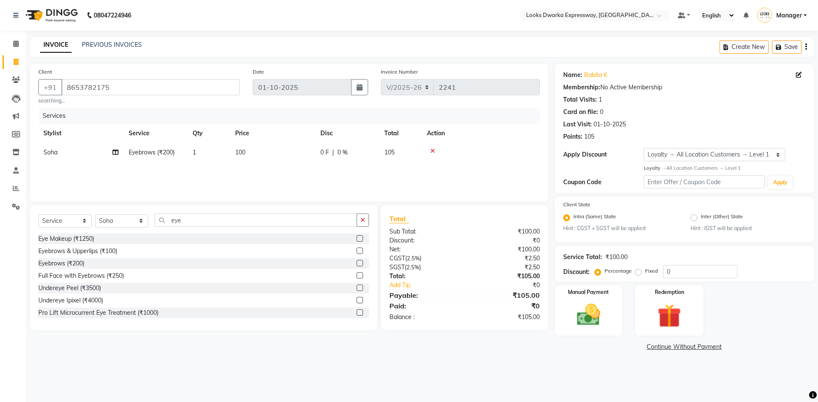
click at [338, 347] on div "Client +91 8653782175 searching... Date 01-10-2025 Invoice Number V/2025 V/2025…" at bounding box center [288, 209] width 531 height 290
click at [315, 353] on div "Client +91 8653782175 searching... Date 01-10-2025 Invoice Number V/2025 V/2025…" at bounding box center [288, 209] width 531 height 290
click at [423, 354] on main "INVOICE PREVIOUS INVOICES Create New Save Client +91 8653782175 searching... Da…" at bounding box center [422, 201] width 792 height 329
click at [568, 316] on div "Manual Payment" at bounding box center [588, 311] width 71 height 52
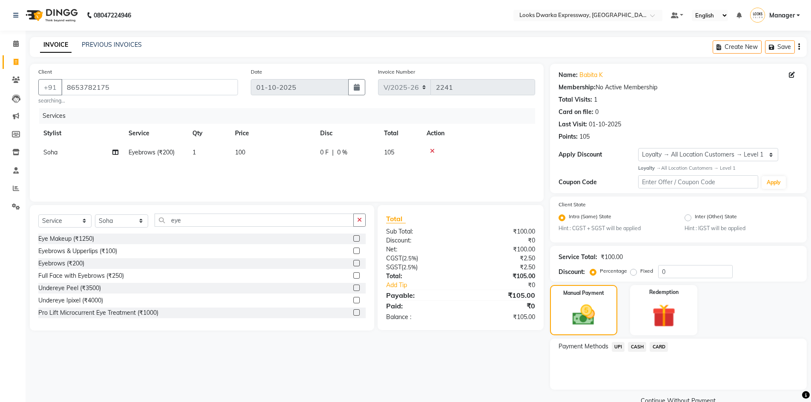
click at [617, 346] on span "UPI" at bounding box center [618, 347] width 13 height 10
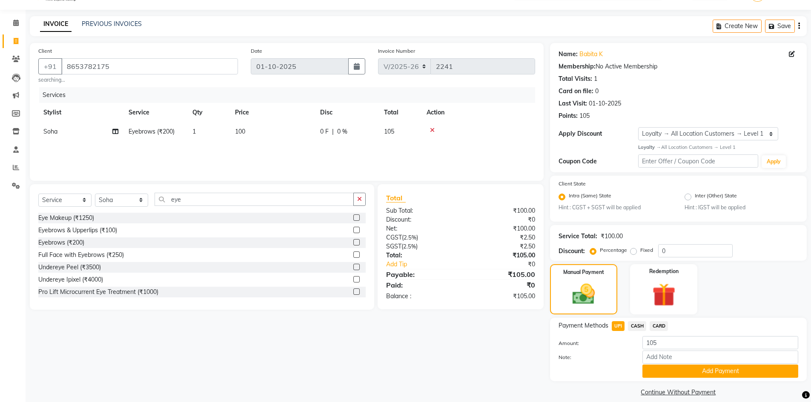
scroll to position [30, 0]
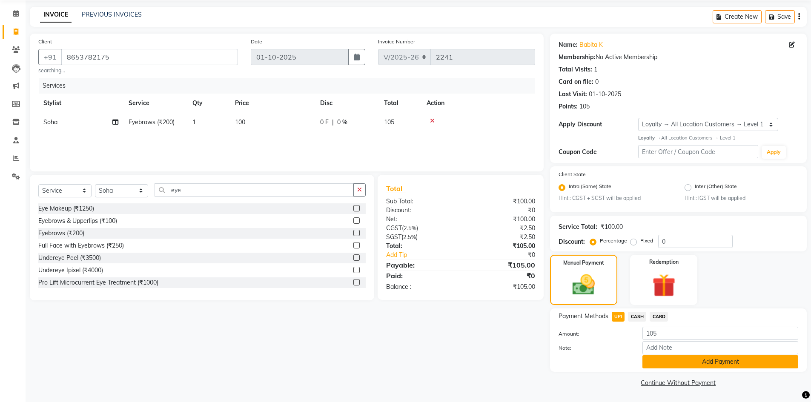
click at [664, 362] on button "Add Payment" at bounding box center [721, 362] width 156 height 13
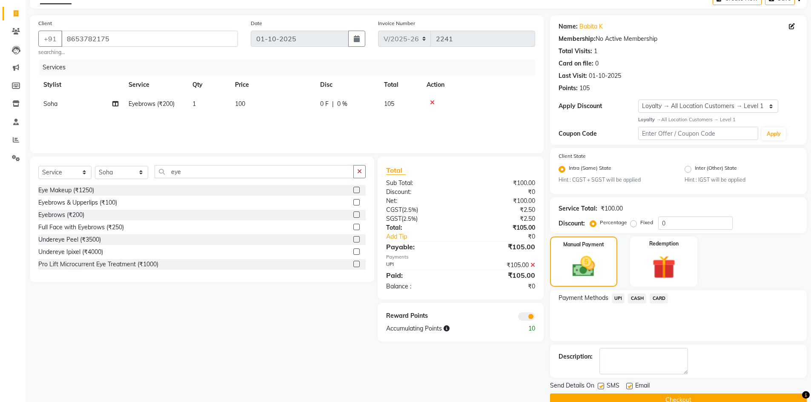
scroll to position [66, 0]
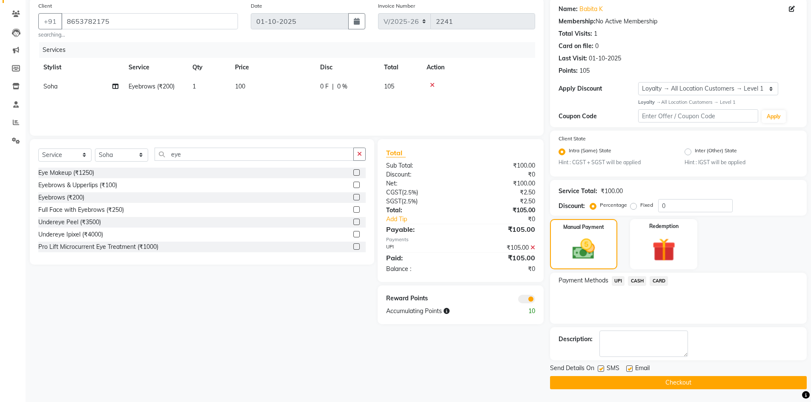
click at [474, 360] on div "Client +91 8653782175 searching... Date 01-10-2025 Invoice Number V/2025 V/2025…" at bounding box center [286, 194] width 527 height 392
click at [488, 360] on div "Client +91 8653782175 searching... Date 01-10-2025 Invoice Number V/2025 V/2025…" at bounding box center [286, 194] width 527 height 392
click at [573, 384] on button "Checkout" at bounding box center [678, 382] width 257 height 13
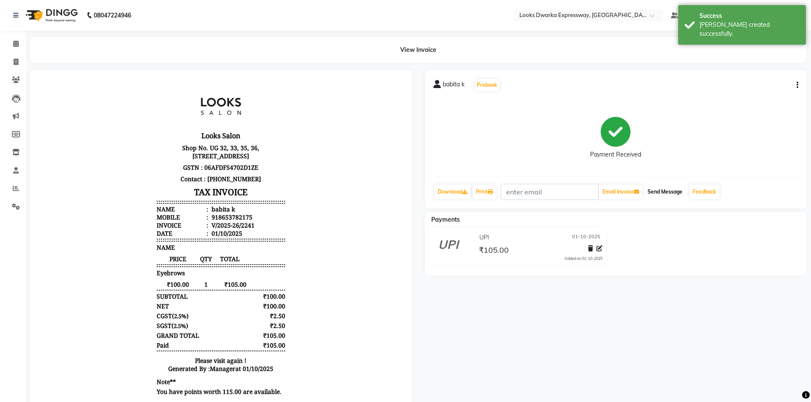
click at [655, 191] on button "Send Message" at bounding box center [665, 192] width 42 height 14
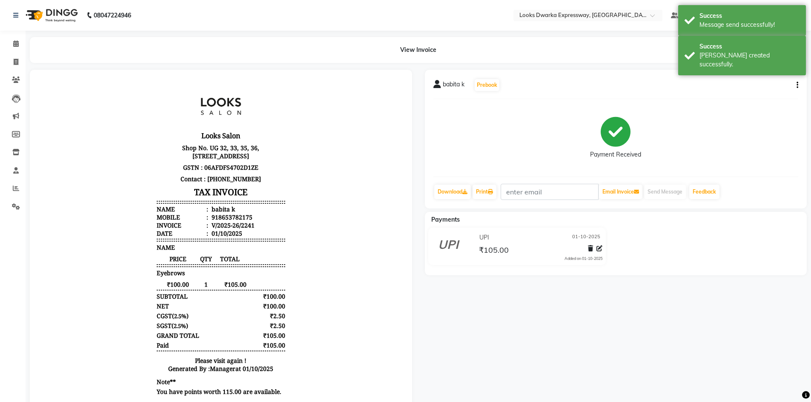
click at [599, 304] on div "babita k Prebook Payment Received Download Print Email Invoice Send Message Fee…" at bounding box center [616, 243] width 395 height 347
click at [17, 57] on span at bounding box center [16, 62] width 15 height 10
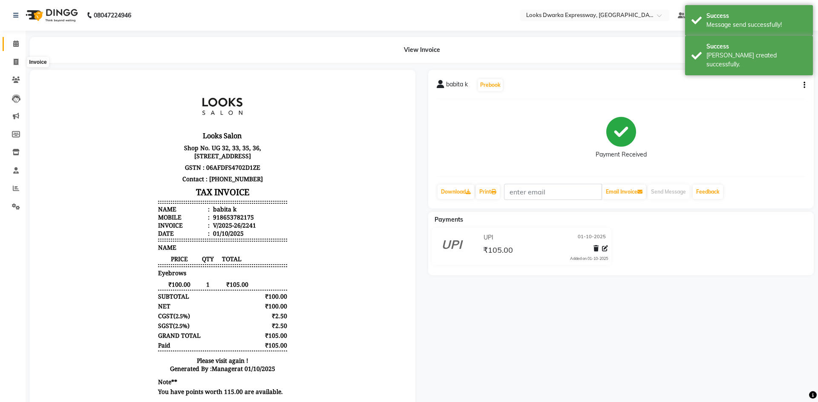
select select "service"
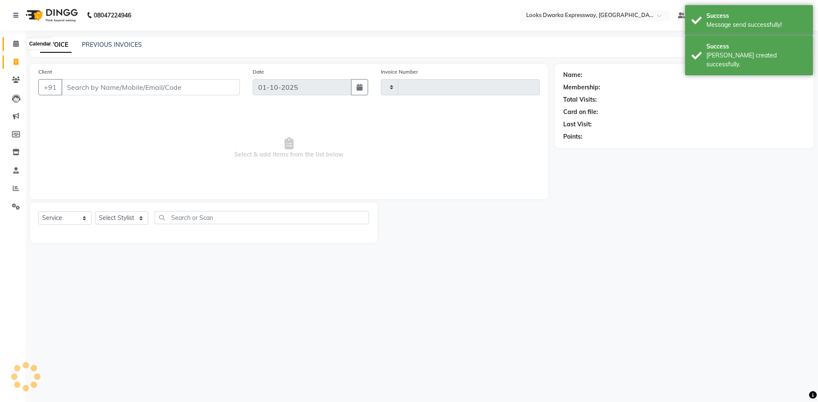
type input "2242"
select select "6011"
click at [13, 41] on icon at bounding box center [16, 43] width 6 height 6
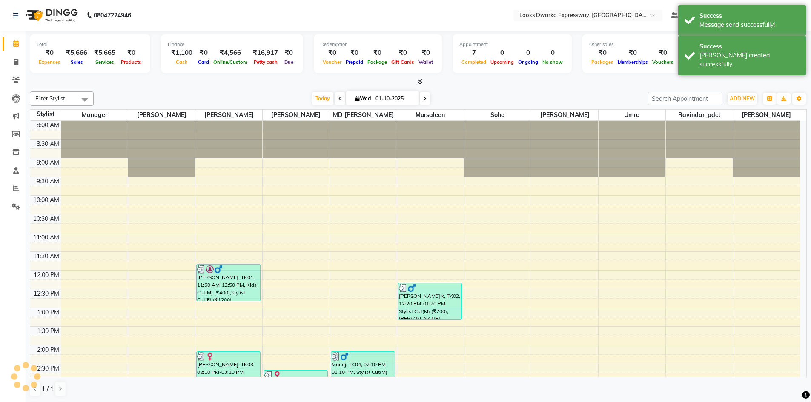
click at [158, 84] on div at bounding box center [418, 82] width 777 height 9
